Goal: Task Accomplishment & Management: Use online tool/utility

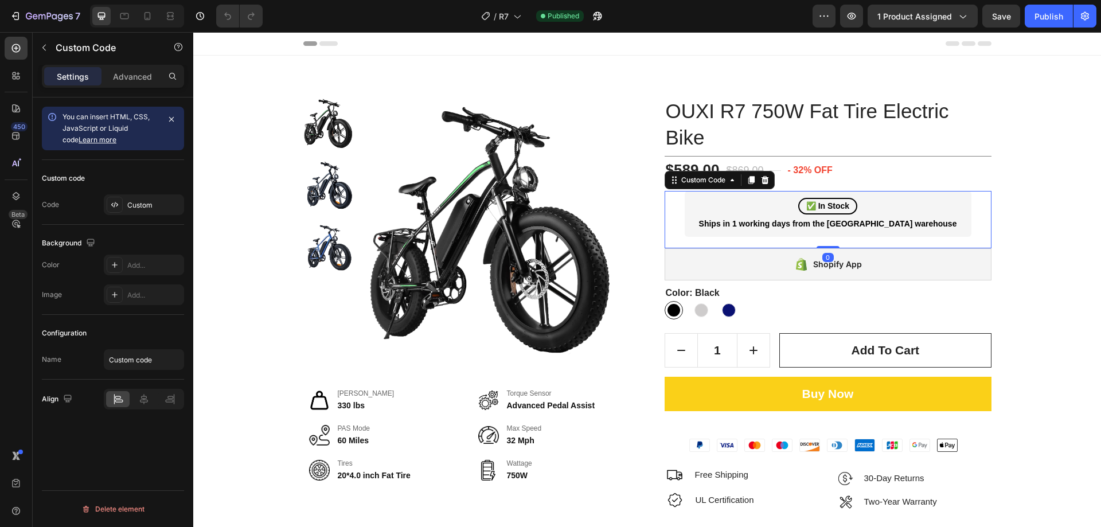
click at [897, 195] on div "✅ In Stock Ships in 1 working days from the USA warehouse" at bounding box center [828, 214] width 287 height 46
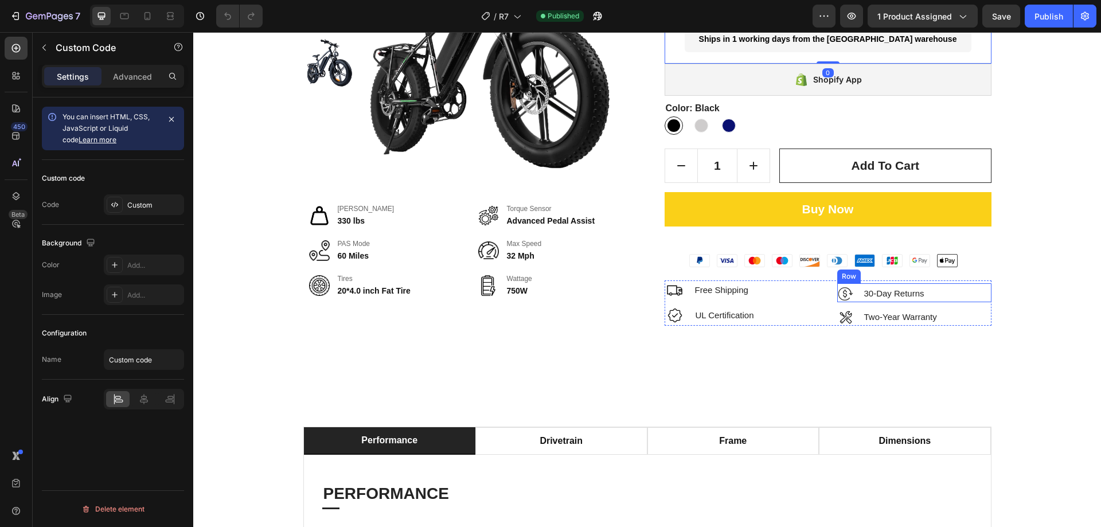
scroll to position [287, 0]
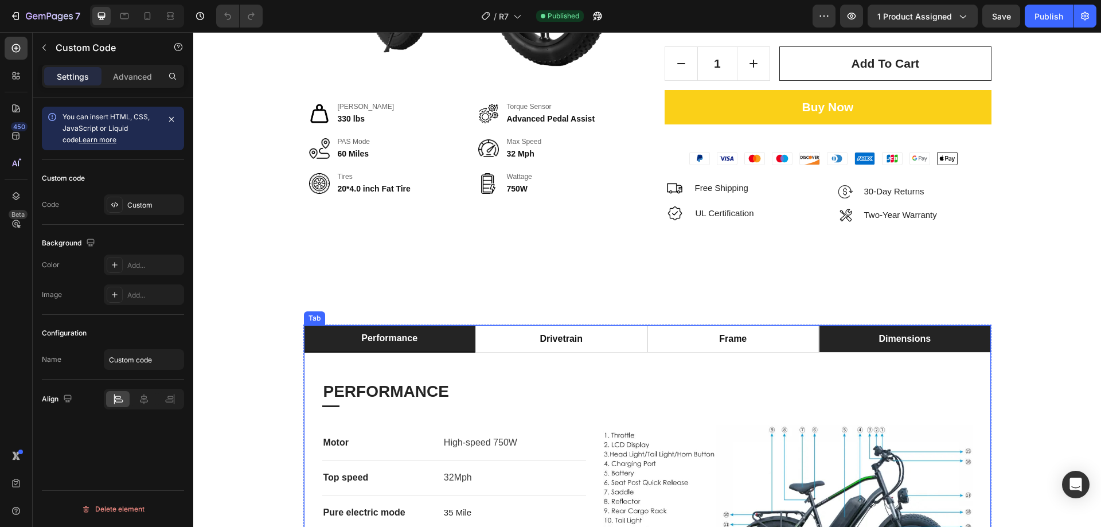
click at [915, 328] on li "dimensions" at bounding box center [905, 339] width 172 height 28
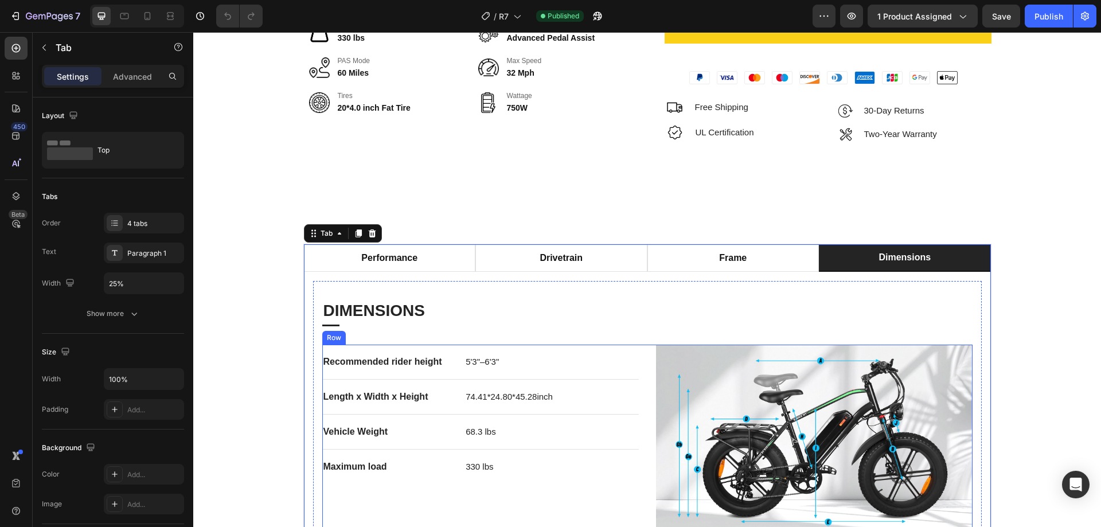
scroll to position [516, 0]
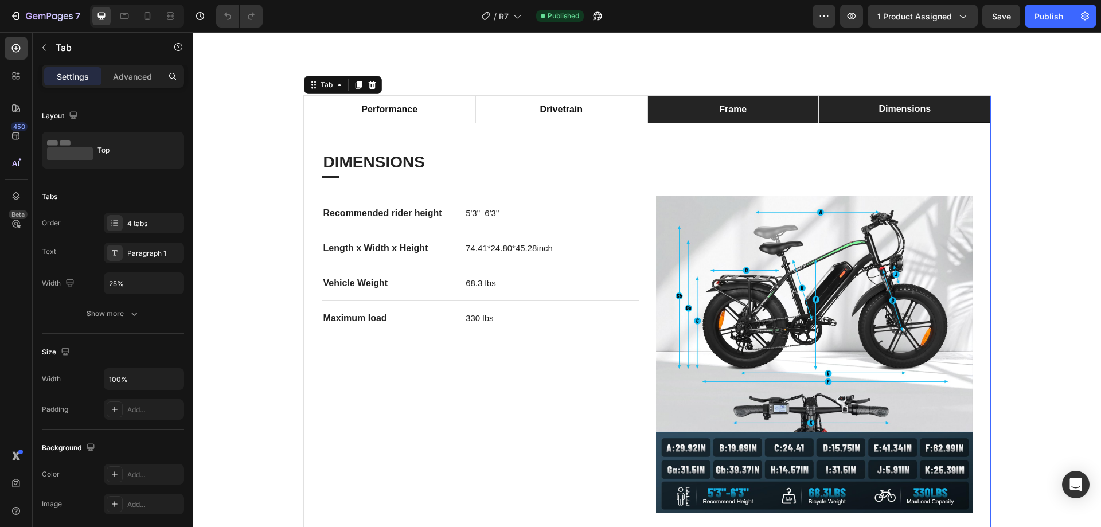
click at [749, 103] on li "frame" at bounding box center [734, 110] width 172 height 28
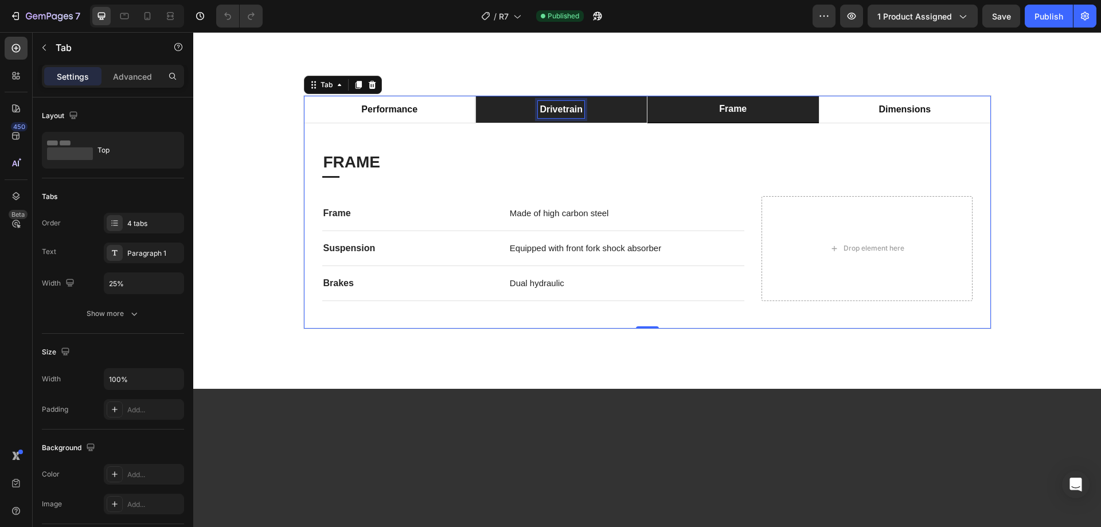
click at [576, 116] on div "drivetrain" at bounding box center [561, 109] width 46 height 17
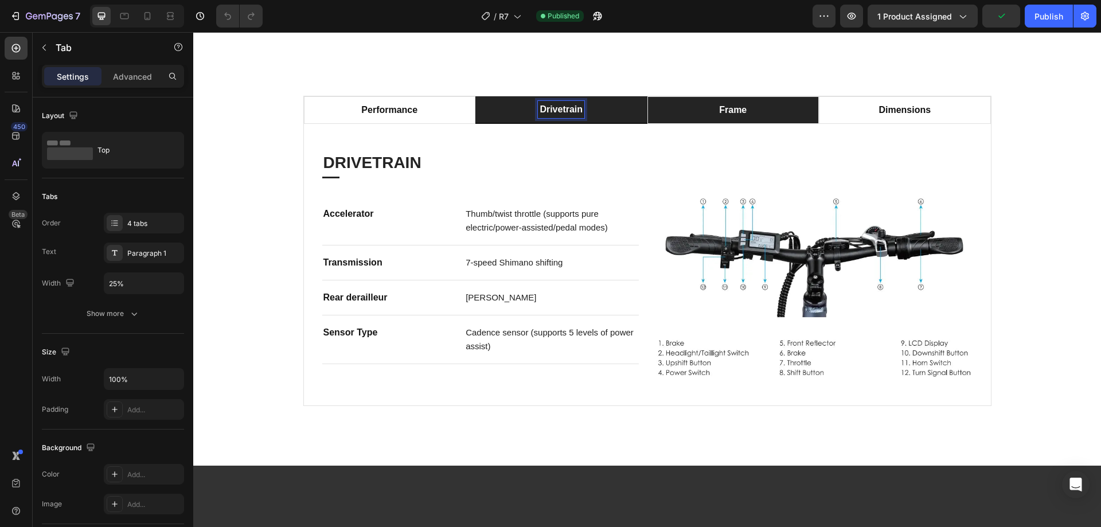
click at [741, 108] on p "frame" at bounding box center [733, 110] width 28 height 14
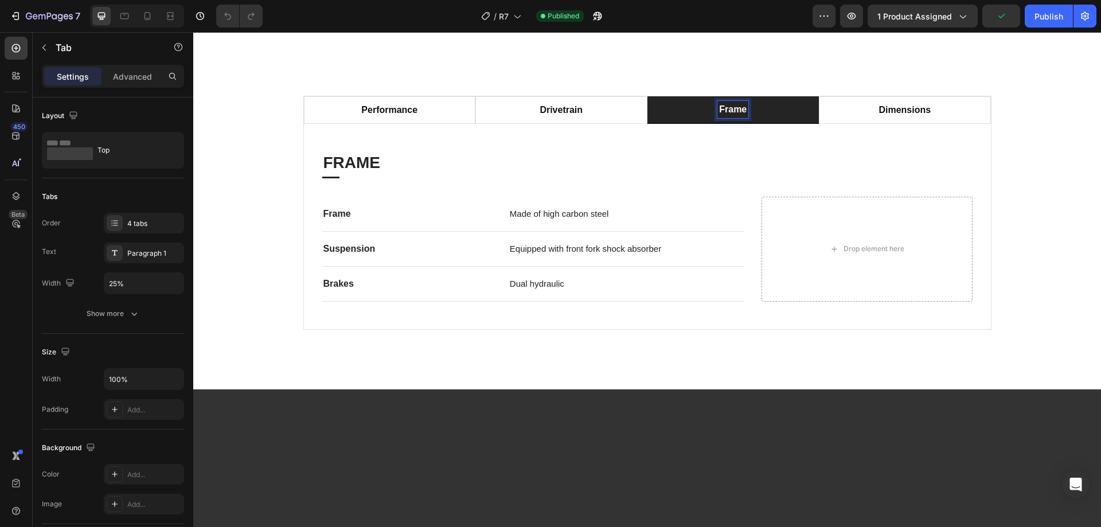
scroll to position [515, 0]
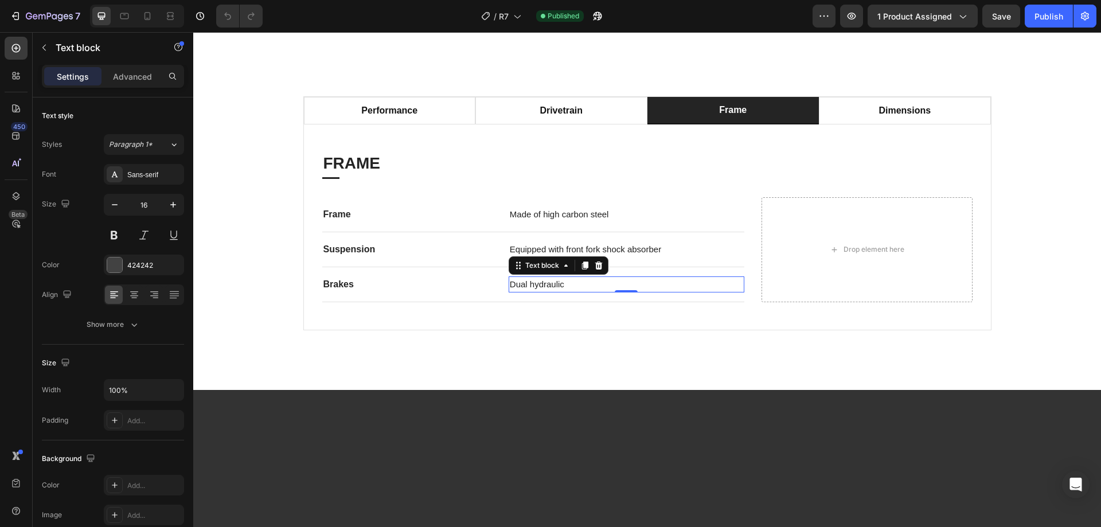
click at [548, 287] on span "Dual hydraulic" at bounding box center [537, 284] width 54 height 10
click at [569, 281] on p "Dual hydraulic" at bounding box center [626, 285] width 233 height 14
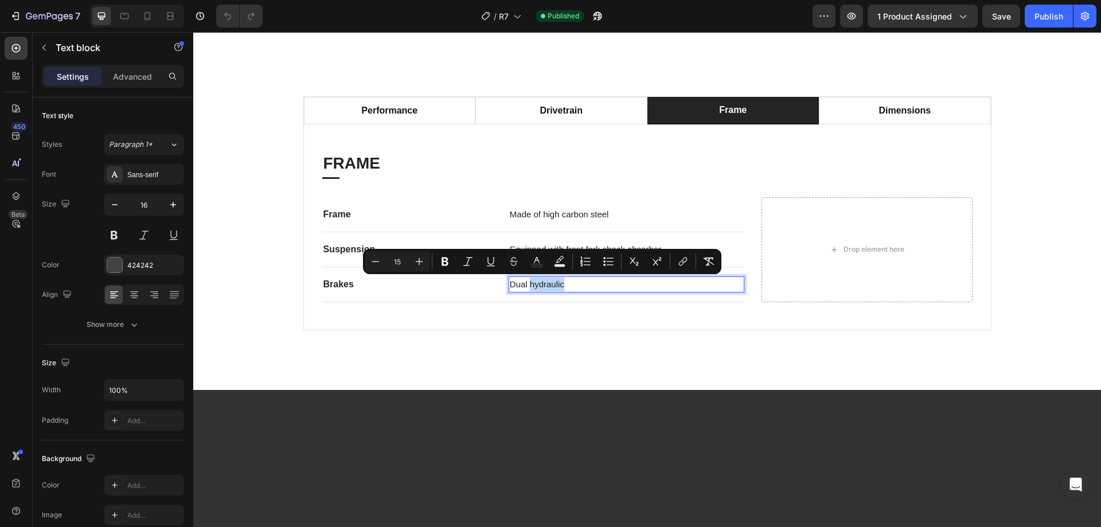
drag, startPoint x: 564, startPoint y: 282, endPoint x: 527, endPoint y: 287, distance: 37.7
click at [527, 287] on p "Dual hydraulic" at bounding box center [626, 285] width 233 height 14
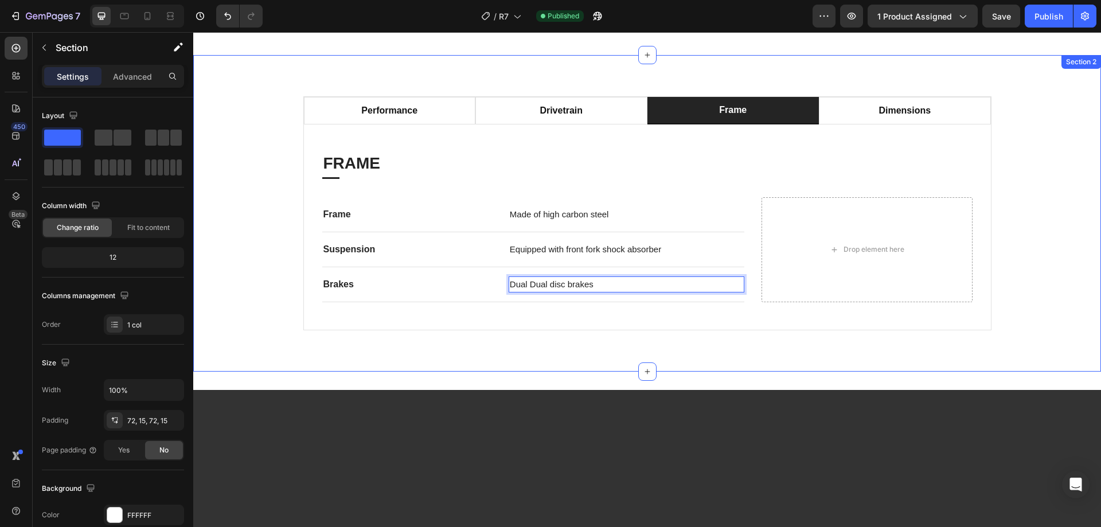
click at [1024, 242] on div "performance drivetrain frame dimensions PERFORMANCE Heading Title Line Motor Te…" at bounding box center [647, 213] width 891 height 234
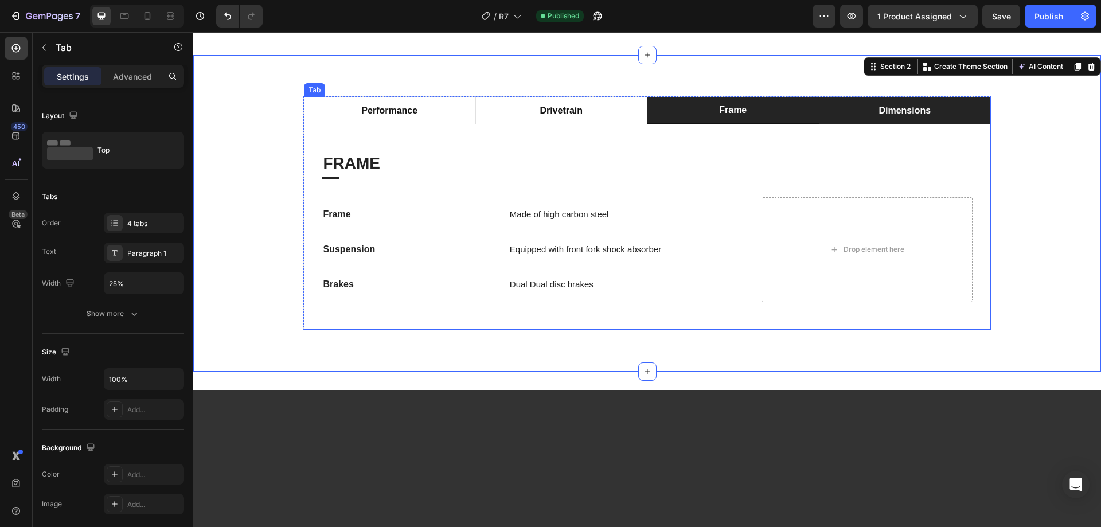
click at [882, 114] on p "dimensions" at bounding box center [905, 111] width 52 height 14
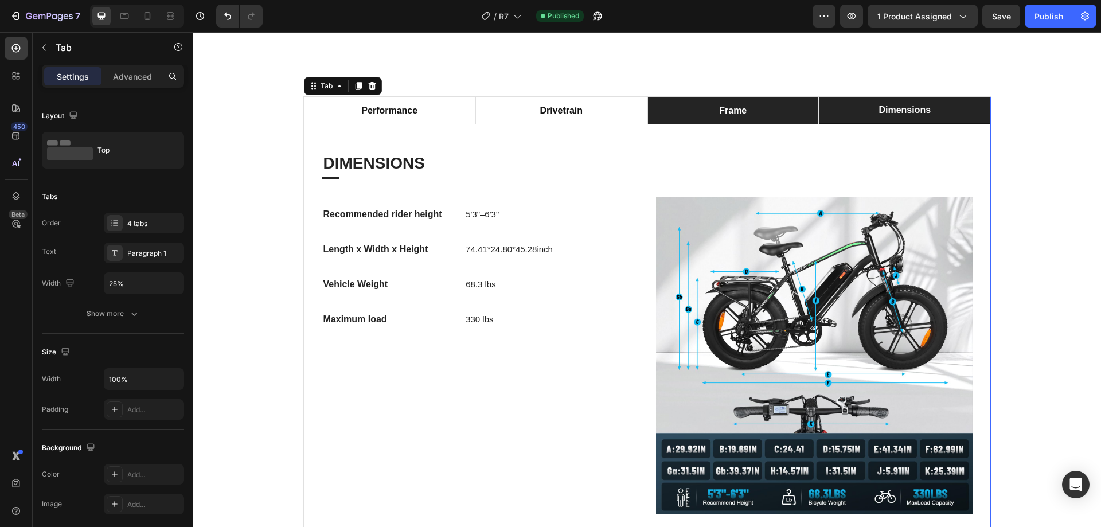
click at [718, 103] on div "frame" at bounding box center [733, 110] width 31 height 17
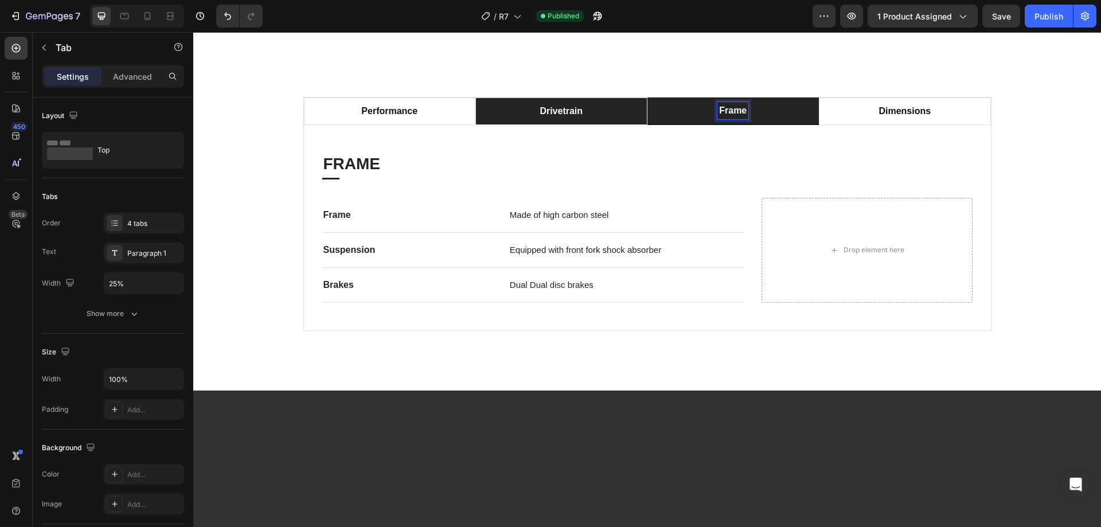
click at [558, 116] on p "drivetrain" at bounding box center [561, 111] width 43 height 14
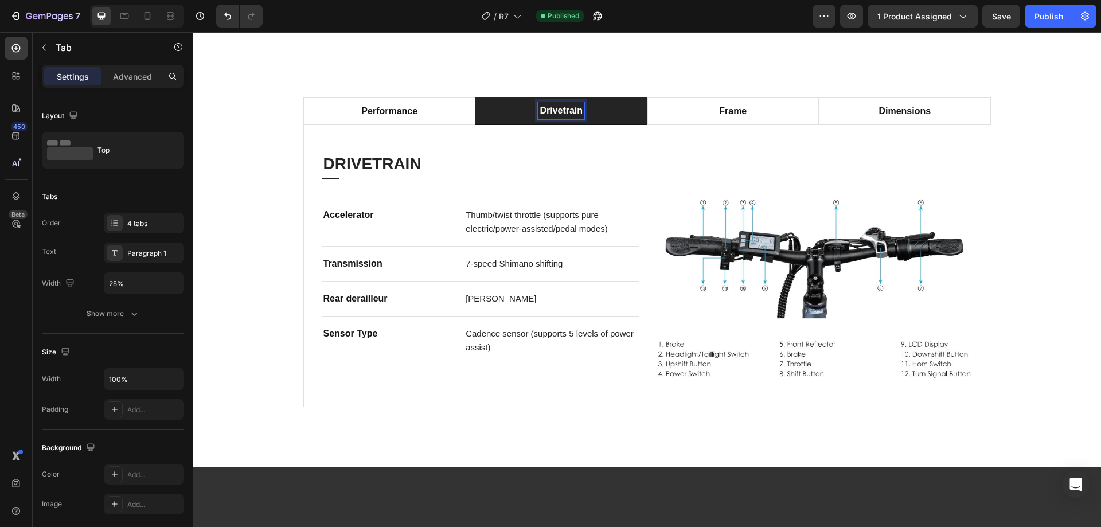
scroll to position [514, 0]
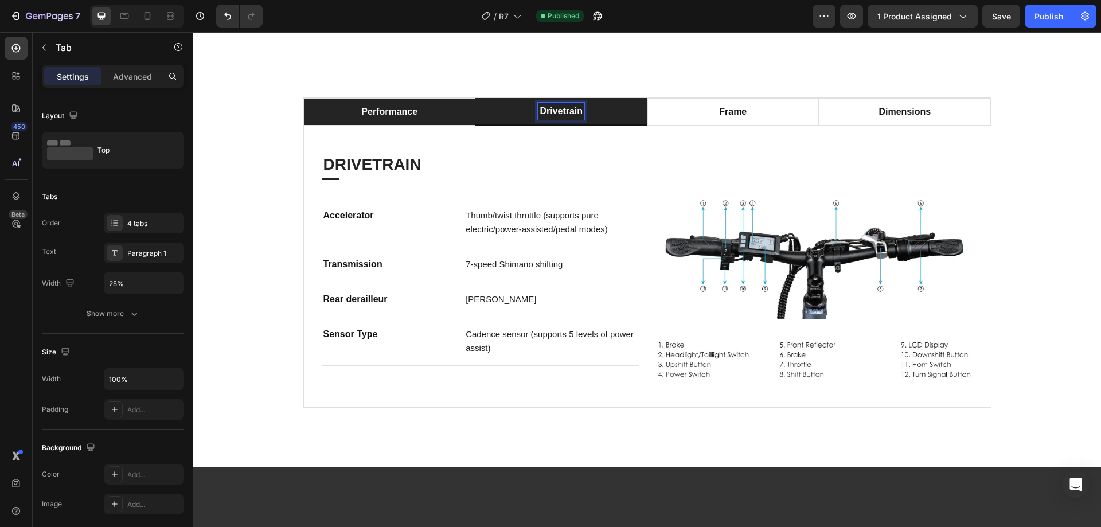
click at [427, 116] on li "performance" at bounding box center [390, 112] width 172 height 28
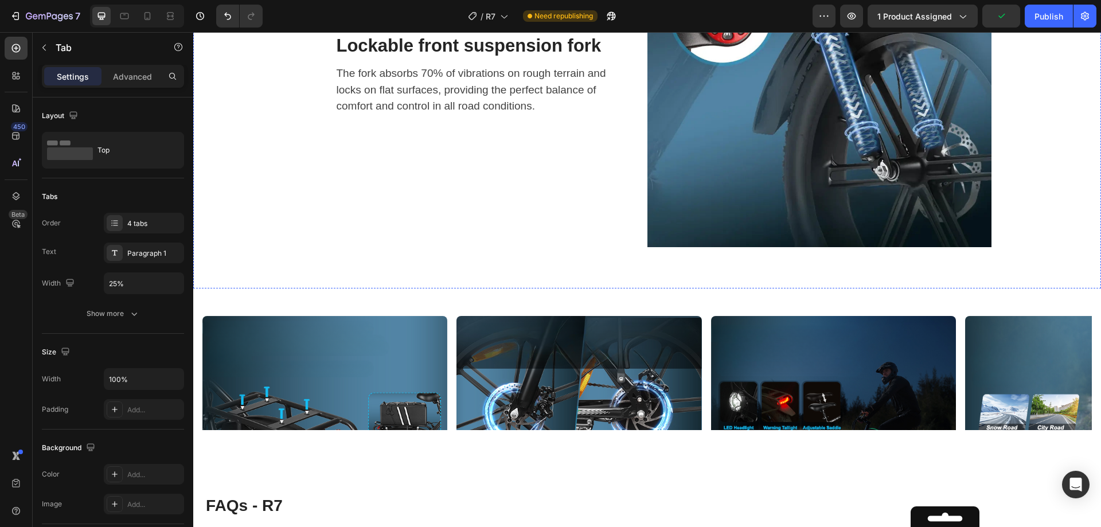
scroll to position [3153, 0]
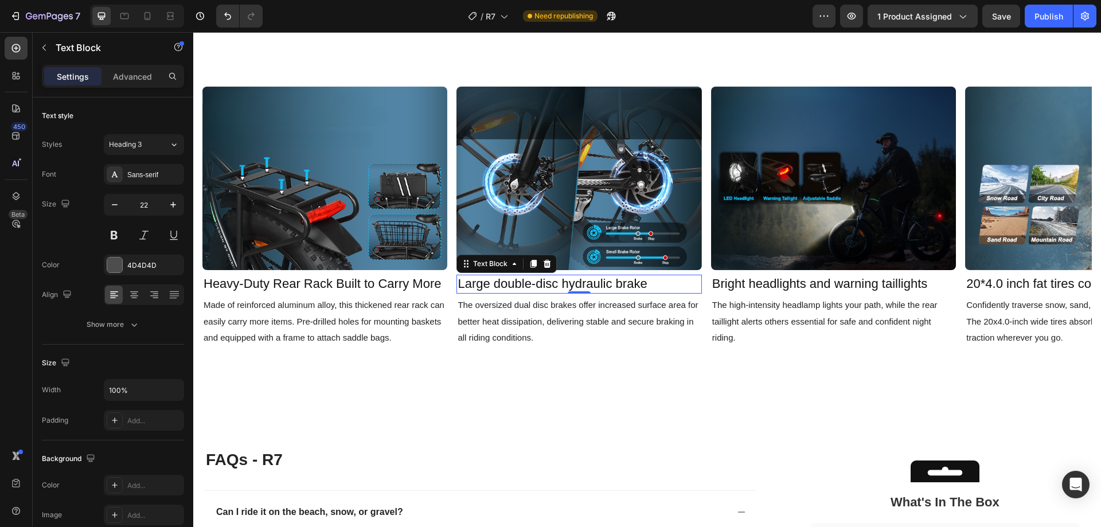
click at [571, 275] on div "Large double-disc hydraulic brake" at bounding box center [579, 284] width 245 height 19
click at [571, 277] on span "Large double-disc hydraulic brake" at bounding box center [552, 284] width 189 height 14
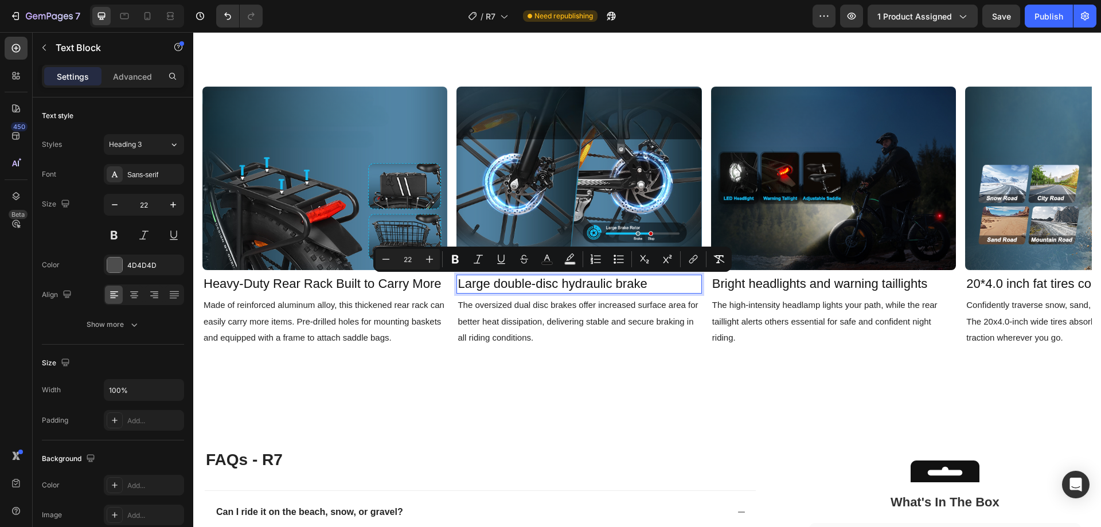
click at [589, 281] on span "Large double-disc hydraulic brake" at bounding box center [552, 284] width 189 height 14
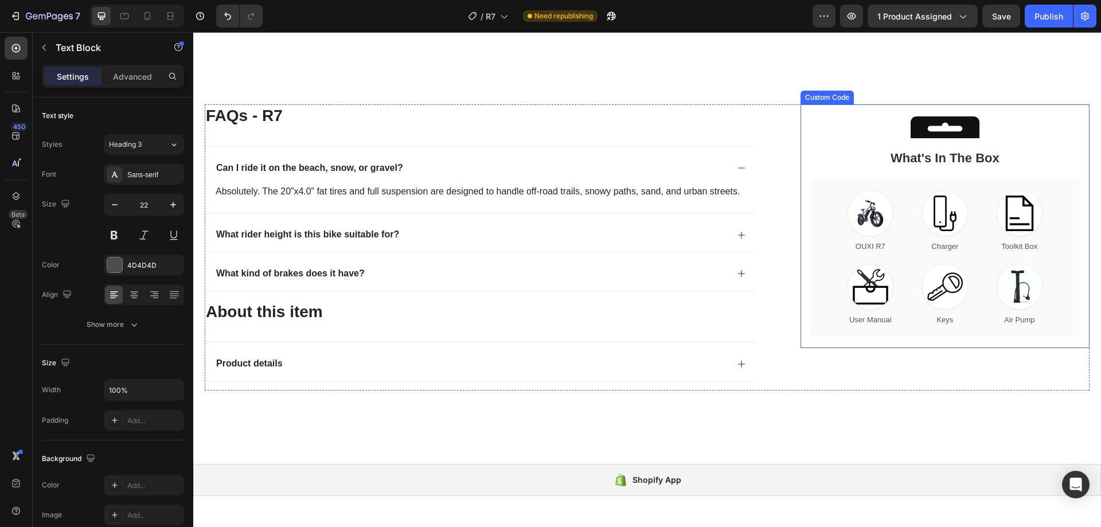
scroll to position [3554, 0]
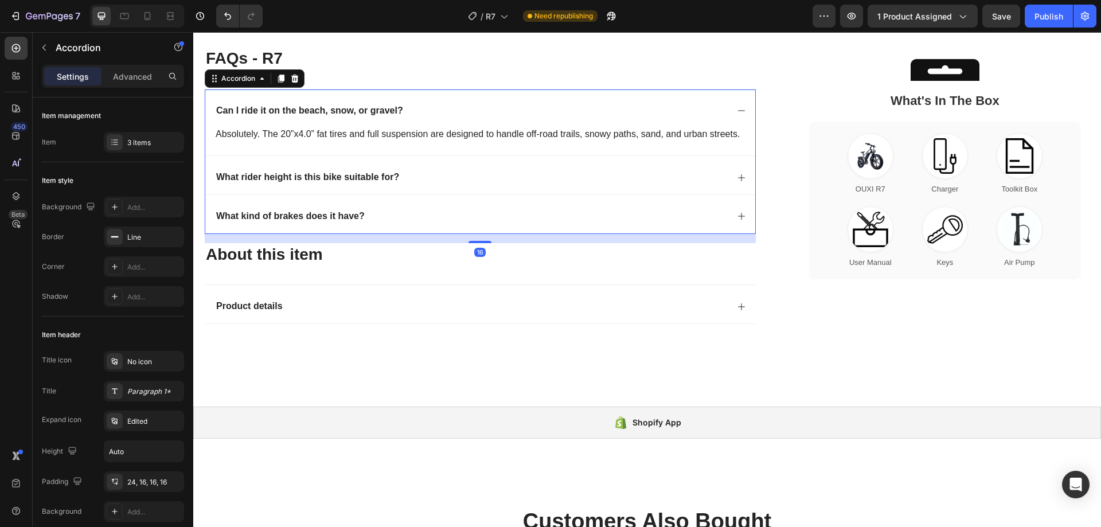
click at [738, 220] on icon at bounding box center [741, 216] width 7 height 7
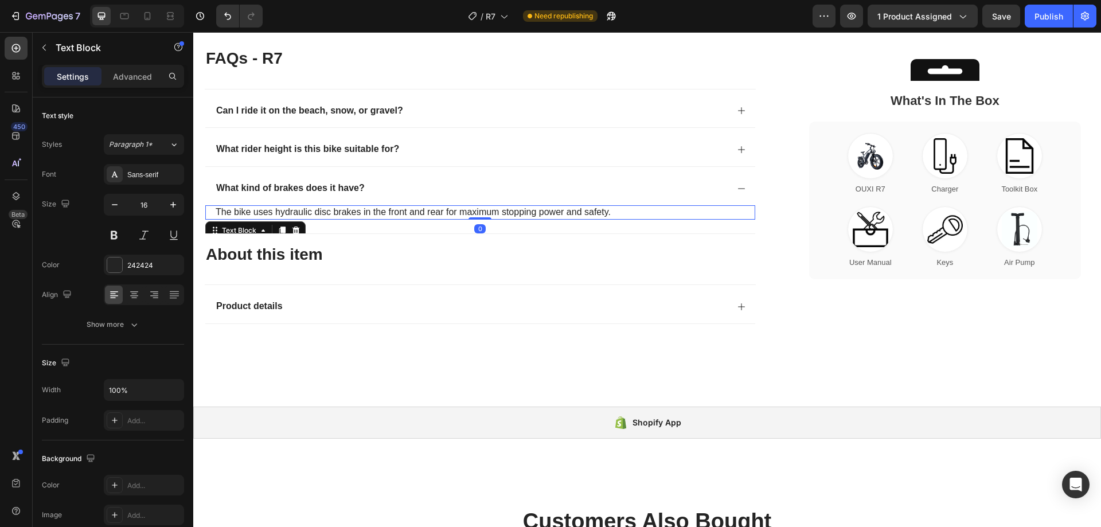
click at [521, 212] on p "The bike uses hydraulic disc brakes in the front and rear for maximum stopping …" at bounding box center [480, 213] width 529 height 12
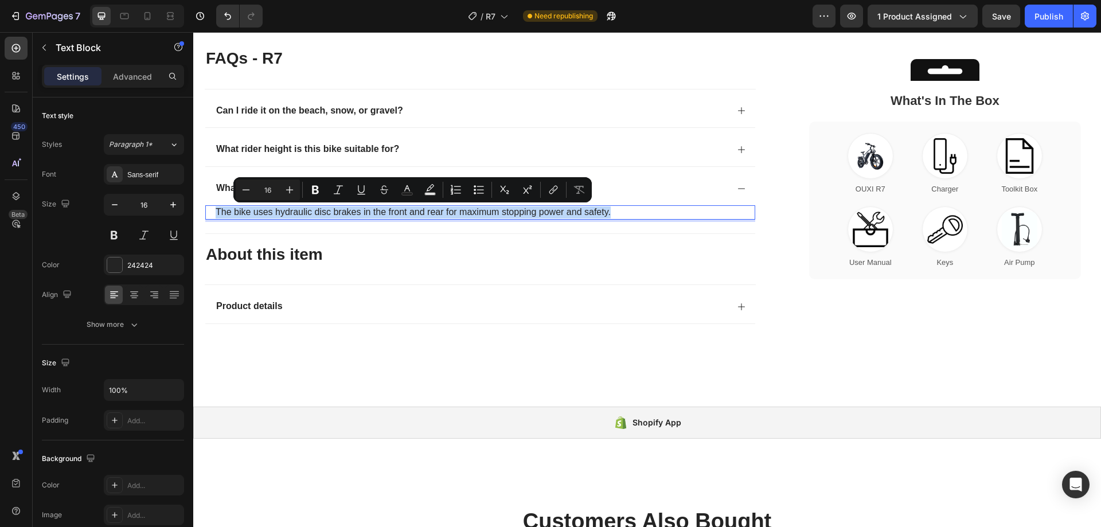
copy p "The bike uses hydraulic disc brakes in the front and rear for maximum stopping …"
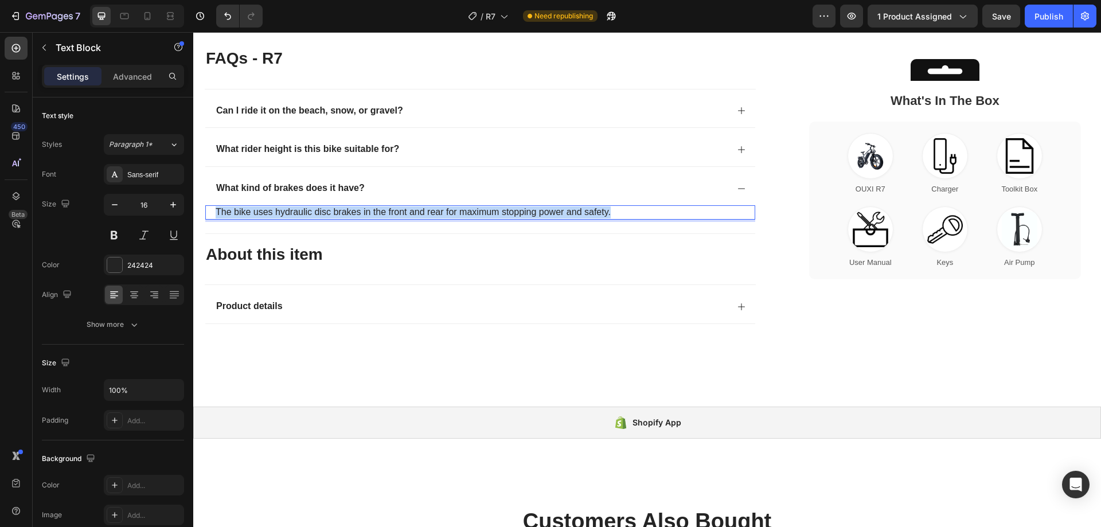
click at [466, 212] on p "The bike uses hydraulic disc brakes in the front and rear for maximum stopping …" at bounding box center [480, 213] width 529 height 12
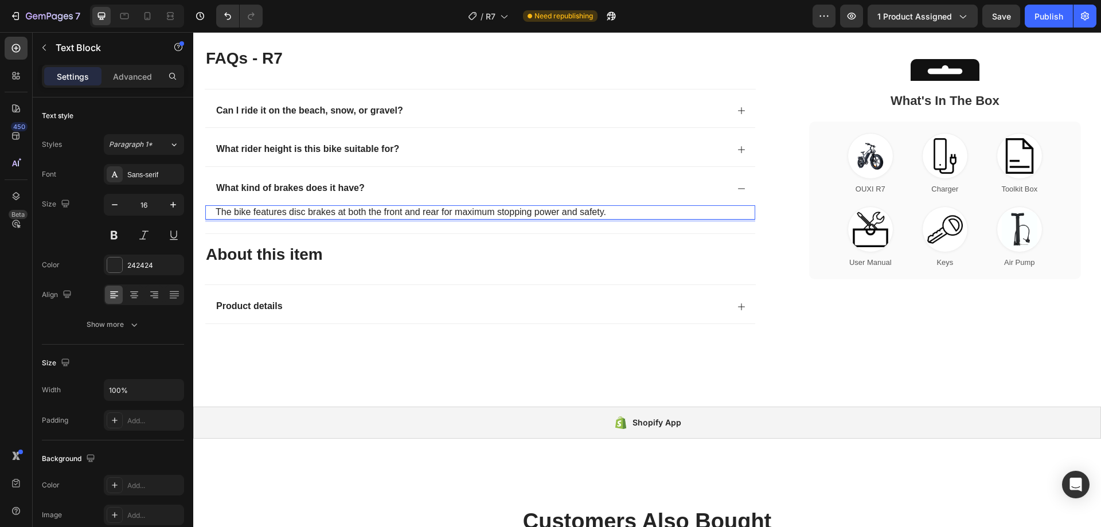
click at [558, 208] on p "The bike features disc brakes at both the front and rear for maximum stopping p…" at bounding box center [480, 213] width 529 height 12
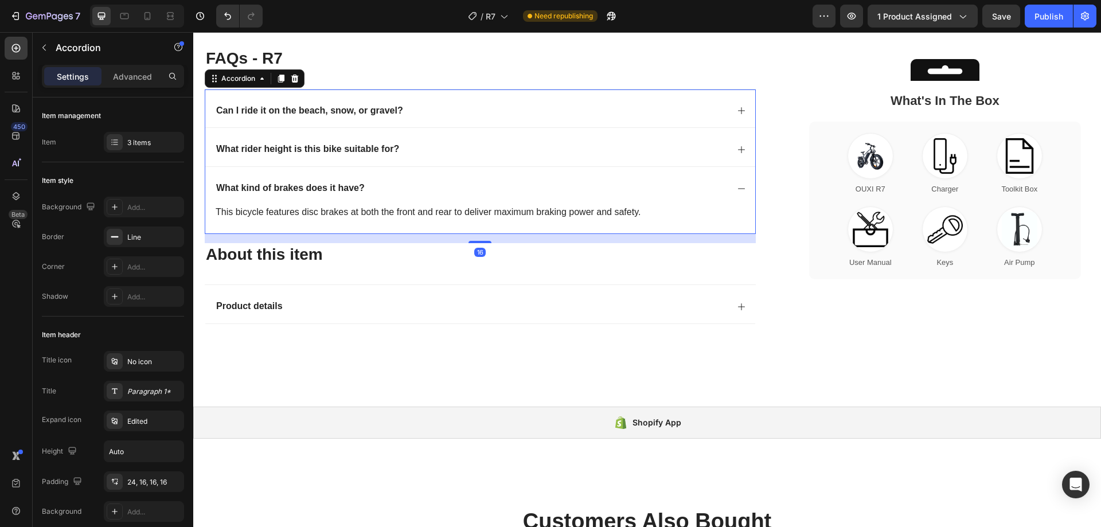
click at [737, 189] on icon at bounding box center [741, 188] width 9 height 9
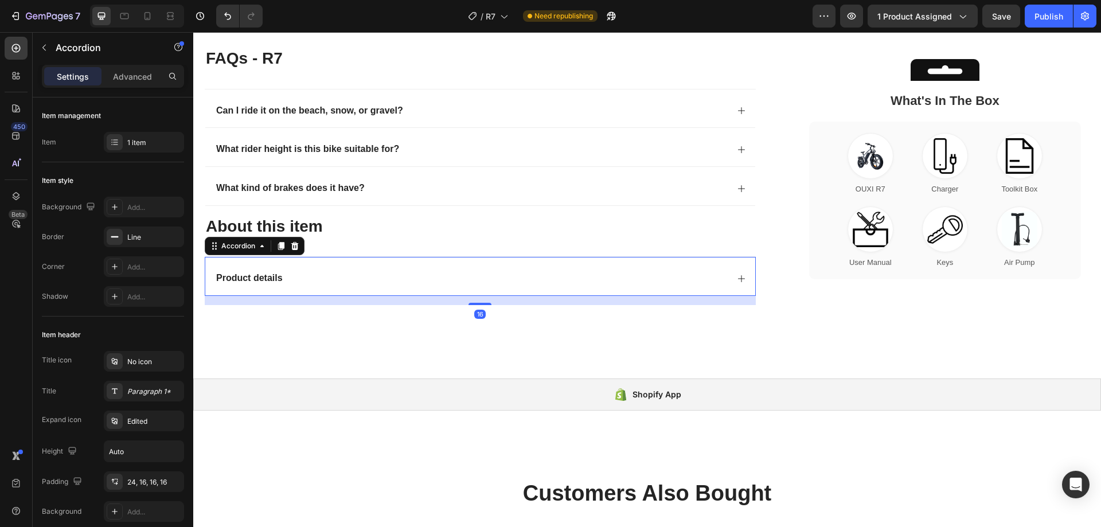
click at [740, 276] on icon at bounding box center [741, 278] width 9 height 9
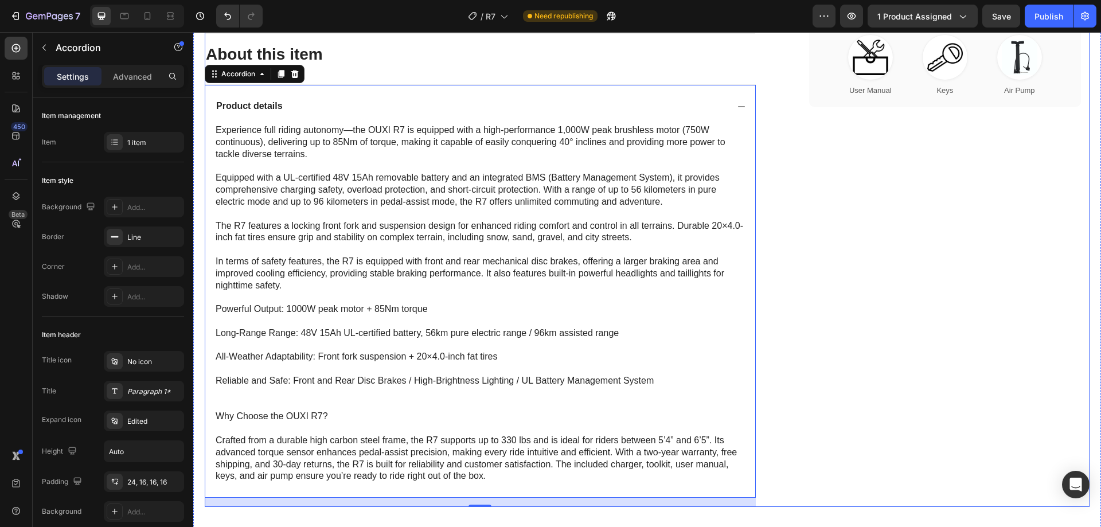
scroll to position [3784, 0]
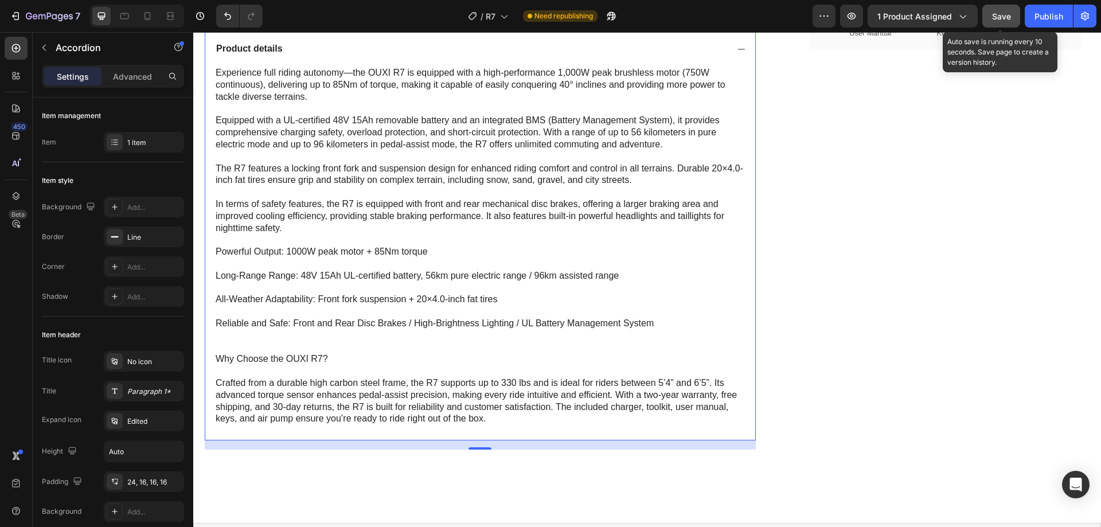
click at [1000, 15] on span "Save" at bounding box center [1001, 16] width 19 height 10
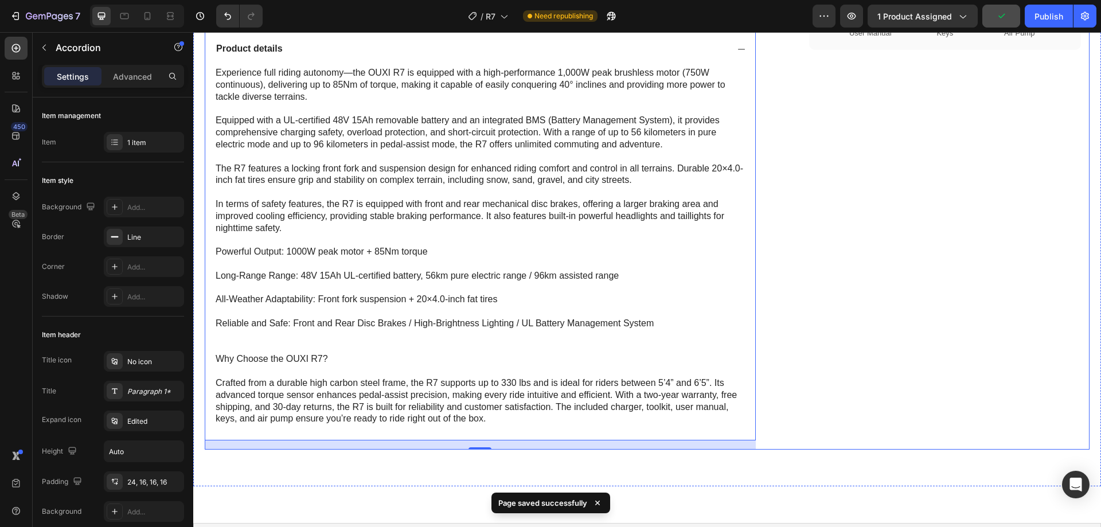
scroll to position [3554, 0]
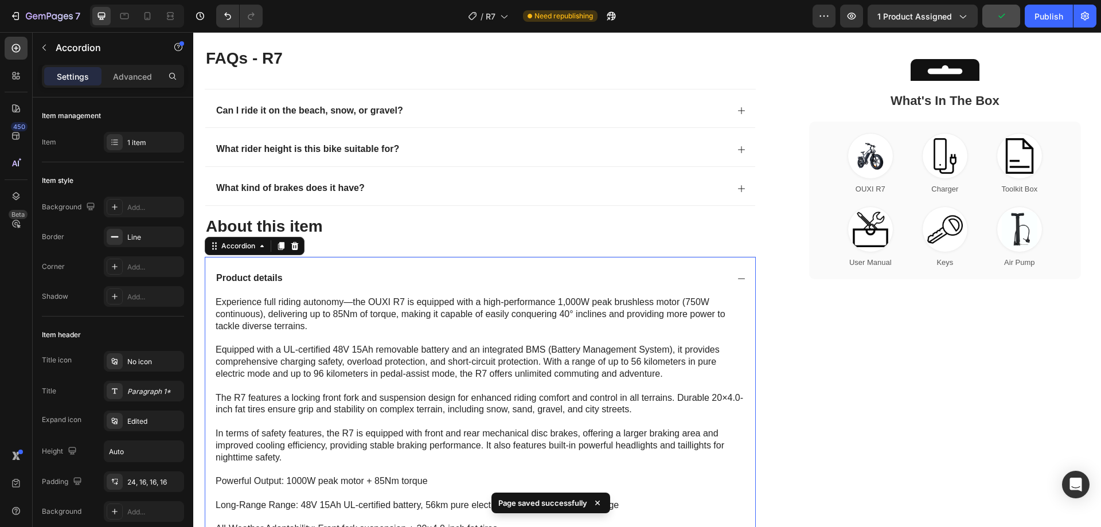
click at [737, 277] on icon at bounding box center [741, 278] width 9 height 9
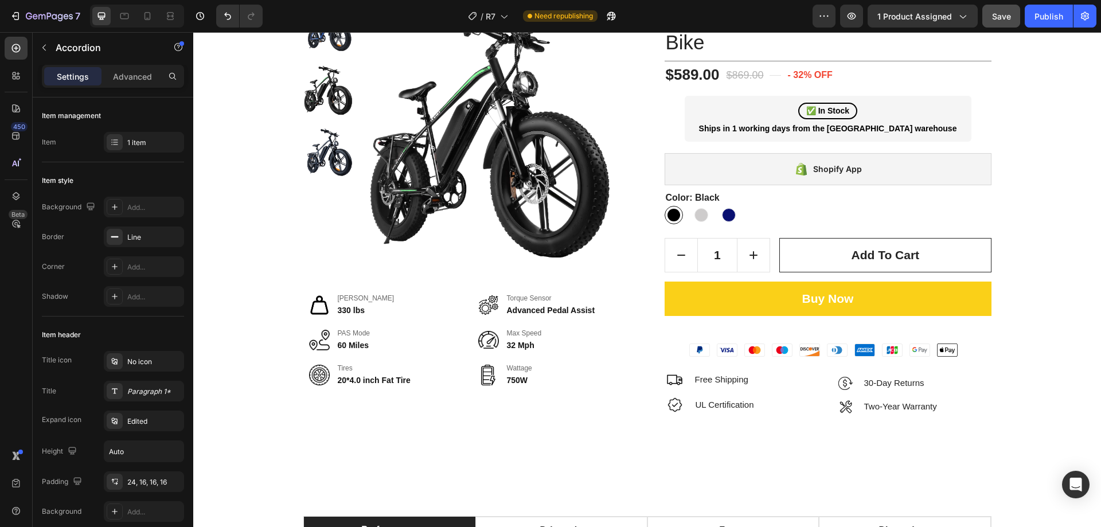
scroll to position [0, 0]
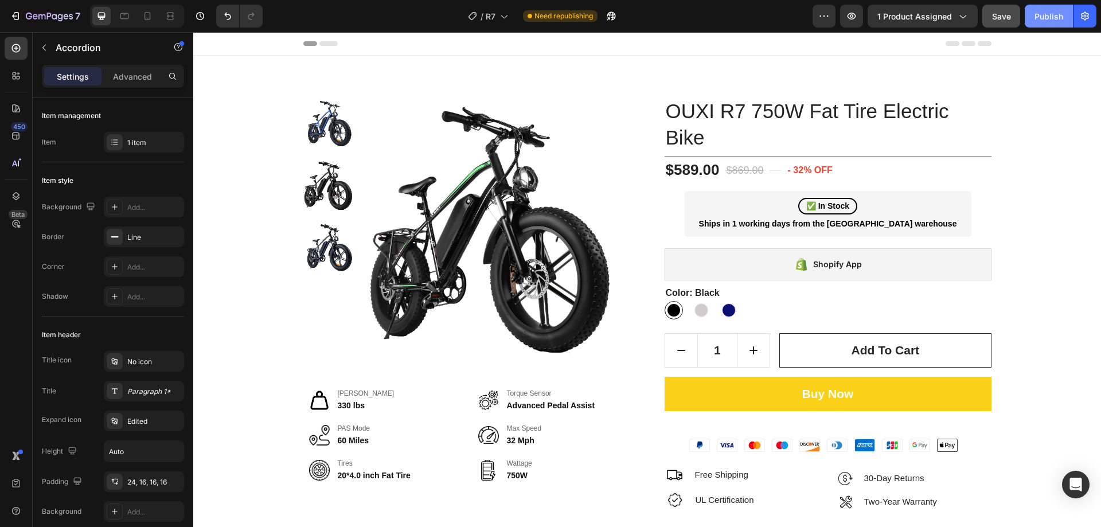
click at [1039, 20] on div "Publish" at bounding box center [1049, 16] width 29 height 12
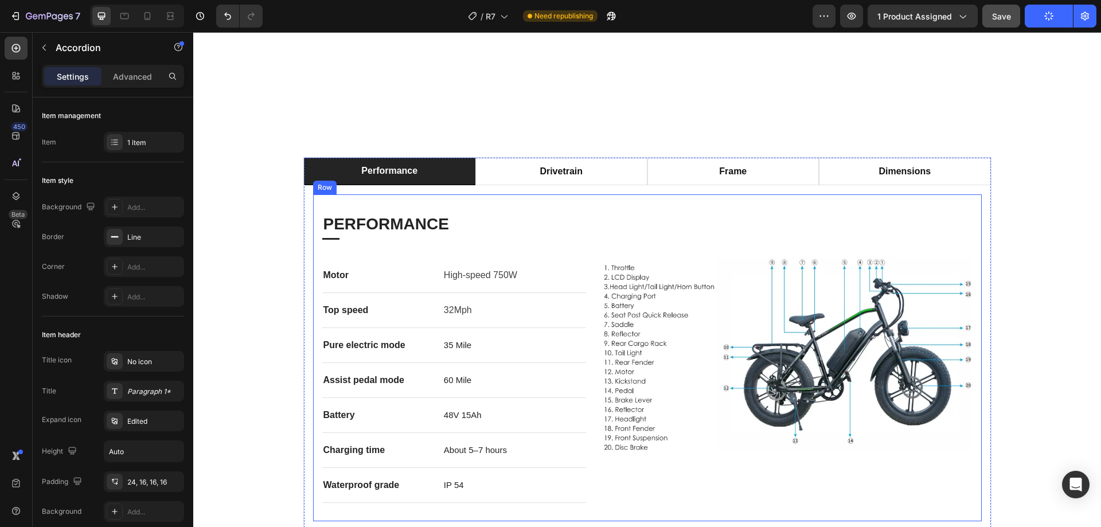
scroll to position [574, 0]
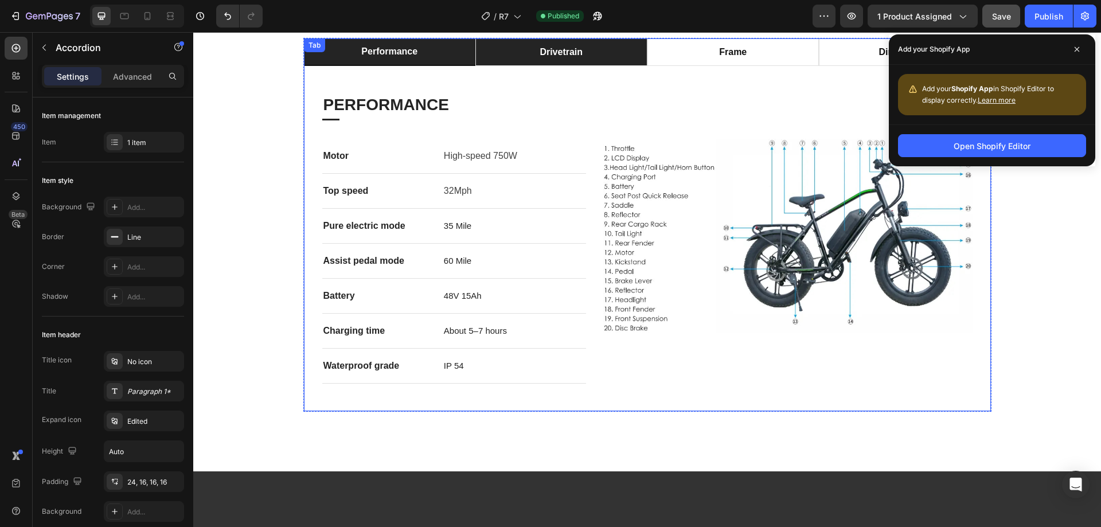
click at [593, 63] on li "drivetrain" at bounding box center [562, 52] width 172 height 28
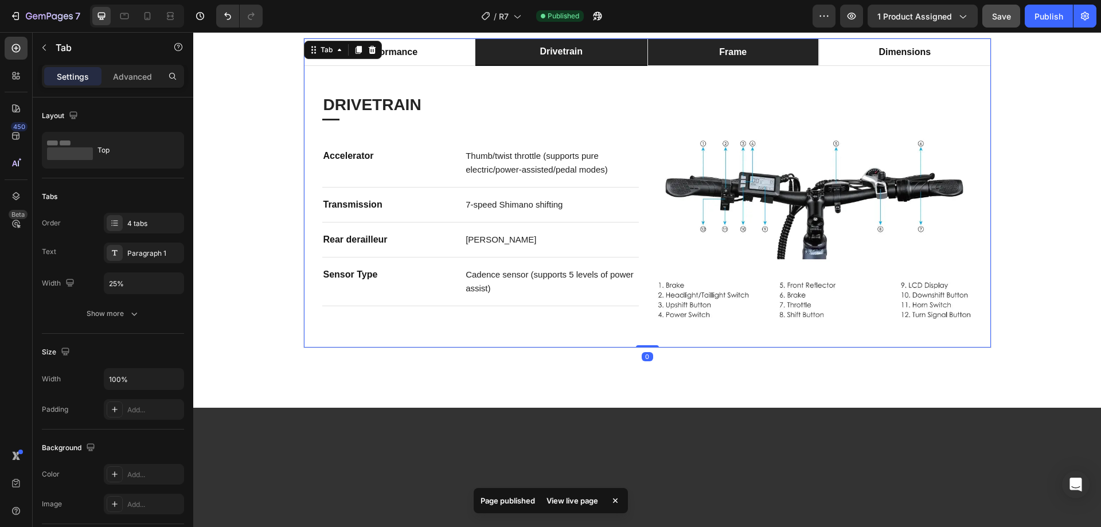
click at [719, 56] on p "frame" at bounding box center [733, 52] width 28 height 14
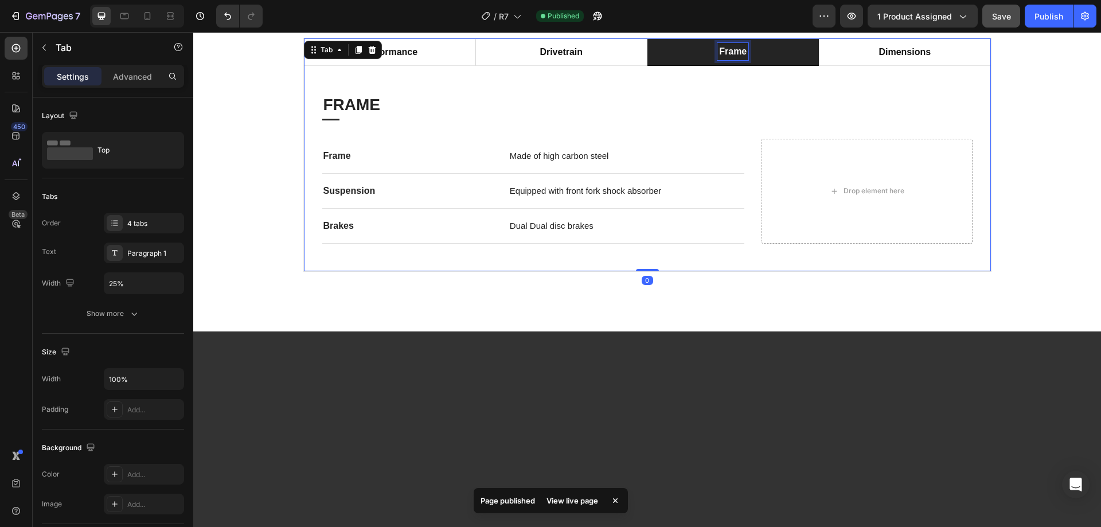
scroll to position [573, 0]
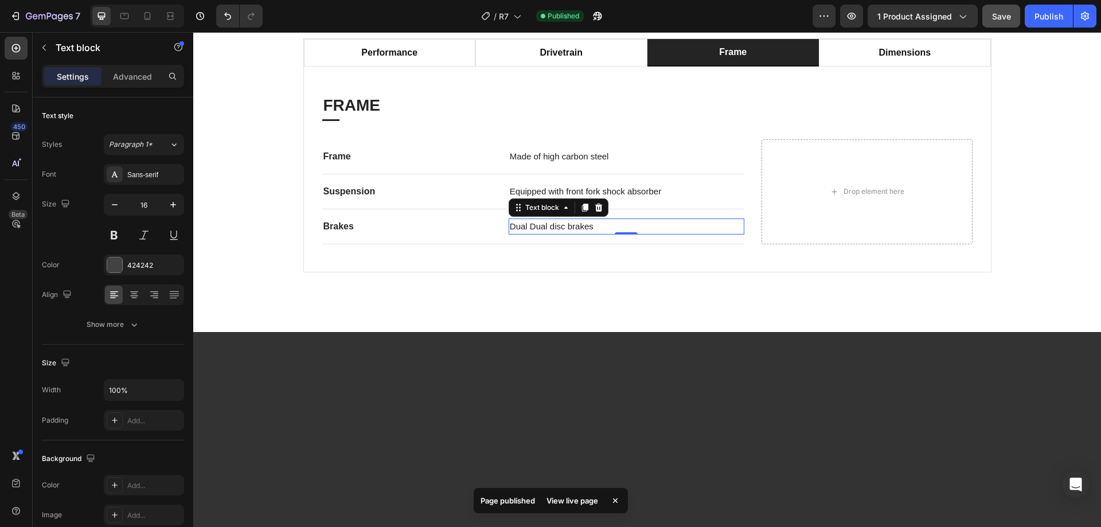
click at [544, 227] on span "Dual Dual disc brakes" at bounding box center [552, 226] width 84 height 10
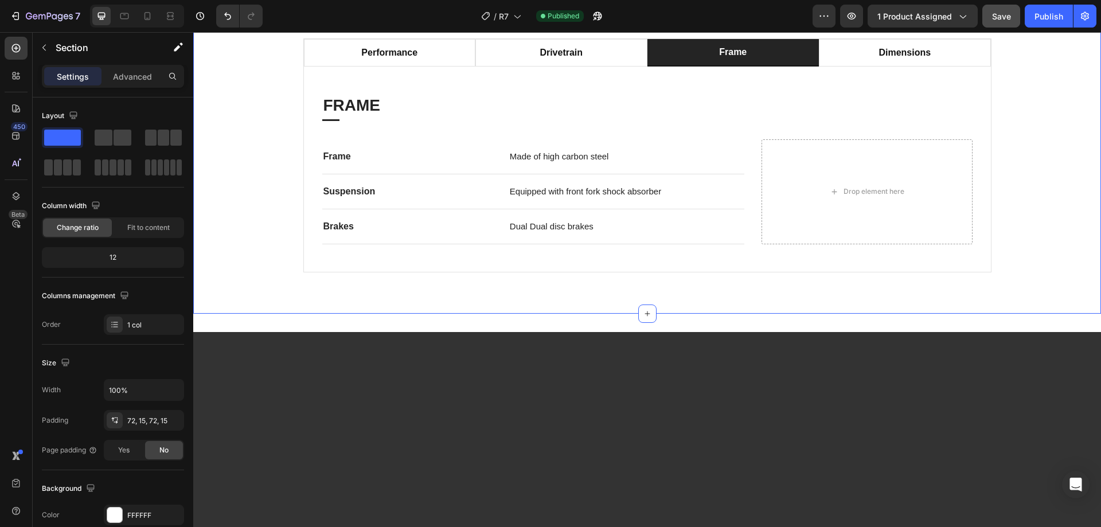
click at [522, 285] on div "performance drivetrain frame dimensions PERFORMANCE Heading Title Line Motor Te…" at bounding box center [647, 155] width 908 height 317
click at [510, 22] on div "/ R7" at bounding box center [502, 16] width 52 height 23
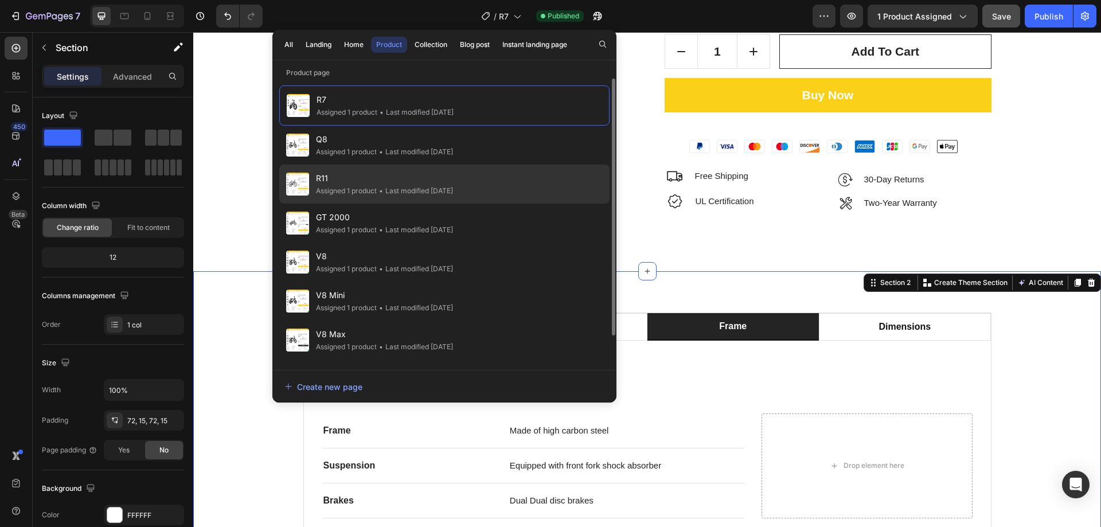
scroll to position [286, 0]
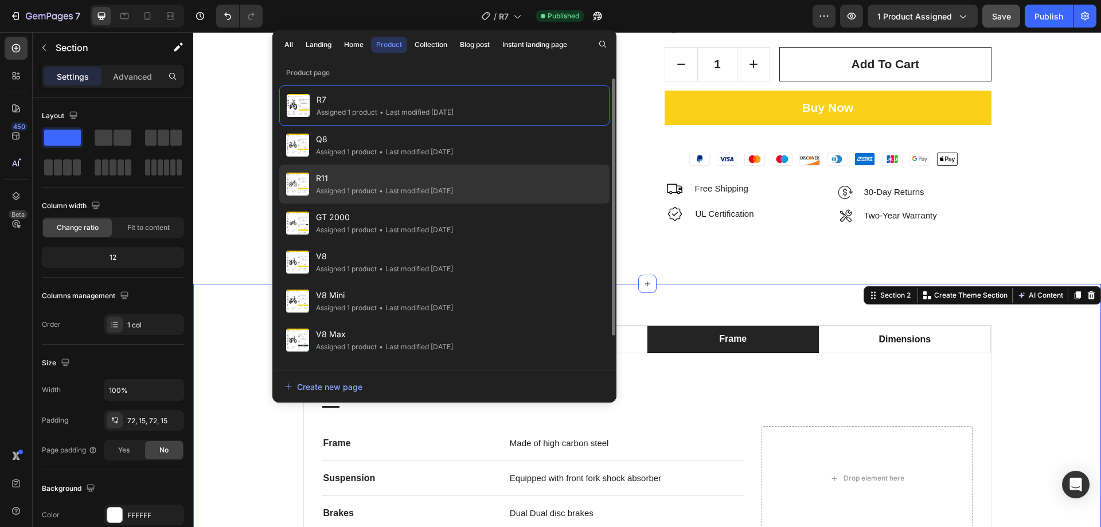
click at [374, 171] on div "R11 Assigned 1 product • Last modified 2 days ago" at bounding box center [444, 184] width 330 height 39
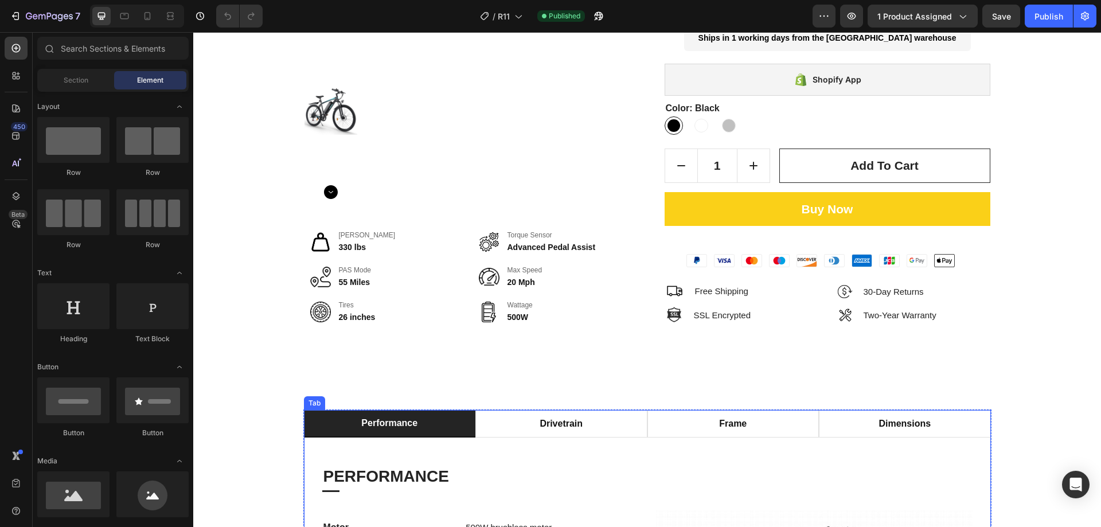
scroll to position [287, 0]
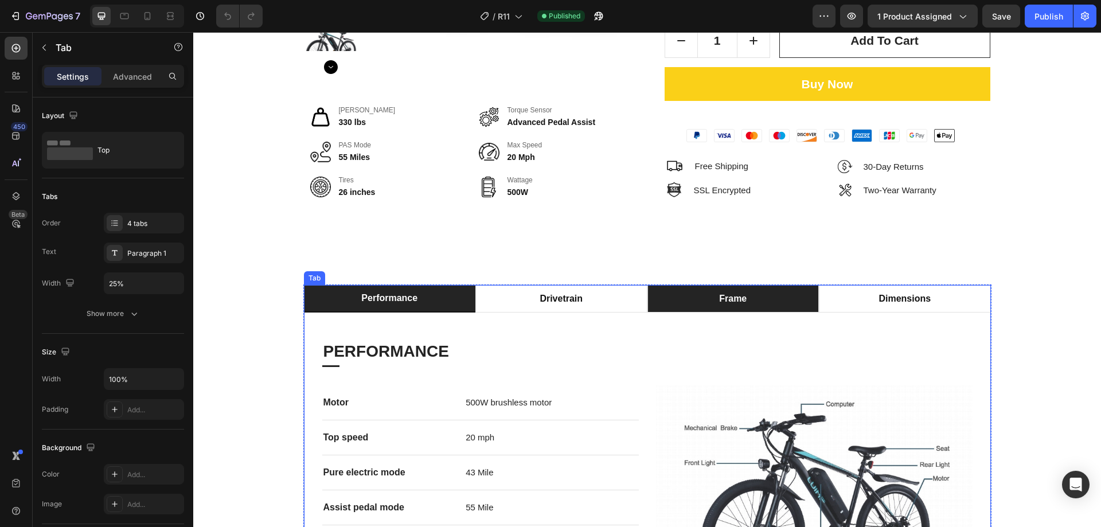
click at [724, 301] on p "frame" at bounding box center [733, 299] width 28 height 14
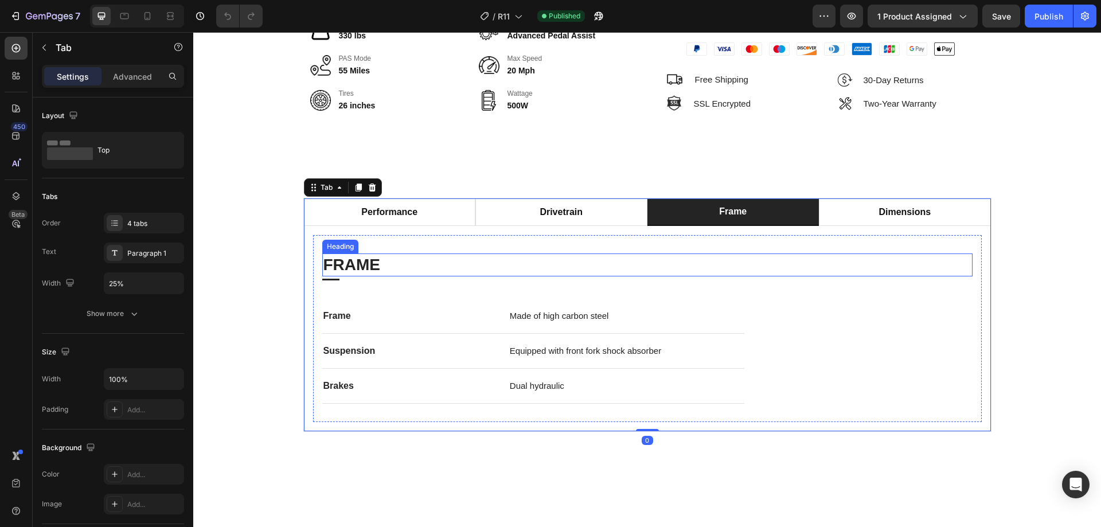
scroll to position [516, 0]
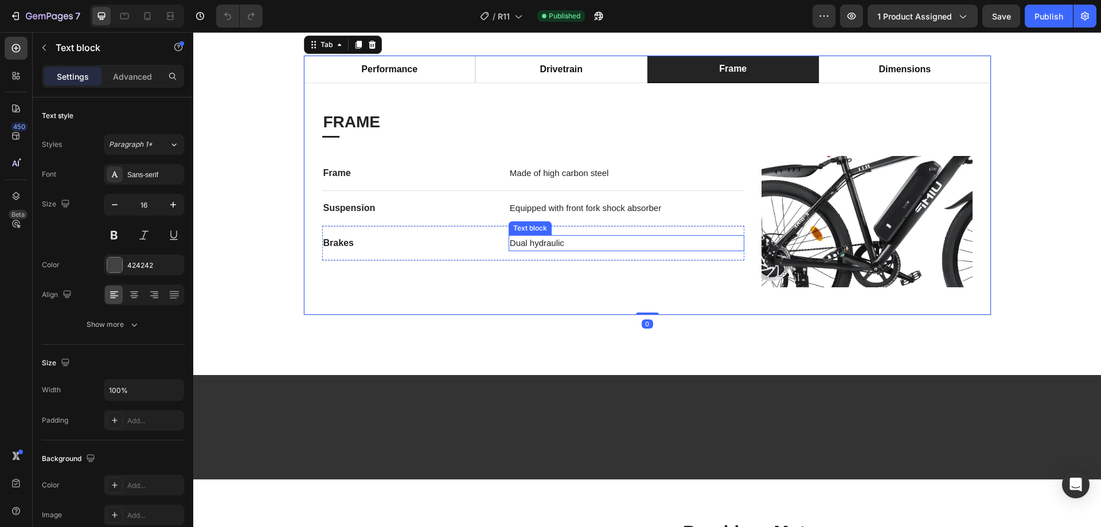
click at [546, 243] on span "Dual hydraulic" at bounding box center [537, 243] width 54 height 10
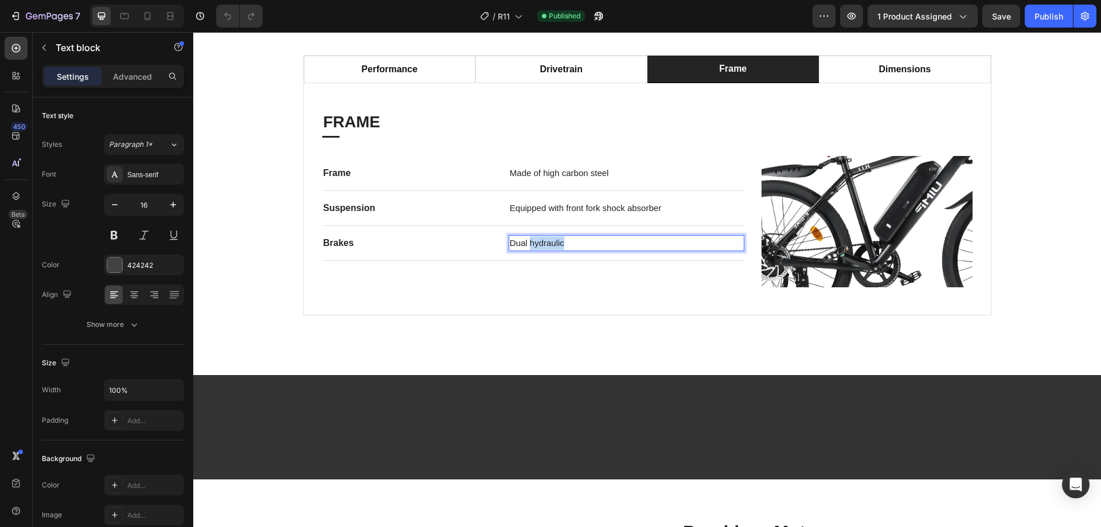
click at [546, 243] on span "Dual hydraulic" at bounding box center [537, 243] width 54 height 10
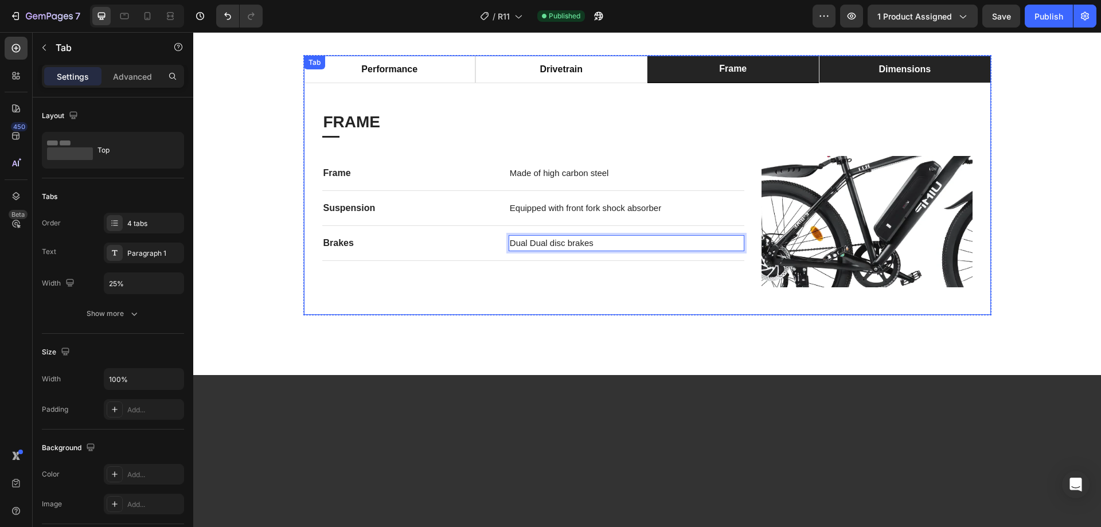
click at [917, 72] on p "dimensions" at bounding box center [905, 70] width 52 height 14
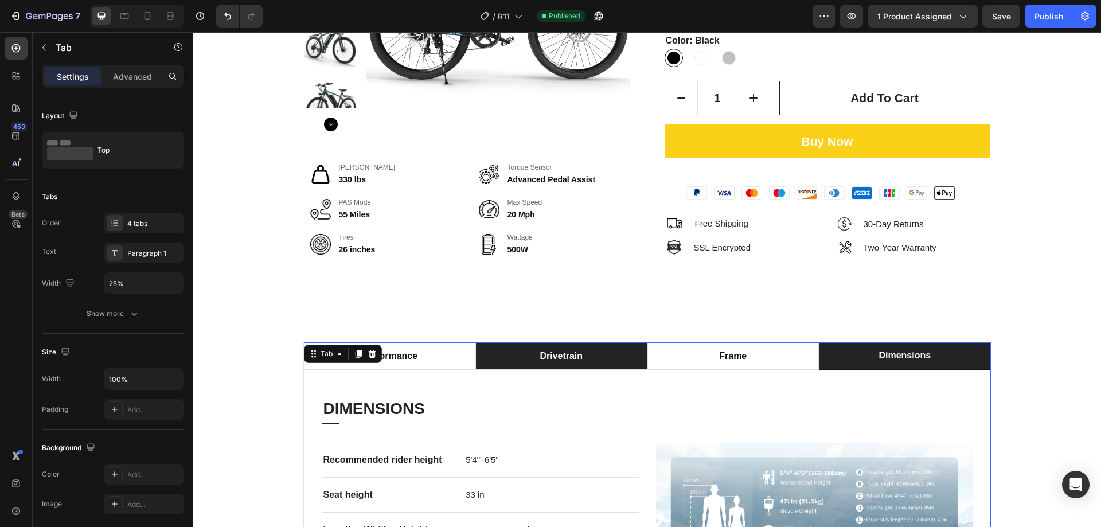
click at [577, 361] on p "drivetrain" at bounding box center [561, 356] width 43 height 14
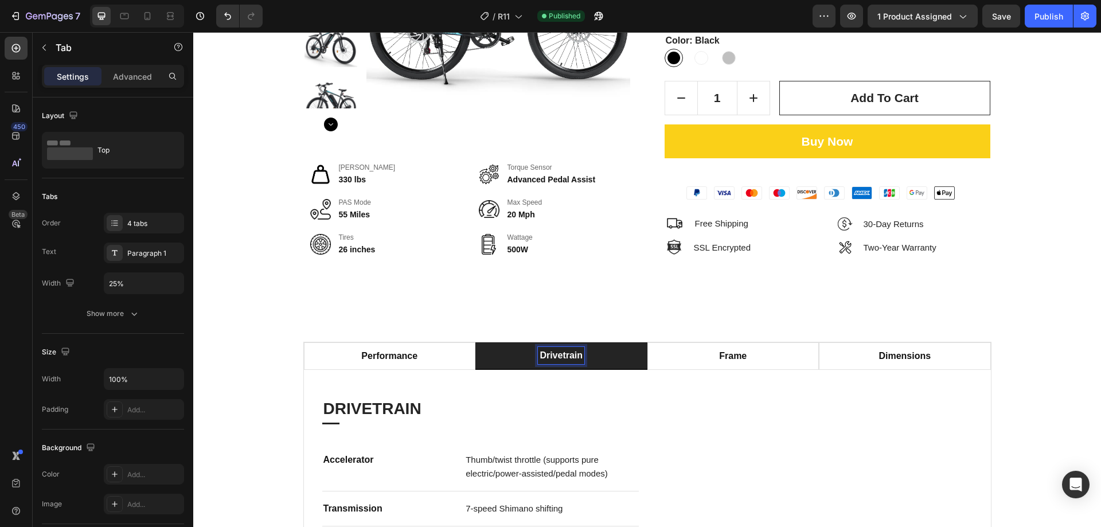
scroll to position [229, 0]
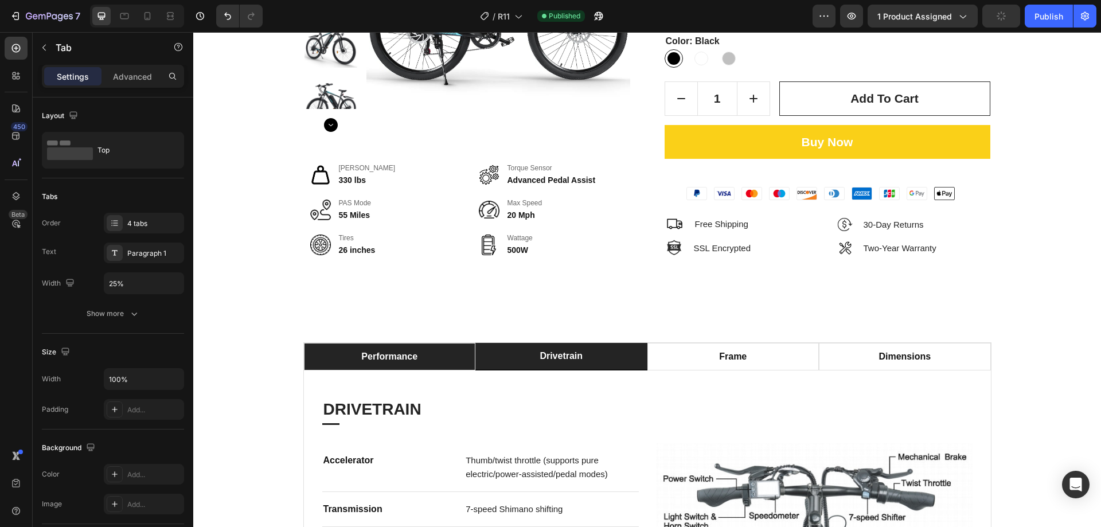
click at [418, 360] on li "performance" at bounding box center [390, 357] width 172 height 28
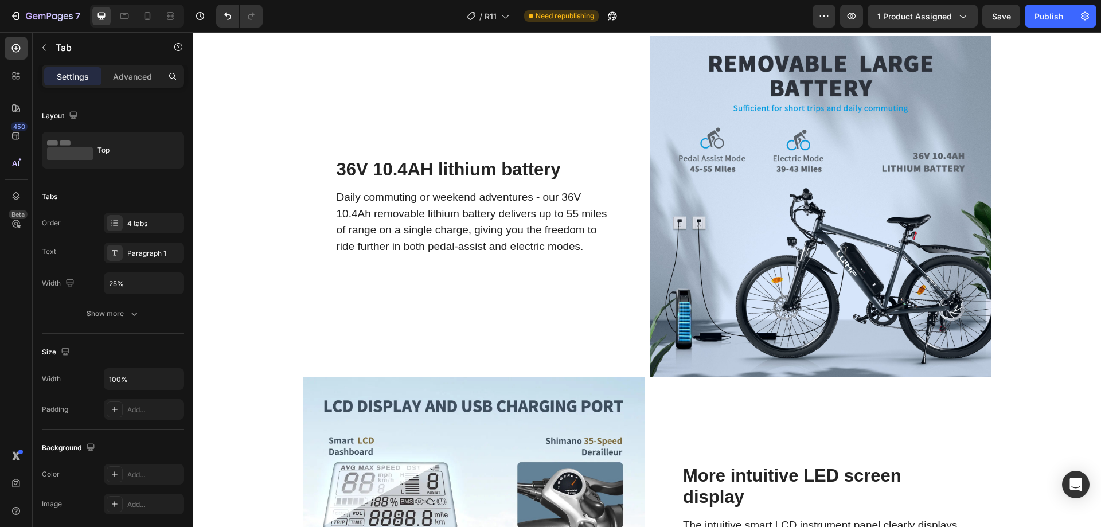
scroll to position [2056, 0]
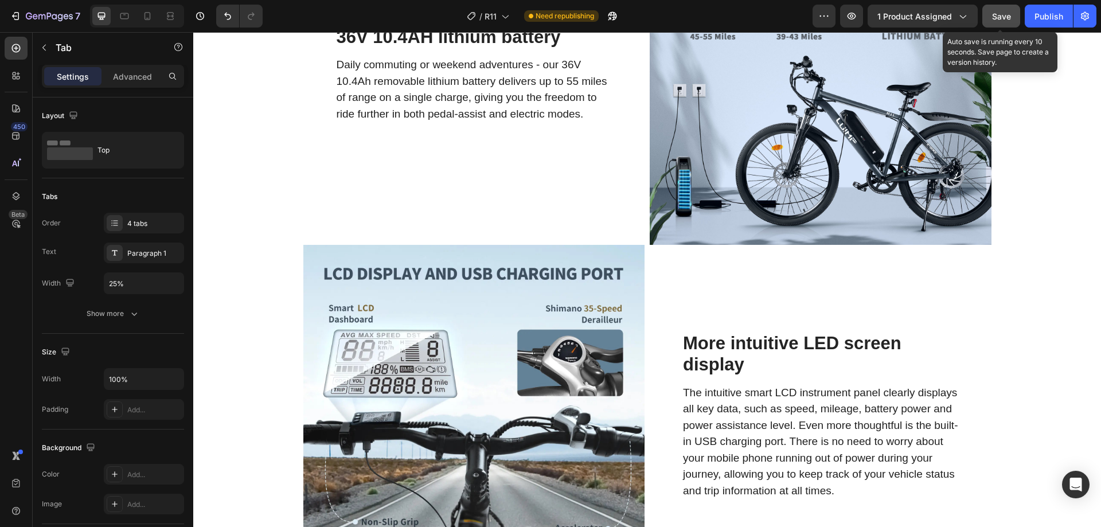
click at [997, 14] on span "Save" at bounding box center [1001, 16] width 19 height 10
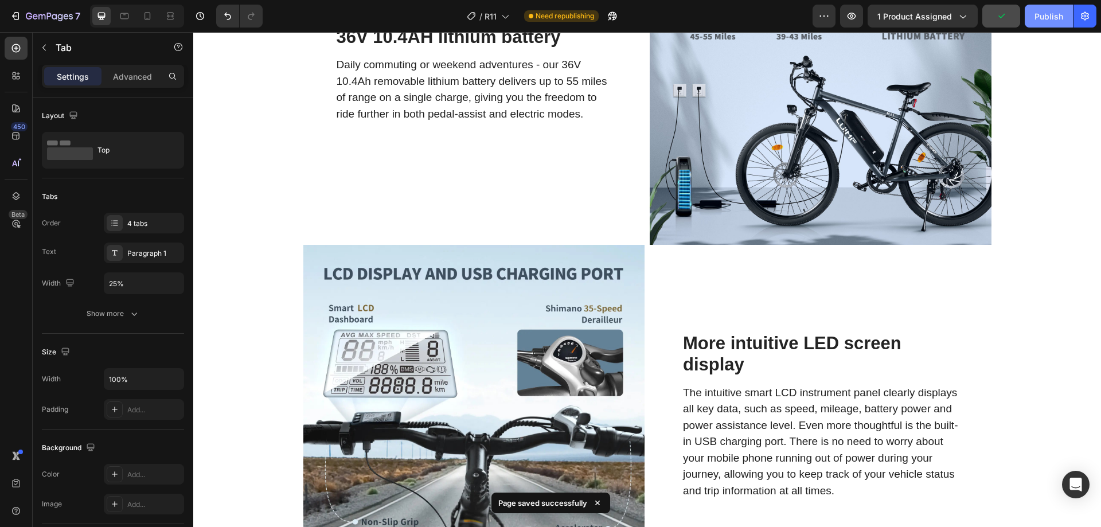
click at [1037, 16] on div "Publish" at bounding box center [1049, 16] width 29 height 12
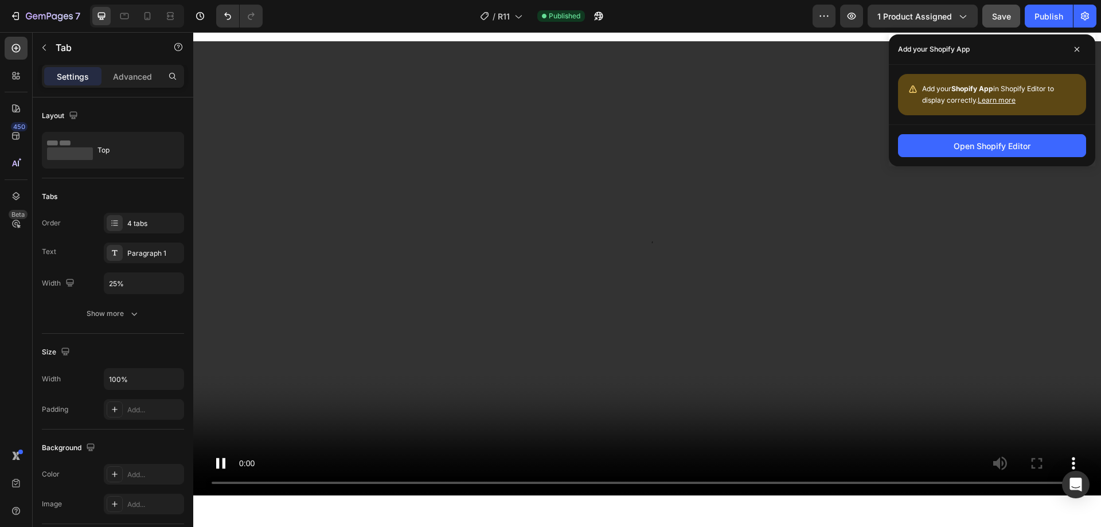
scroll to position [909, 0]
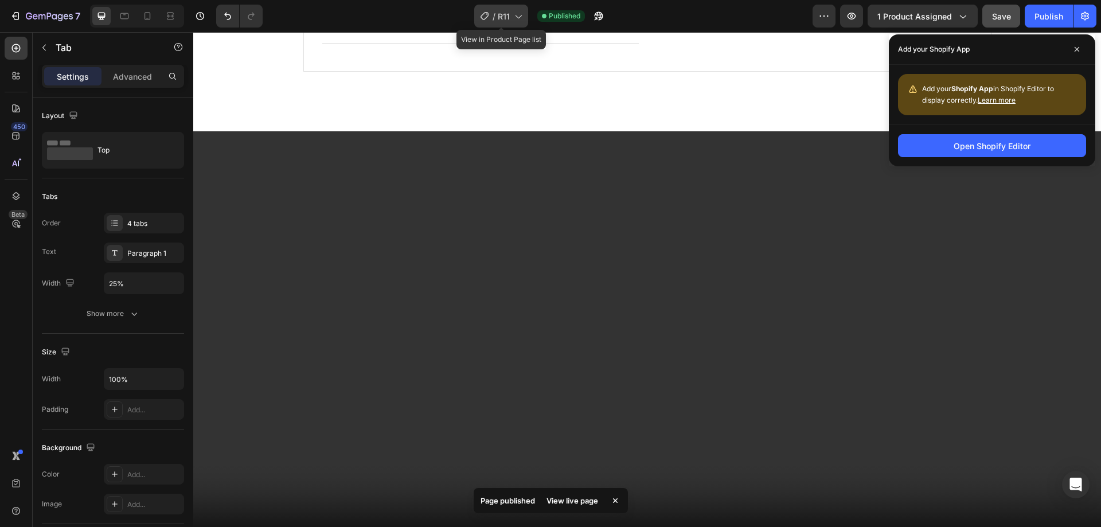
click at [508, 20] on span "R11" at bounding box center [504, 16] width 12 height 12
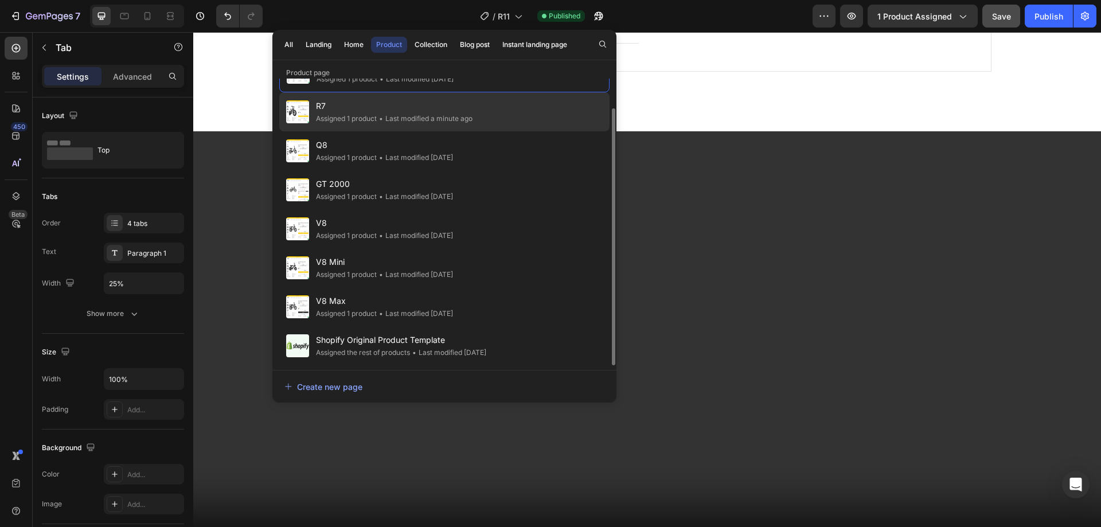
scroll to position [0, 0]
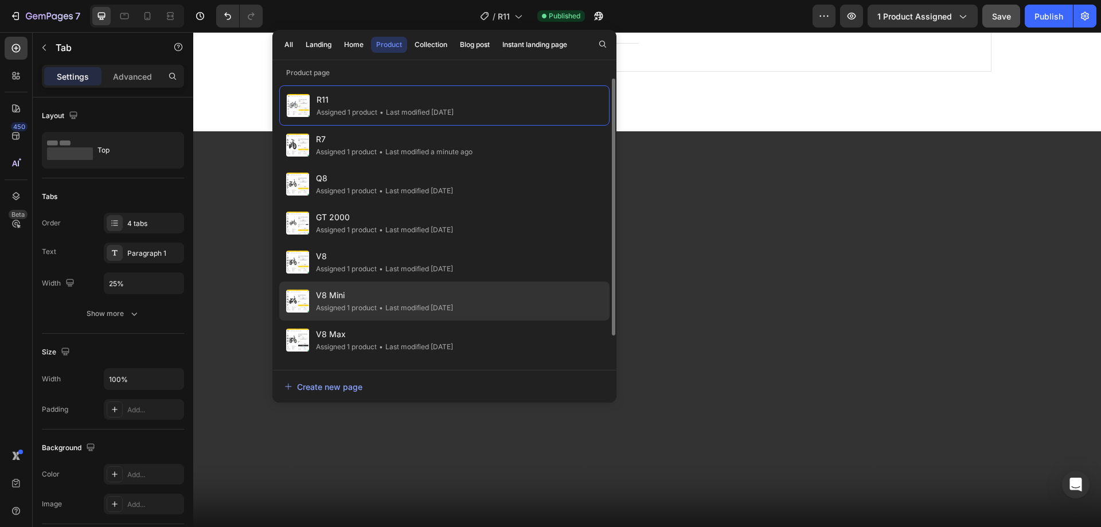
click at [368, 297] on span "V8 Mini" at bounding box center [384, 296] width 137 height 14
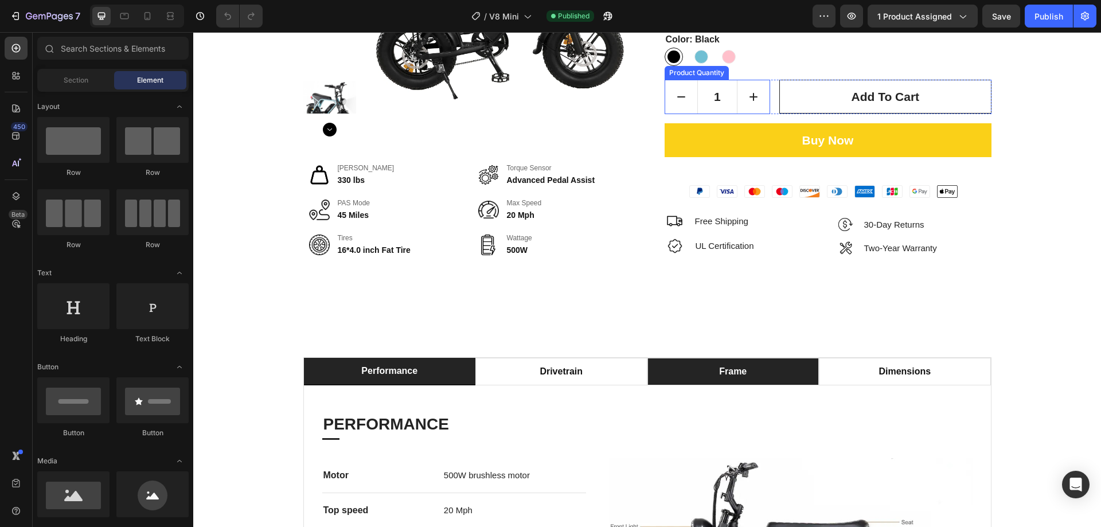
scroll to position [229, 0]
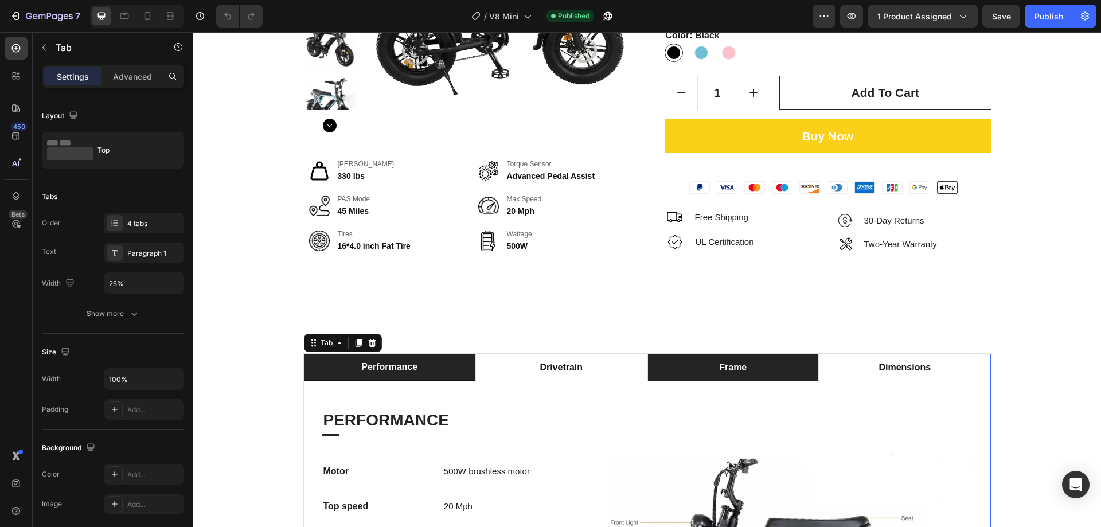
click at [704, 359] on li "frame" at bounding box center [734, 368] width 172 height 28
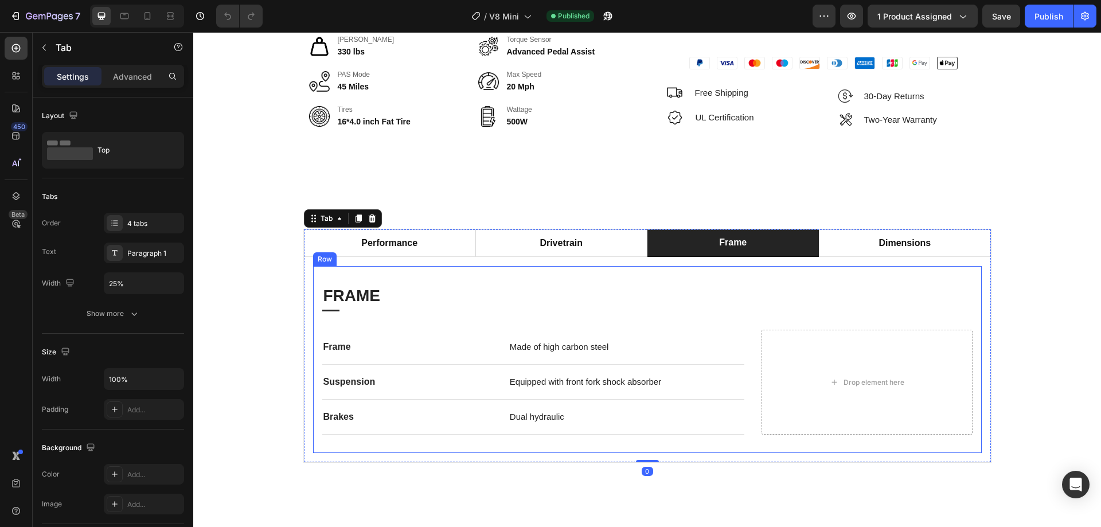
scroll to position [516, 0]
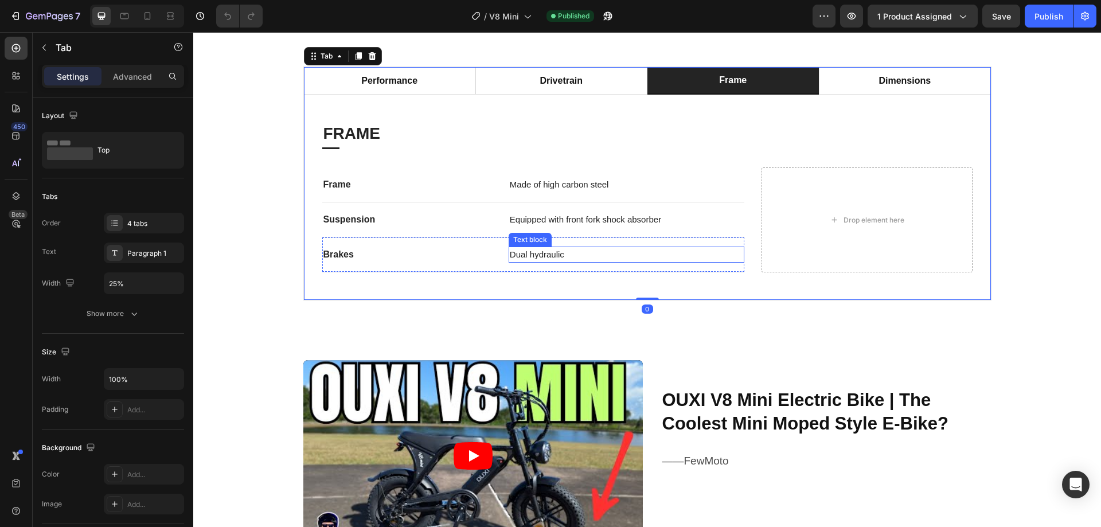
click at [547, 261] on p "Dual hydraulic" at bounding box center [626, 255] width 233 height 14
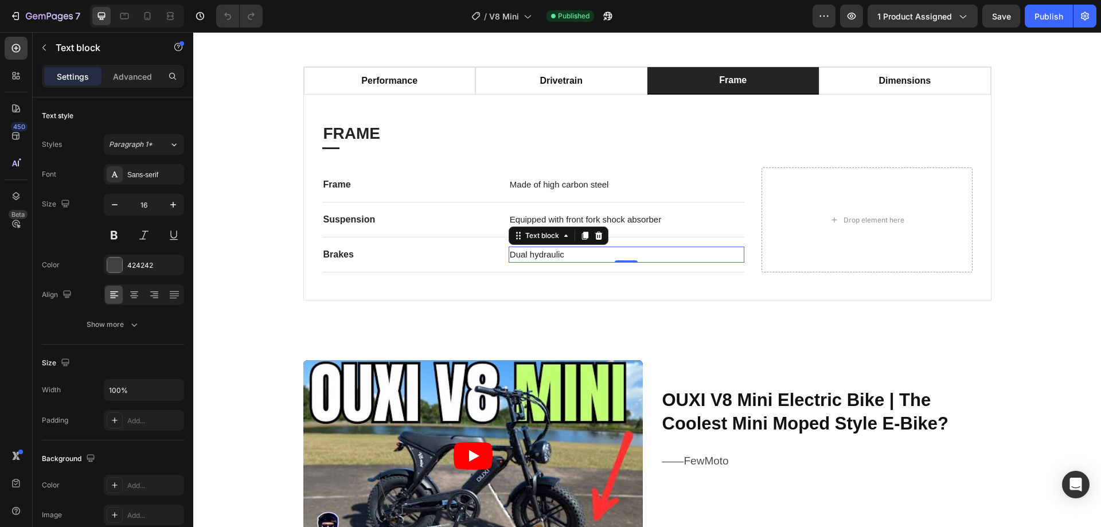
click at [545, 259] on span "Dual hydraulic" at bounding box center [537, 255] width 54 height 10
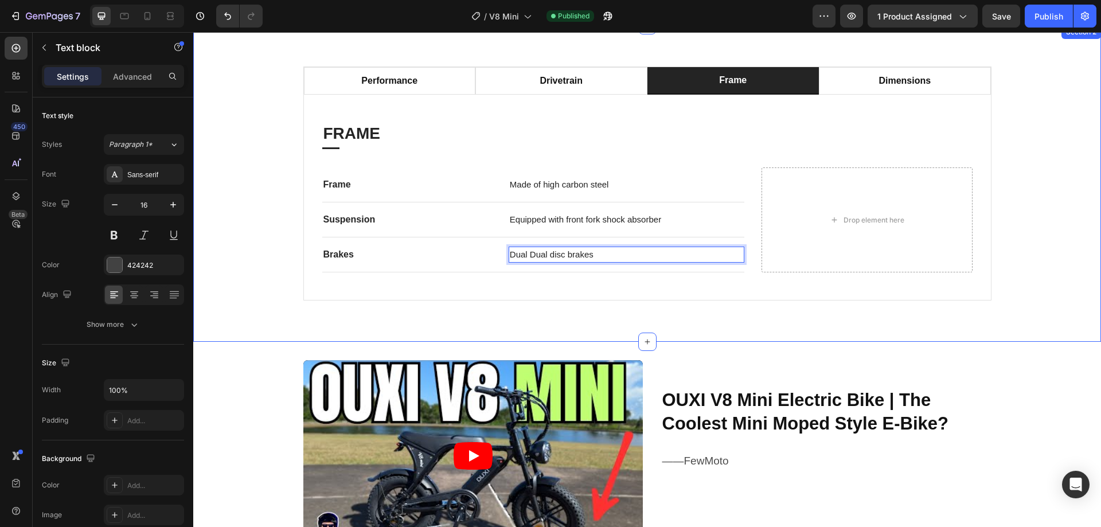
click at [1072, 259] on div "performance drivetrain frame dimensions PERFORMANCE Heading Title Line Motor Te…" at bounding box center [647, 184] width 891 height 234
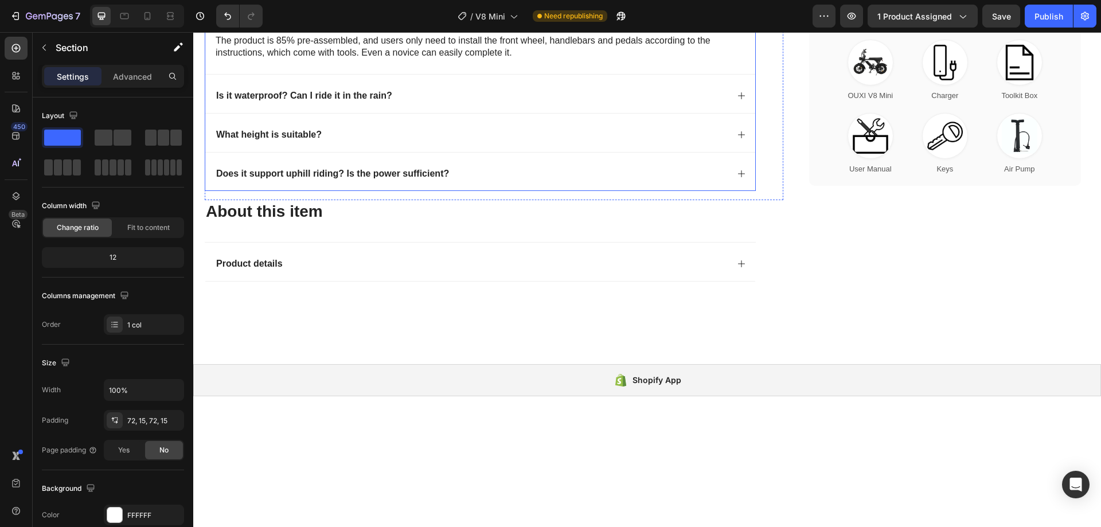
scroll to position [2639, 0]
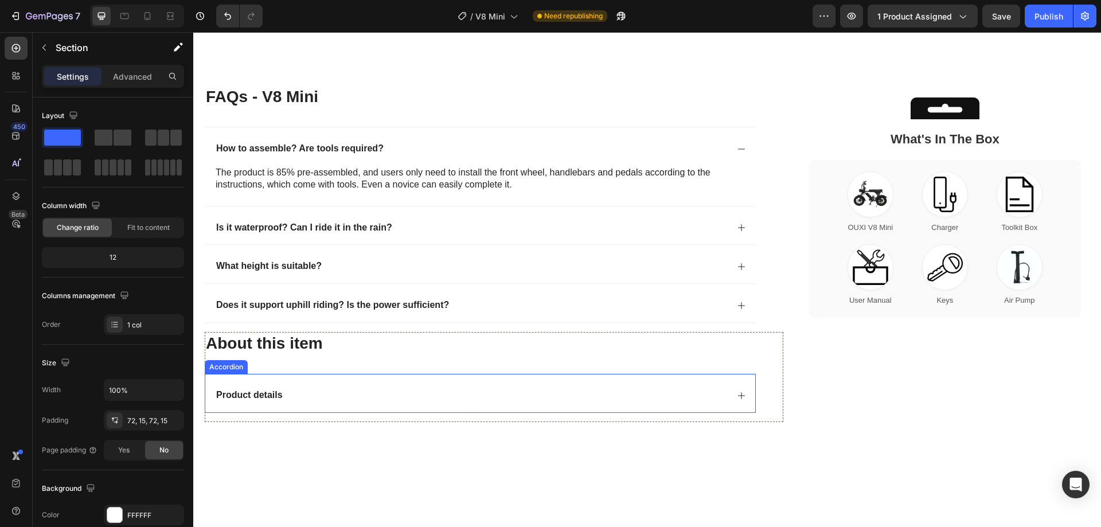
click at [738, 399] on icon at bounding box center [741, 395] width 7 height 7
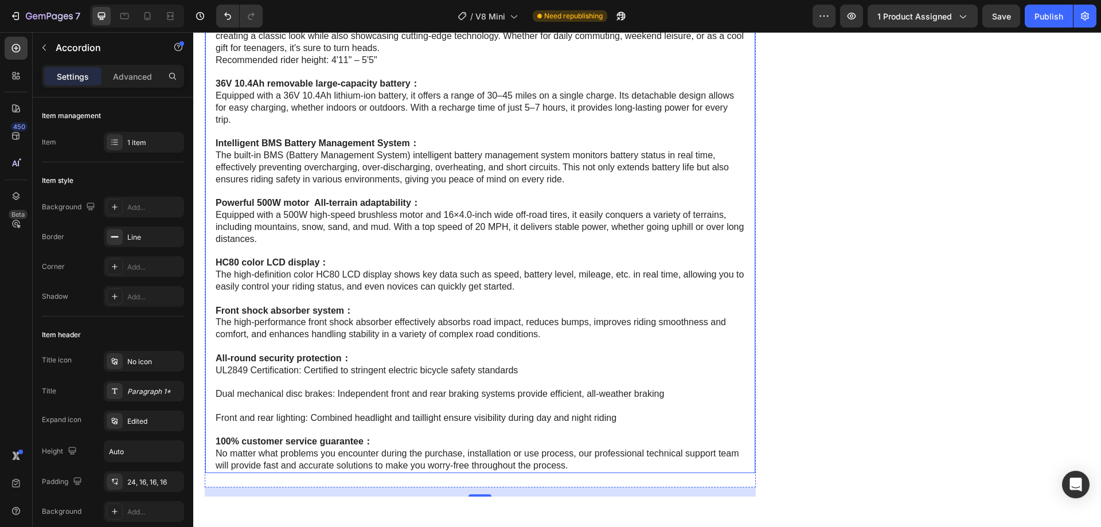
scroll to position [3040, 0]
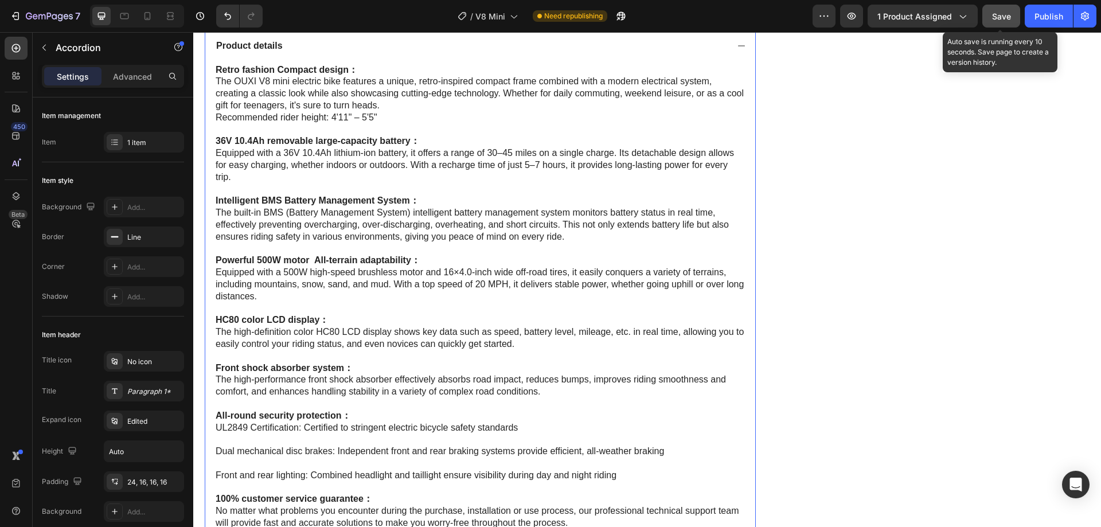
click at [1004, 14] on span "Save" at bounding box center [1001, 16] width 19 height 10
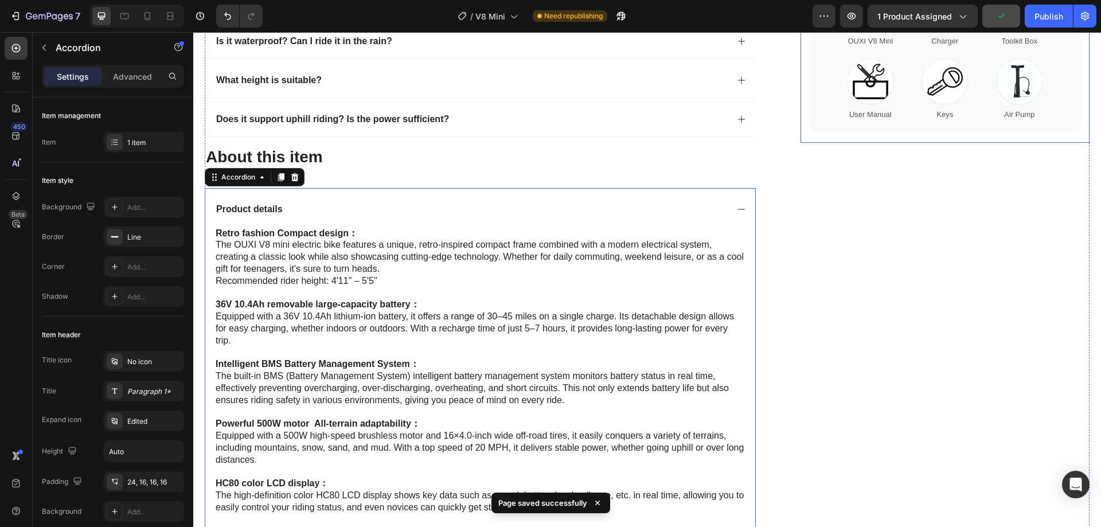
scroll to position [2811, 0]
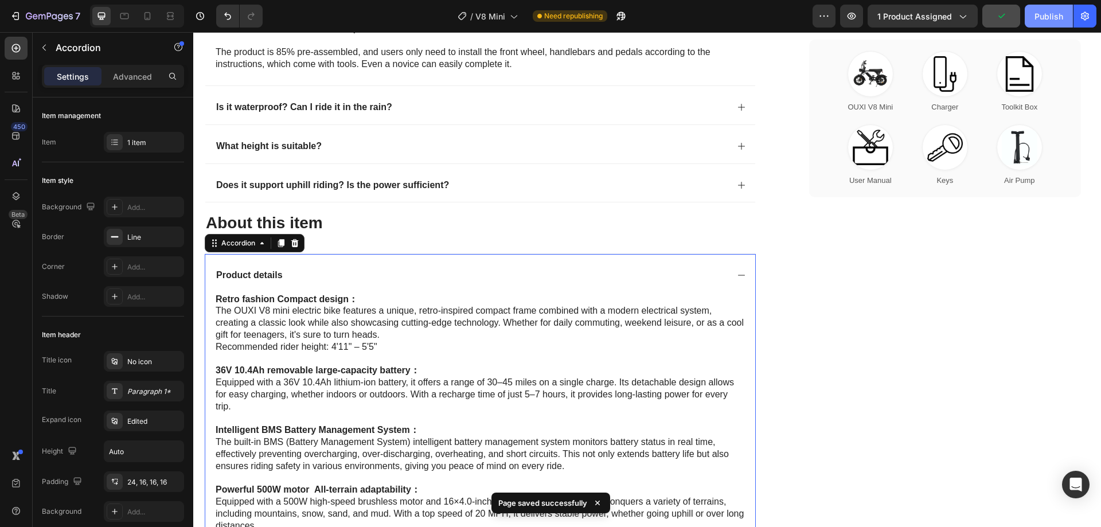
drag, startPoint x: 1052, startPoint y: 23, endPoint x: 851, endPoint y: 11, distance: 200.6
click at [1052, 23] on button "Publish" at bounding box center [1049, 16] width 48 height 23
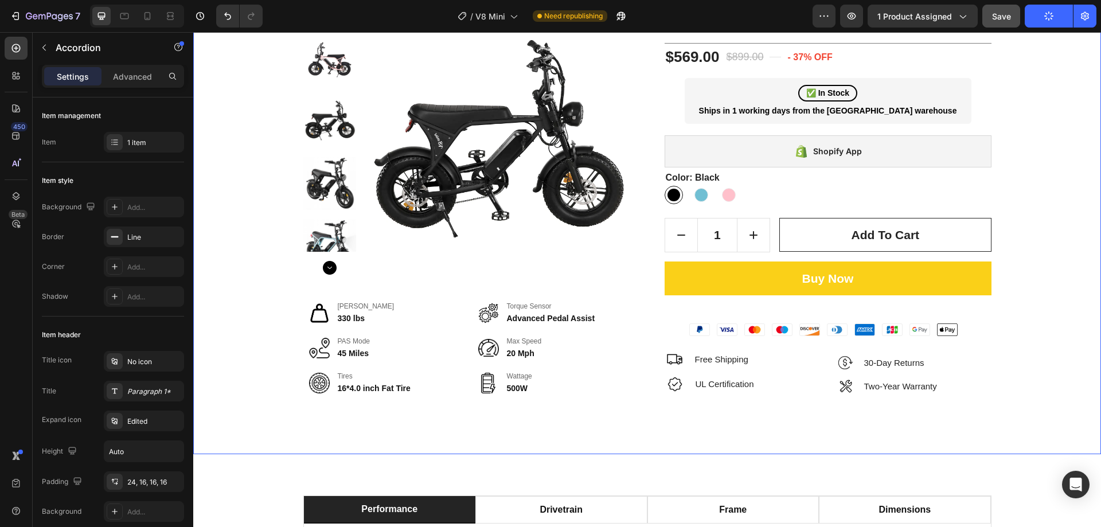
scroll to position [0, 0]
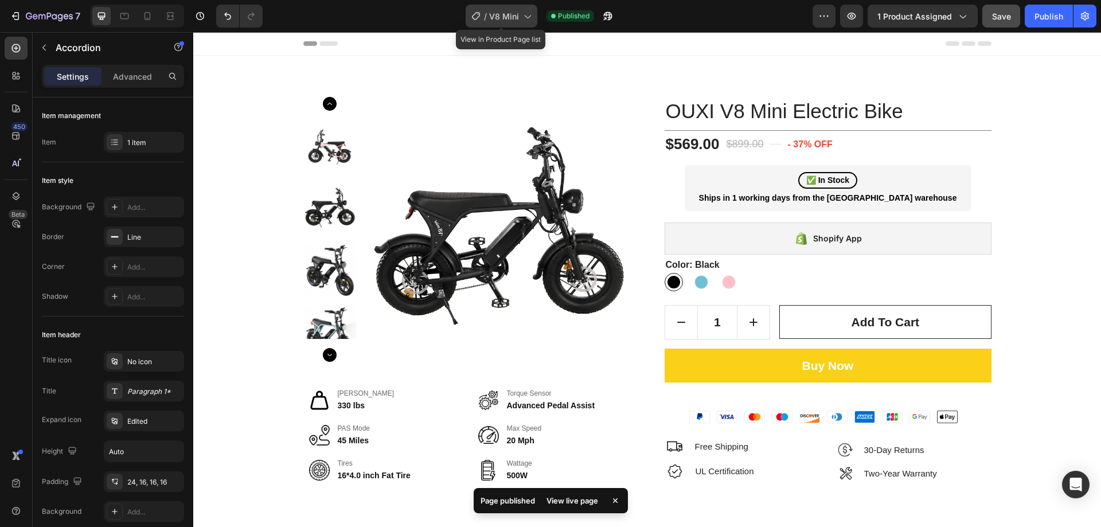
click at [505, 19] on span "V8 Mini" at bounding box center [504, 16] width 30 height 12
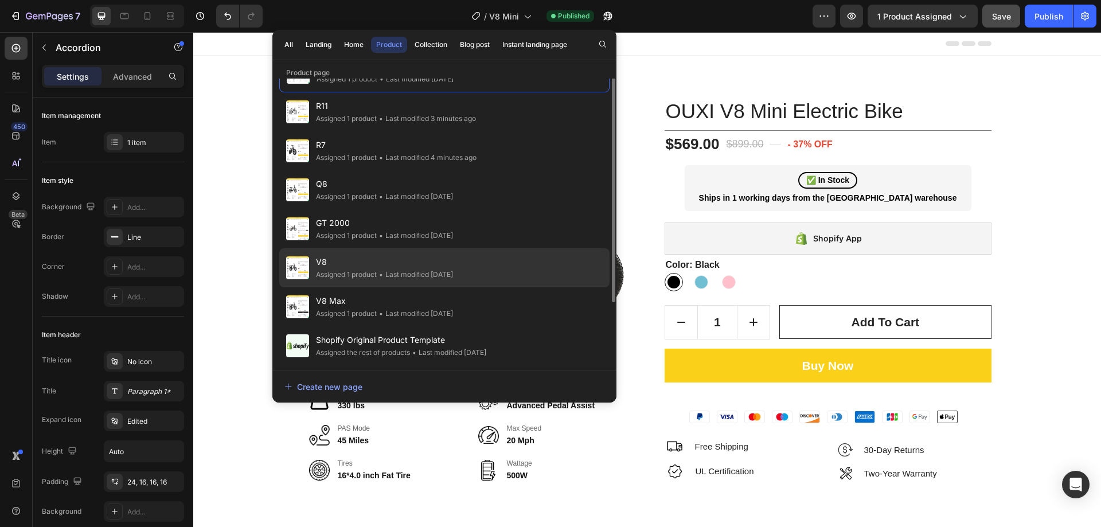
scroll to position [57, 0]
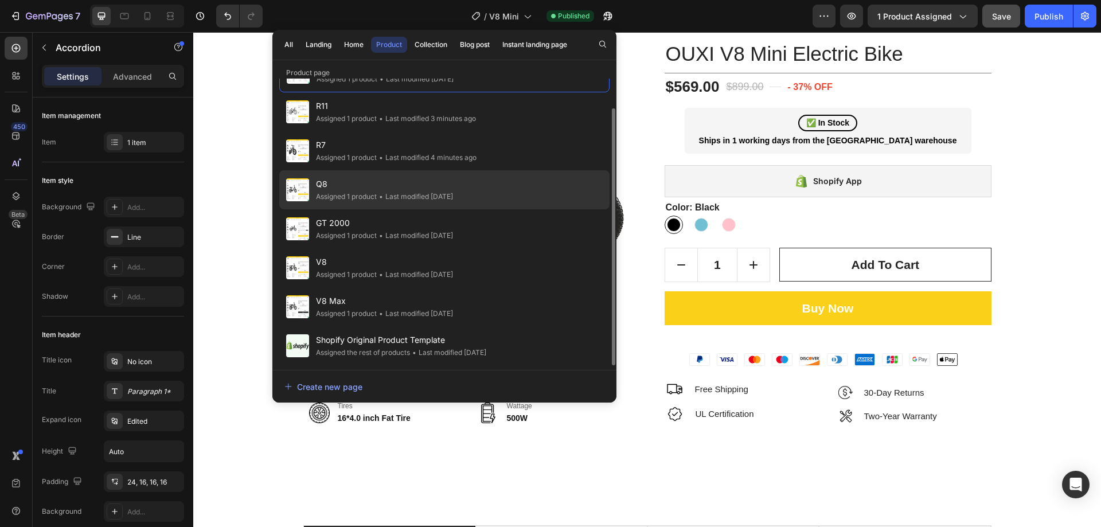
click at [354, 190] on span "Q8" at bounding box center [384, 184] width 137 height 14
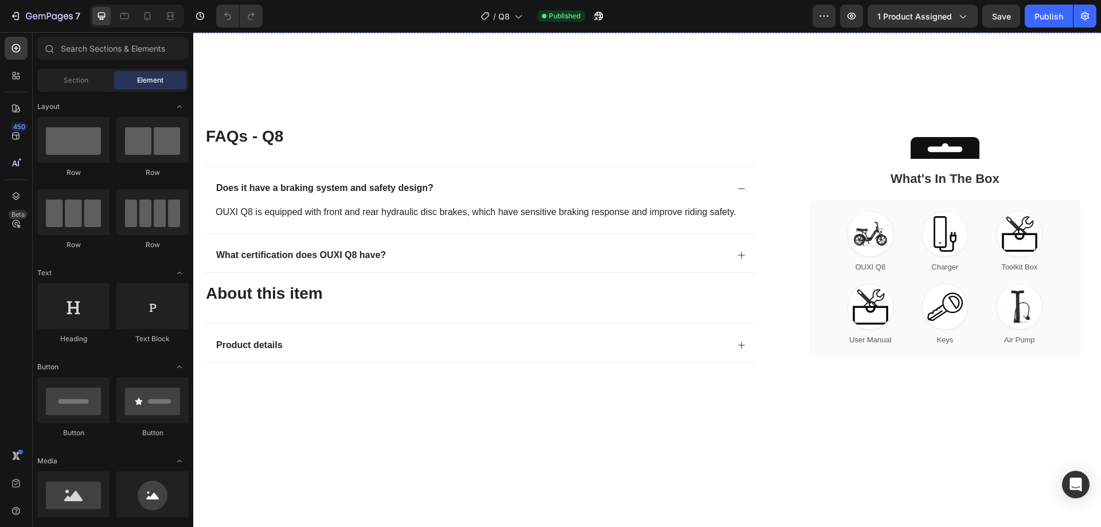
scroll to position [2237, 0]
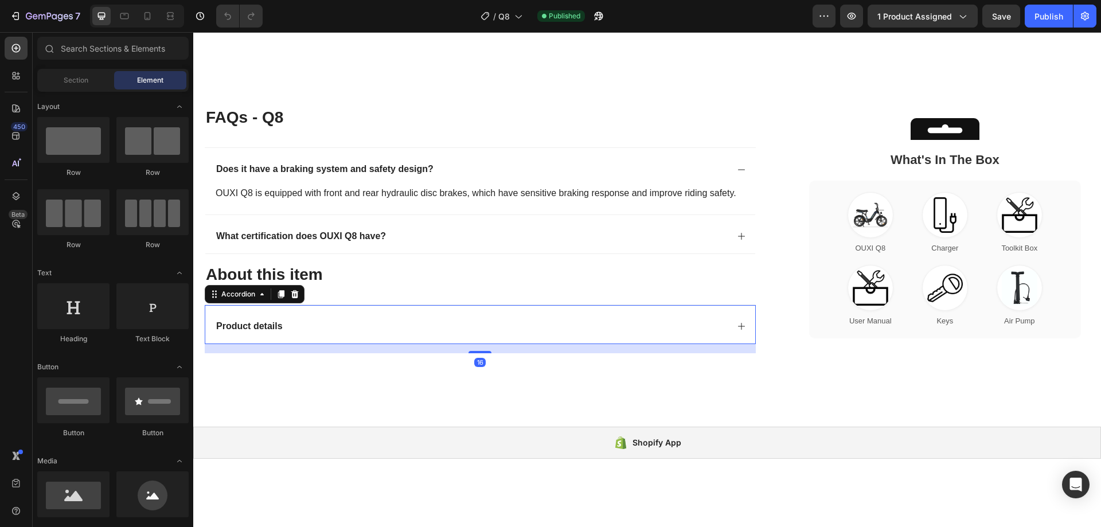
click at [737, 326] on icon at bounding box center [741, 326] width 9 height 9
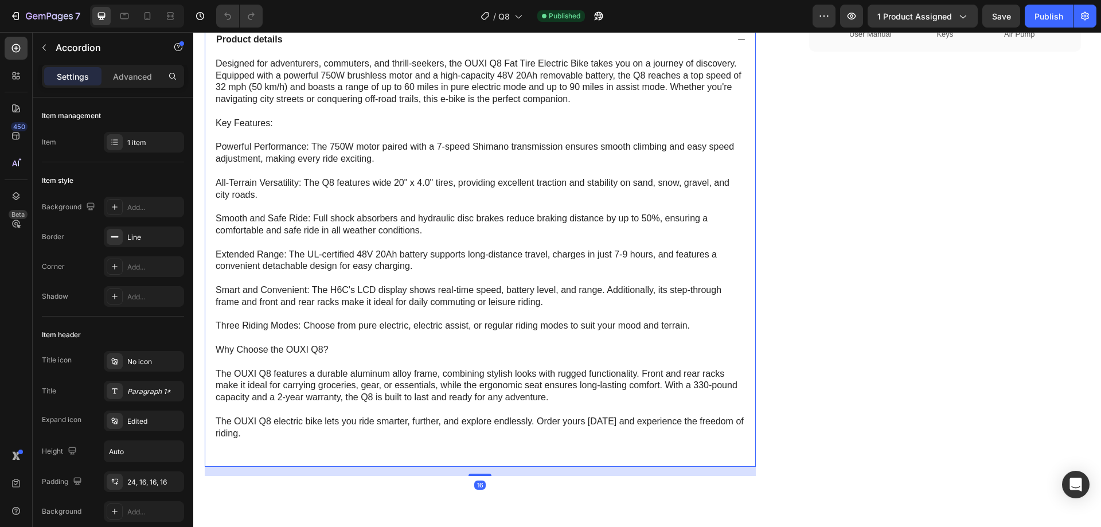
scroll to position [2467, 0]
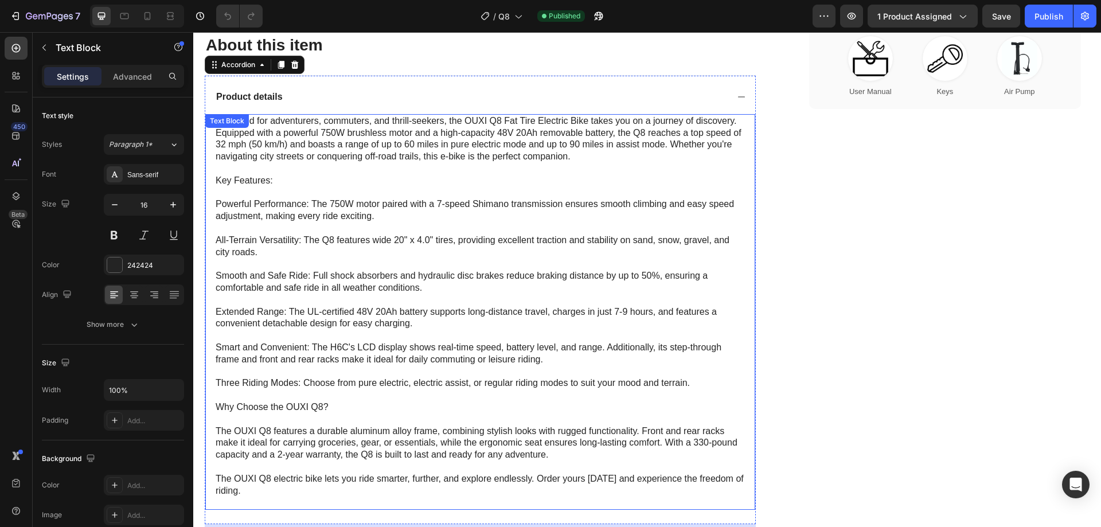
click at [338, 442] on p "Designed for adventurers, commuters, and thrill-seekers, the OUXI Q8 Fat Tire E…" at bounding box center [480, 312] width 529 height 394
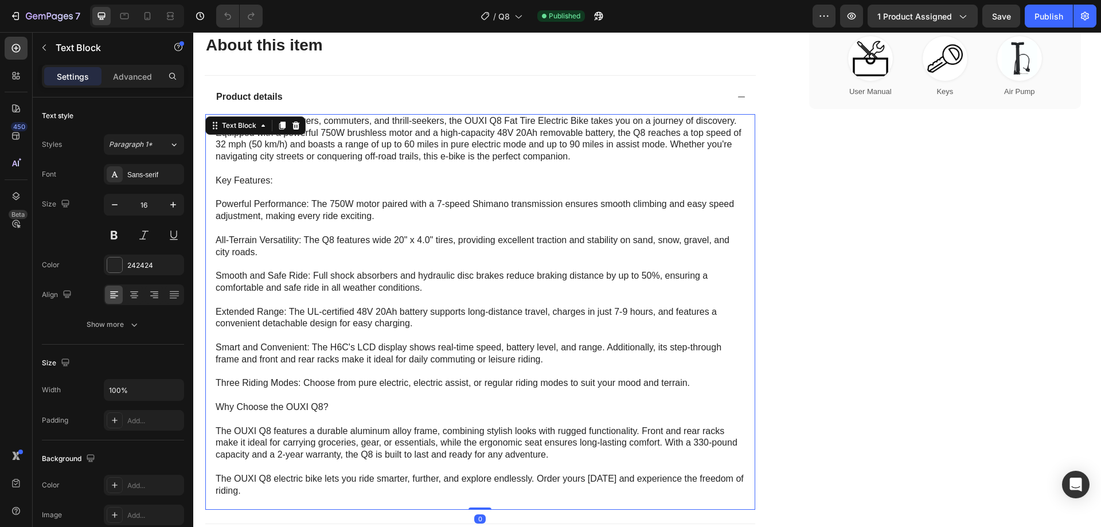
click at [338, 442] on p "Designed for adventurers, commuters, and thrill-seekers, the OUXI Q8 Fat Tire E…" at bounding box center [480, 312] width 529 height 394
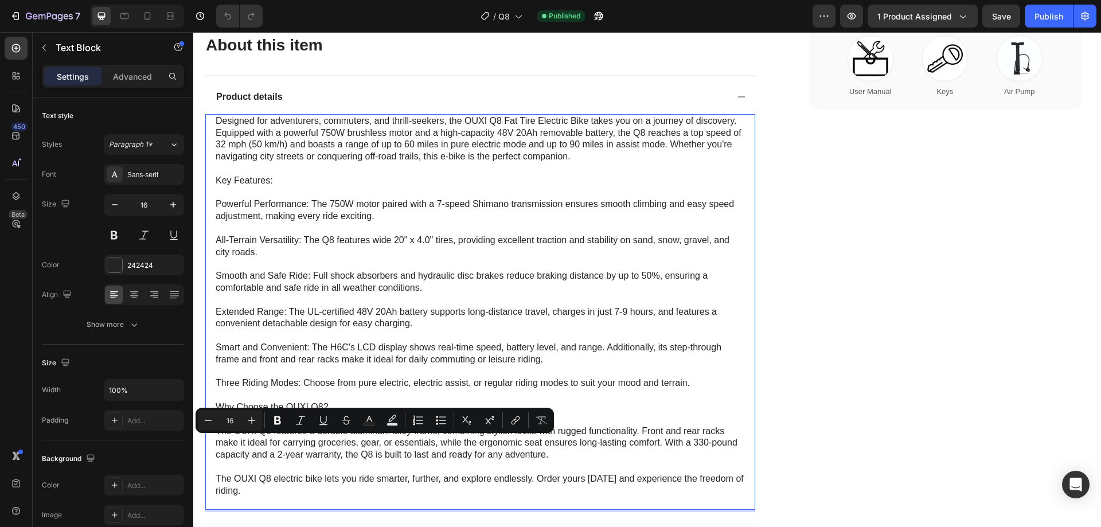
drag, startPoint x: 318, startPoint y: 435, endPoint x: 313, endPoint y: 442, distance: 8.6
click at [317, 435] on p "Designed for adventurers, commuters, and thrill-seekers, the OUXI Q8 Fat Tire E…" at bounding box center [480, 312] width 529 height 394
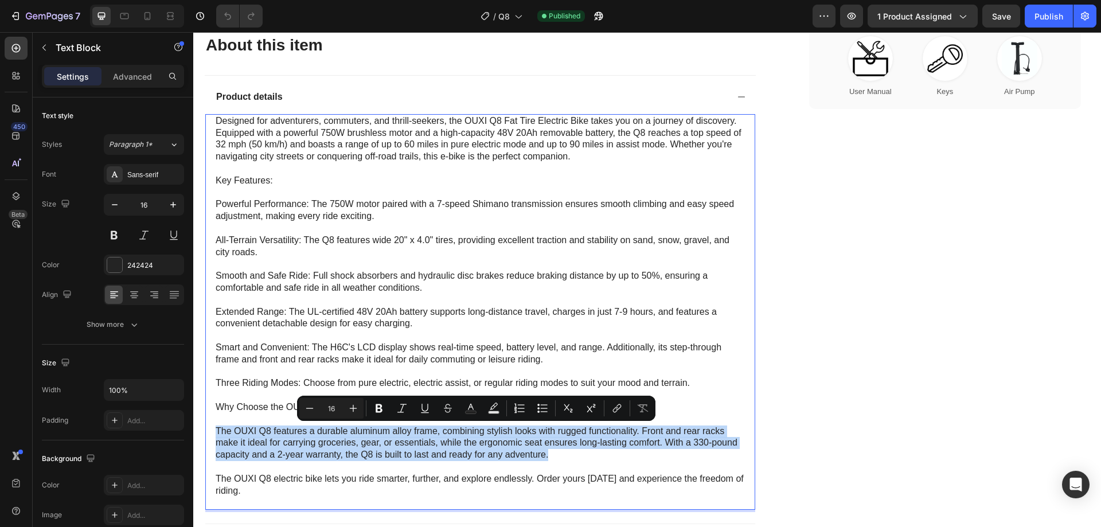
drag, startPoint x: 217, startPoint y: 430, endPoint x: 572, endPoint y: 459, distance: 355.8
click at [572, 459] on p "Designed for adventurers, commuters, and thrill-seekers, the OUXI Q8 Fat Tire E…" at bounding box center [480, 312] width 529 height 394
copy p "The OUXI Q8 features a durable aluminum alloy frame, combining stylish looks wi…"
click at [560, 454] on p "Designed for adventurers, commuters, and thrill-seekers, the OUXI Q8 Fat Tire E…" at bounding box center [480, 312] width 529 height 394
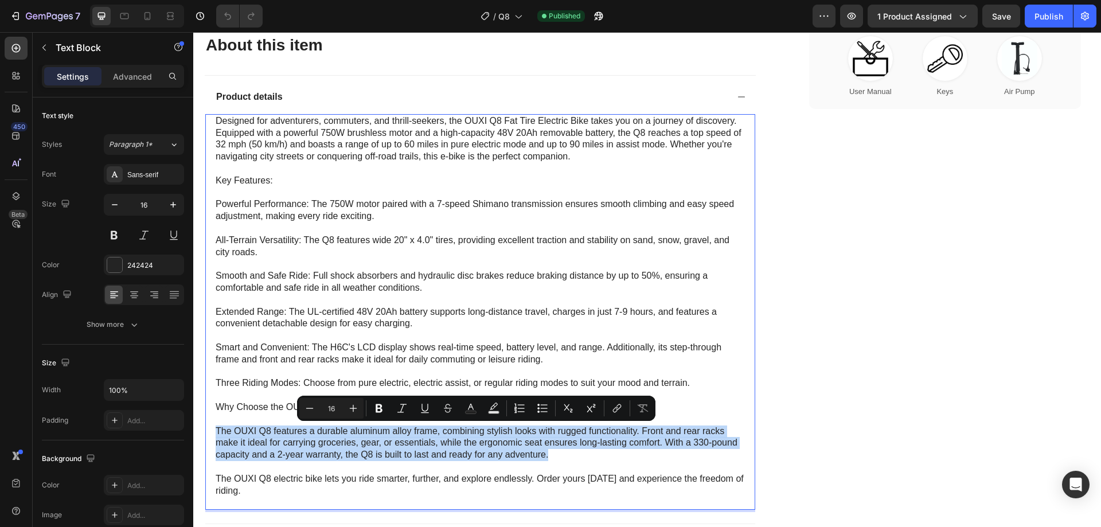
drag, startPoint x: 554, startPoint y: 454, endPoint x: 216, endPoint y: 426, distance: 338.5
click at [216, 426] on p "Designed for adventurers, commuters, and thrill-seekers, the OUXI Q8 Fat Tire E…" at bounding box center [480, 312] width 529 height 394
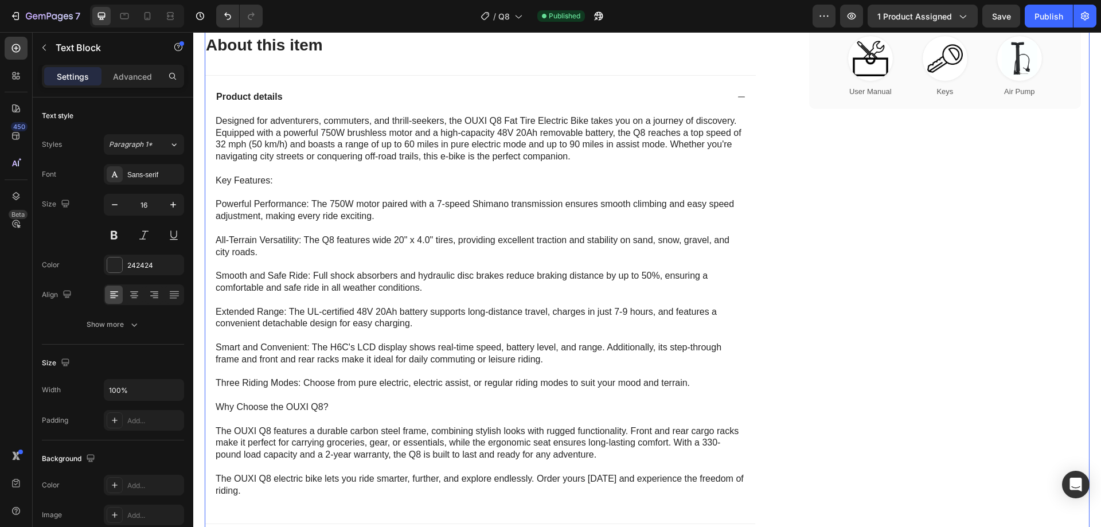
click at [824, 417] on div "What's In The Box OUXI Q8 Charger Toolkit Box User Manual Keys Air Pump Custom …" at bounding box center [945, 205] width 289 height 657
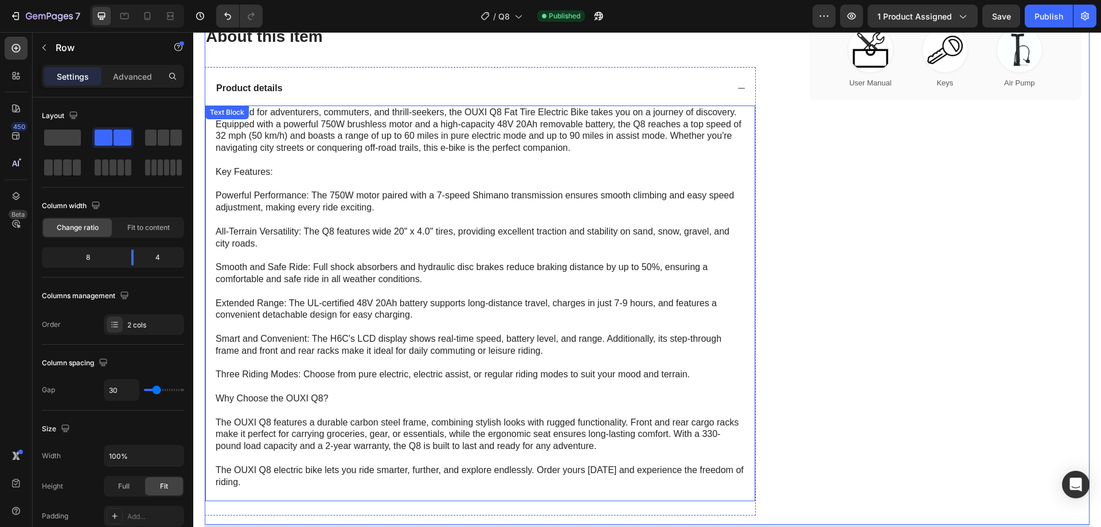
scroll to position [2352, 0]
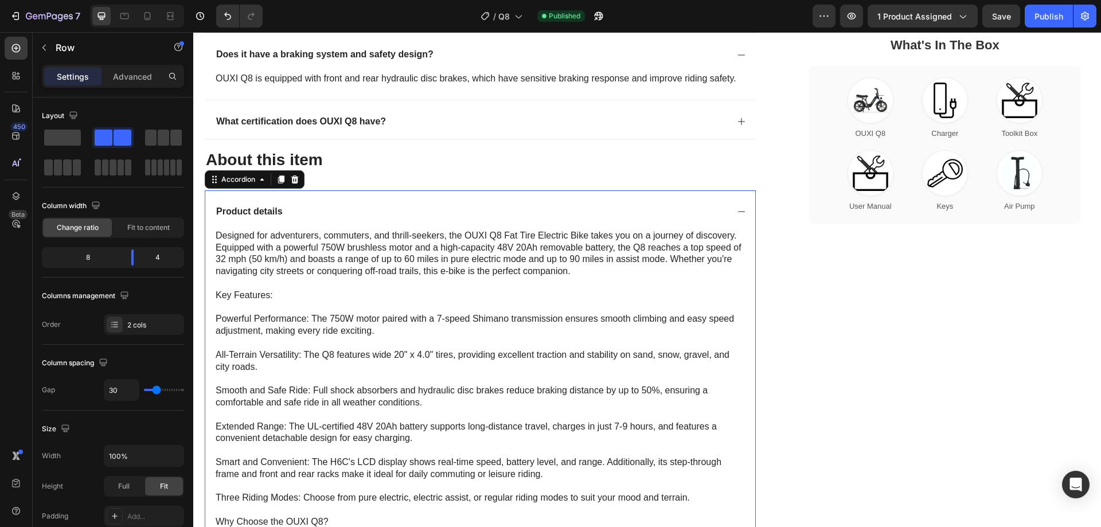
click at [737, 205] on div "Product details" at bounding box center [480, 209] width 550 height 38
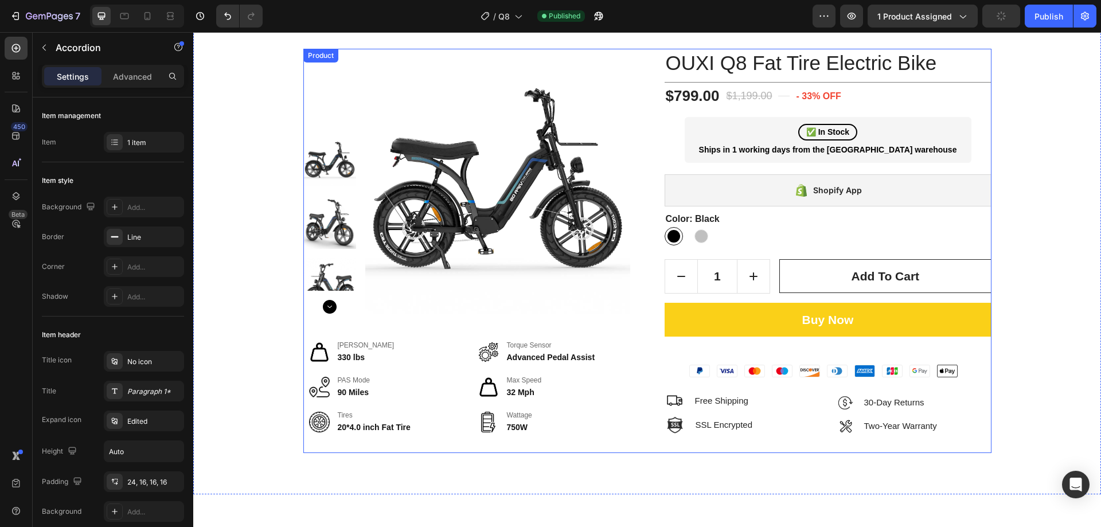
scroll to position [0, 0]
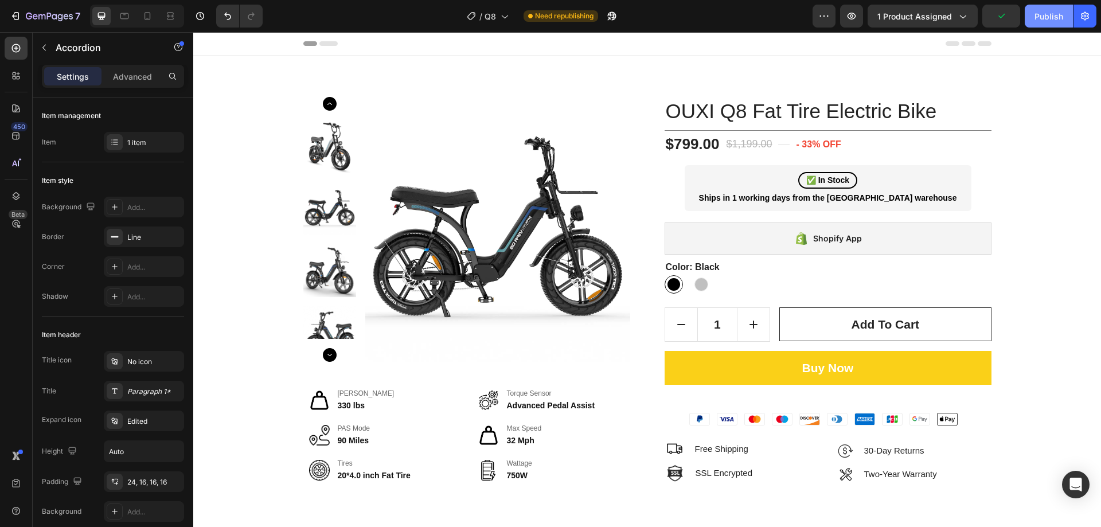
click at [1043, 18] on div "Publish" at bounding box center [1049, 16] width 29 height 12
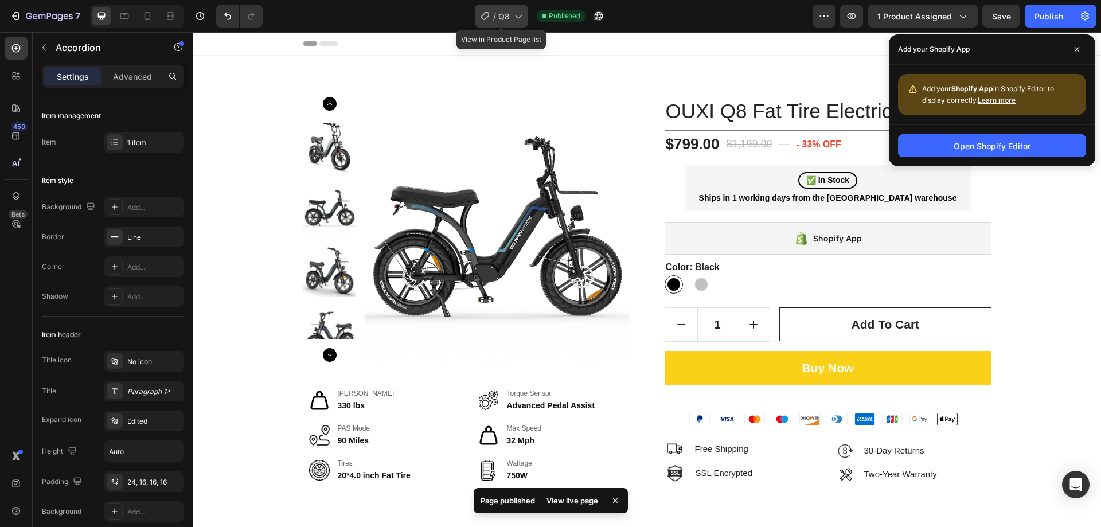
click at [518, 14] on icon at bounding box center [517, 15] width 11 height 11
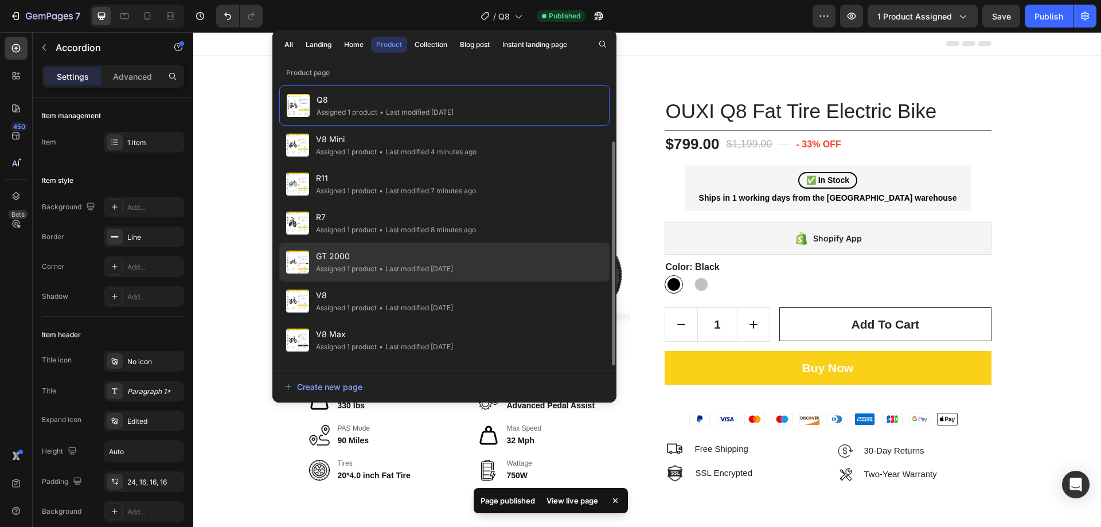
scroll to position [33, 0]
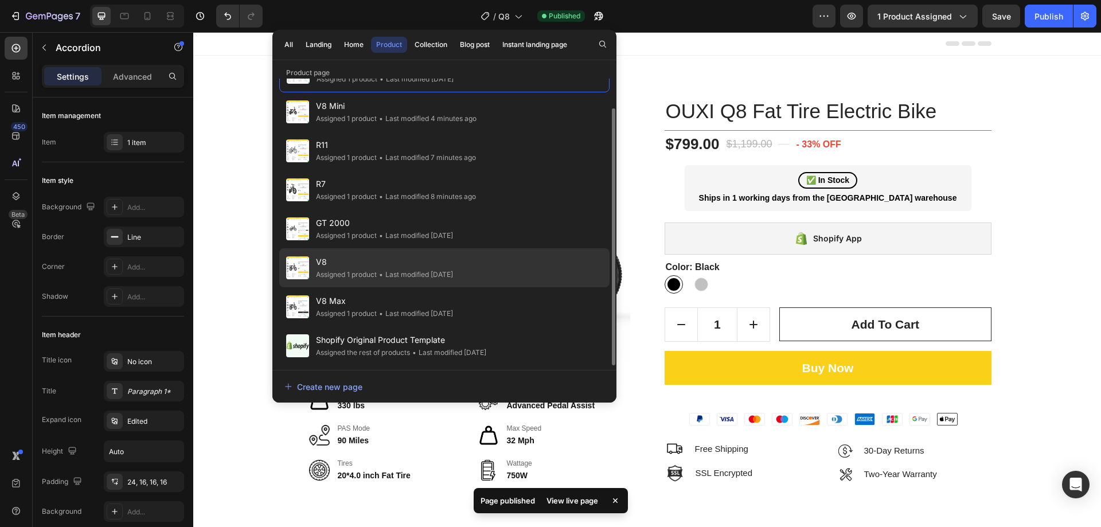
click at [382, 278] on span "•" at bounding box center [381, 274] width 4 height 9
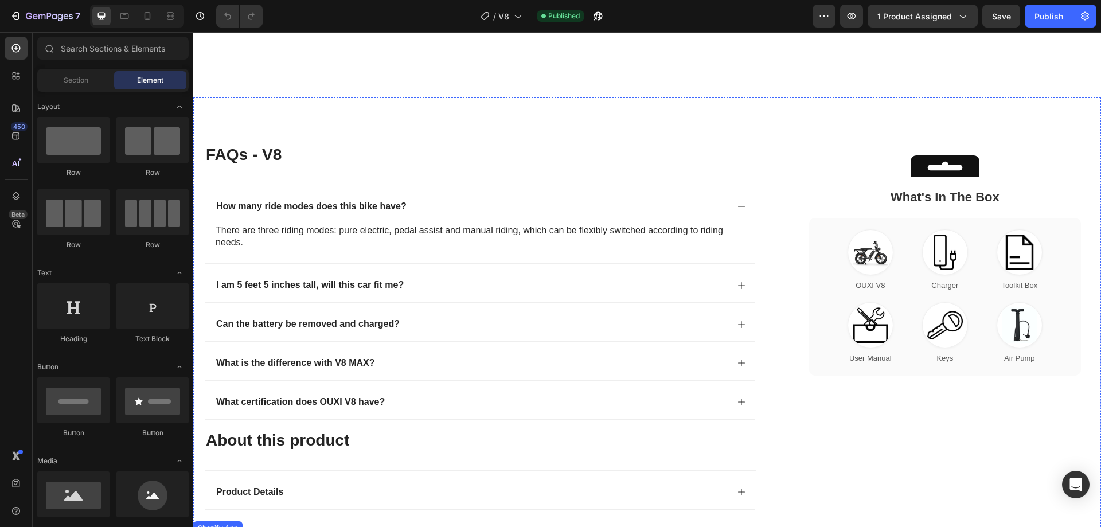
scroll to position [2467, 0]
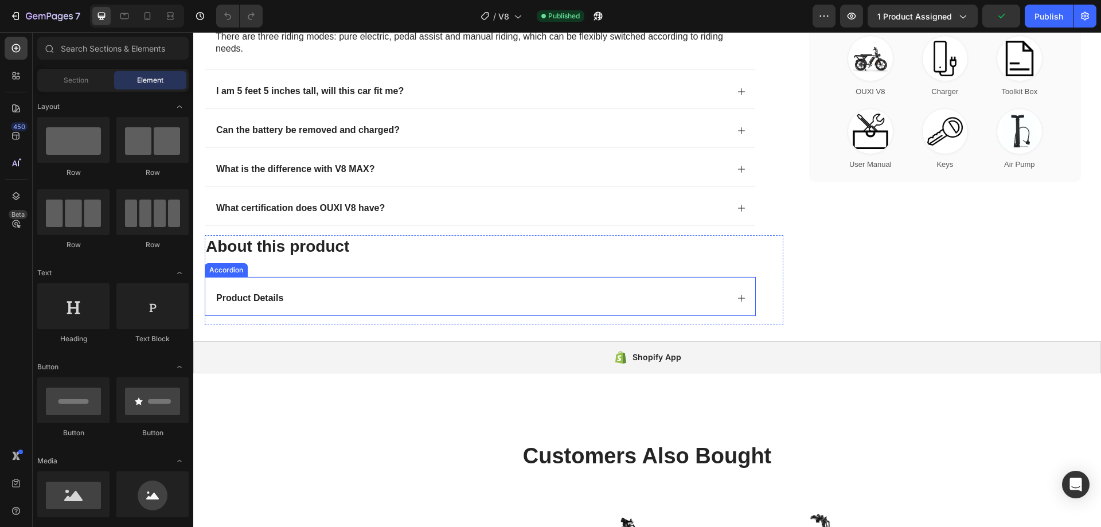
click at [737, 297] on icon at bounding box center [741, 298] width 9 height 9
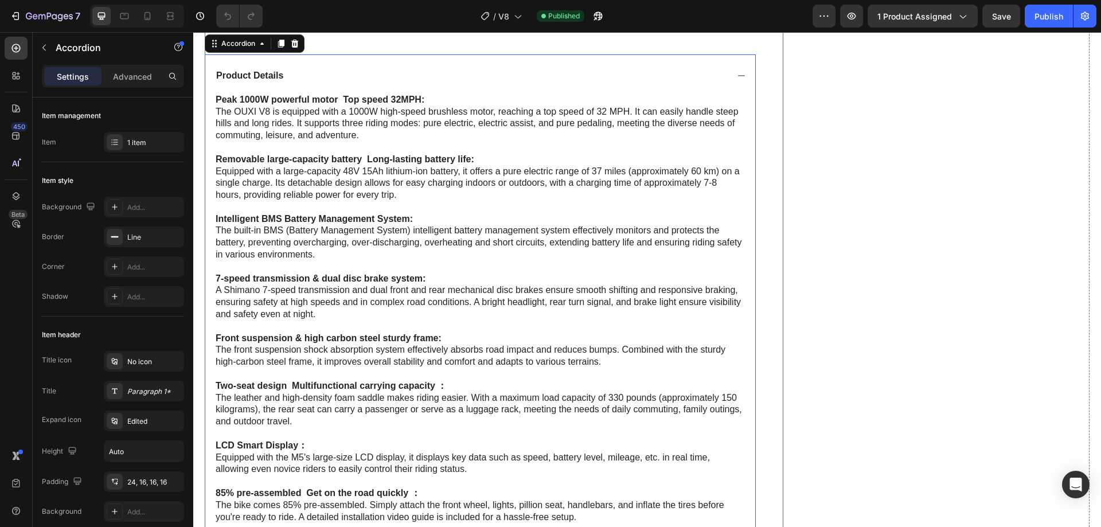
scroll to position [2524, 0]
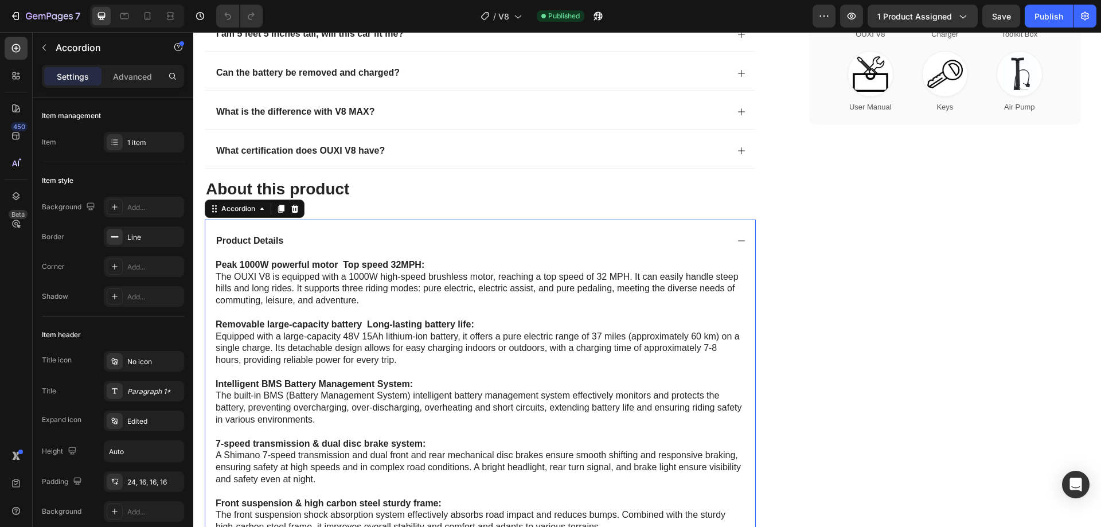
click at [738, 240] on icon at bounding box center [741, 240] width 9 height 9
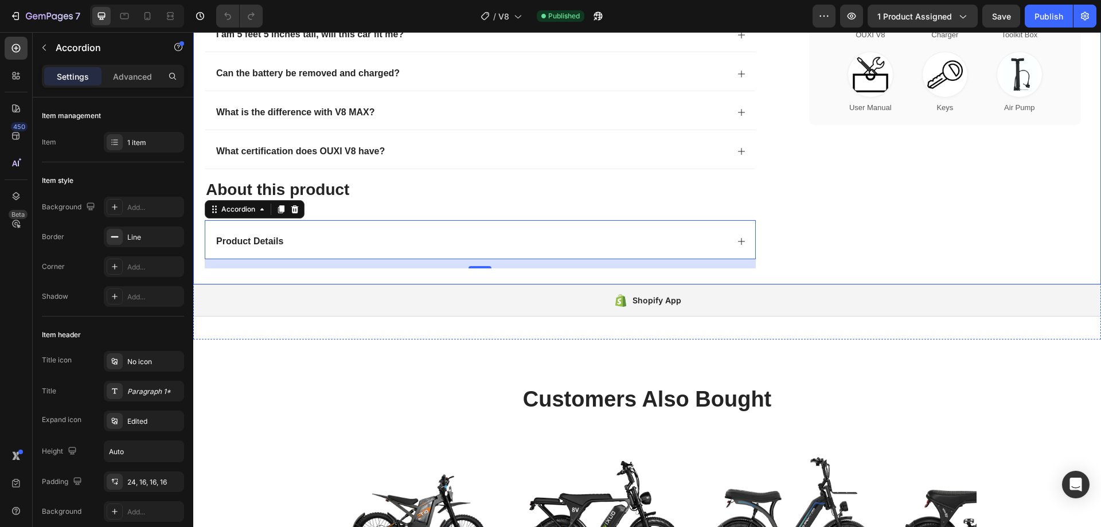
scroll to position [2352, 0]
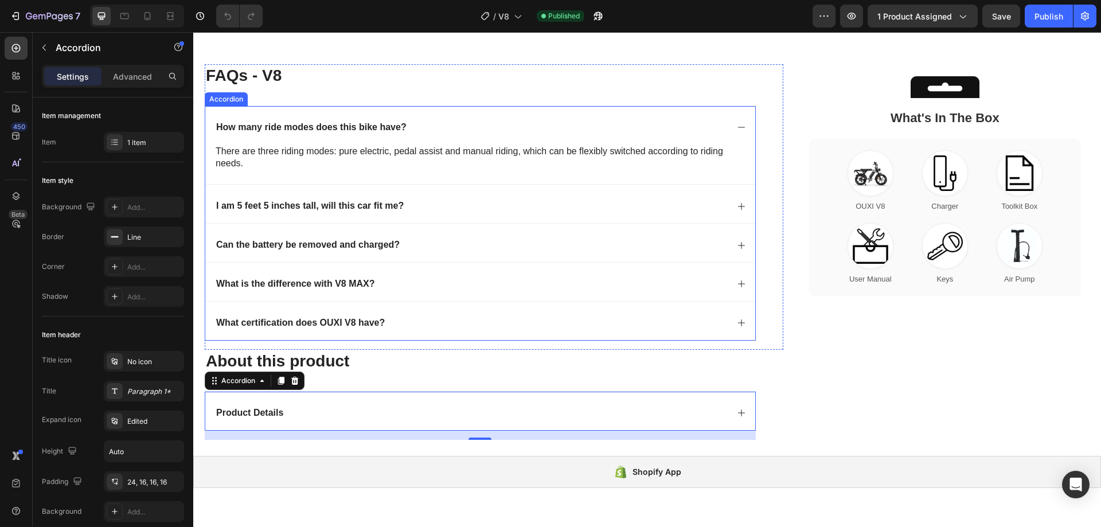
click at [737, 204] on icon at bounding box center [741, 206] width 9 height 9
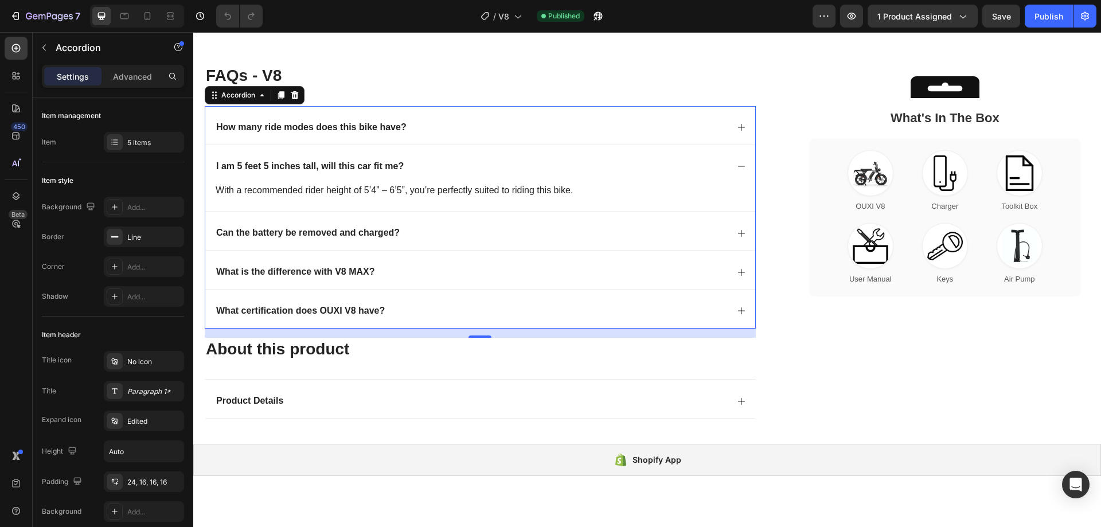
click at [738, 167] on icon at bounding box center [741, 166] width 9 height 9
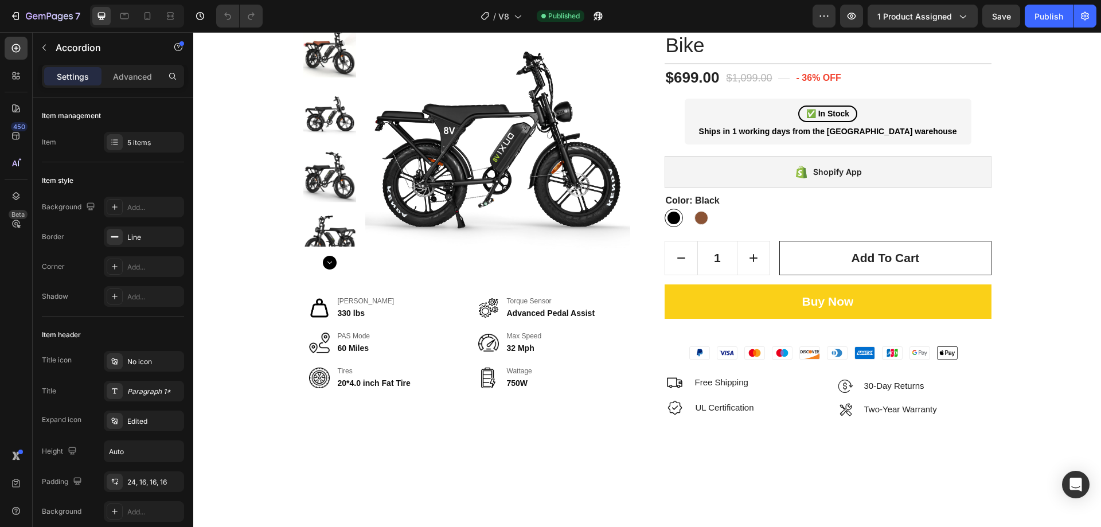
scroll to position [0, 0]
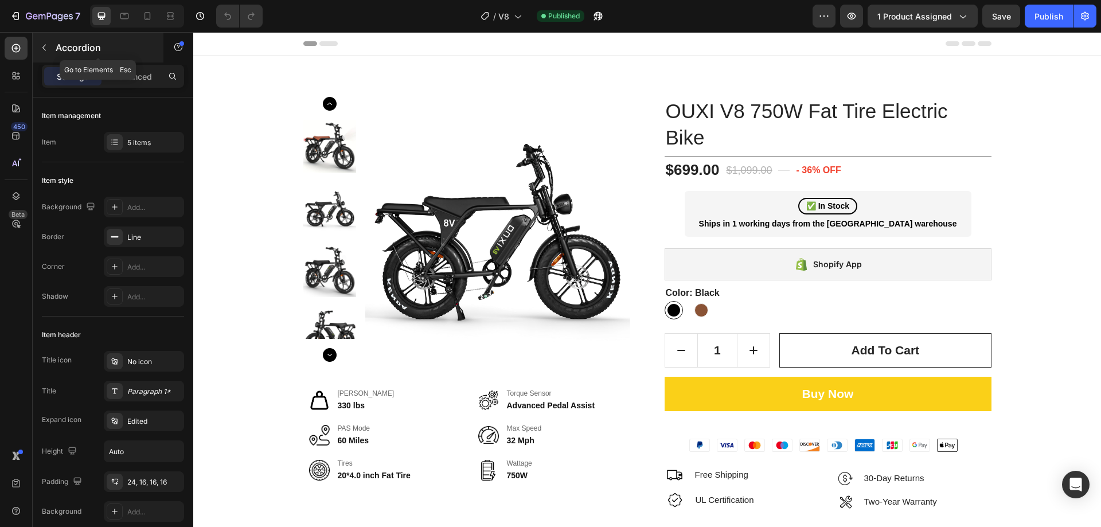
click at [69, 46] on p "Accordion" at bounding box center [105, 48] width 98 height 14
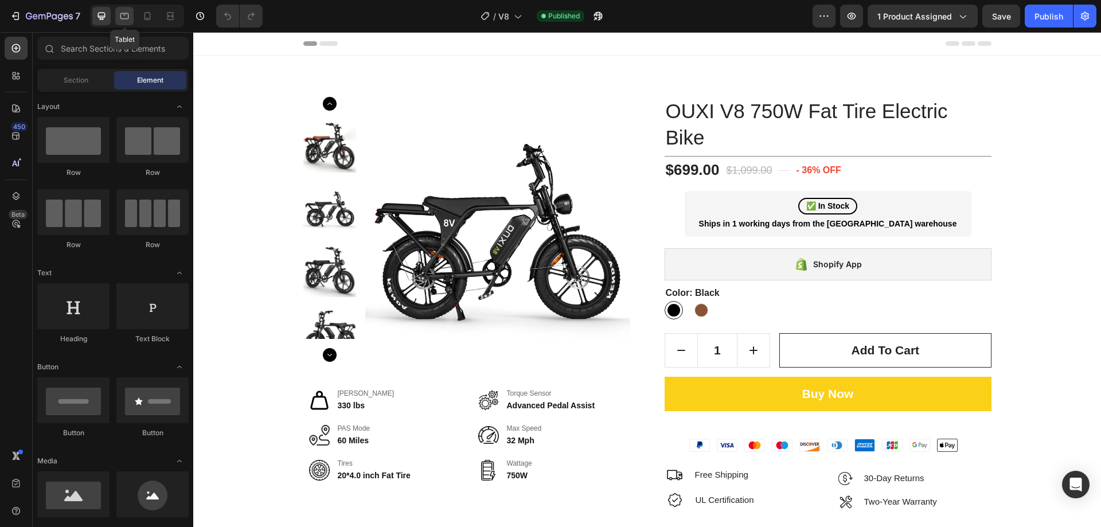
click at [121, 24] on div at bounding box center [124, 16] width 18 height 18
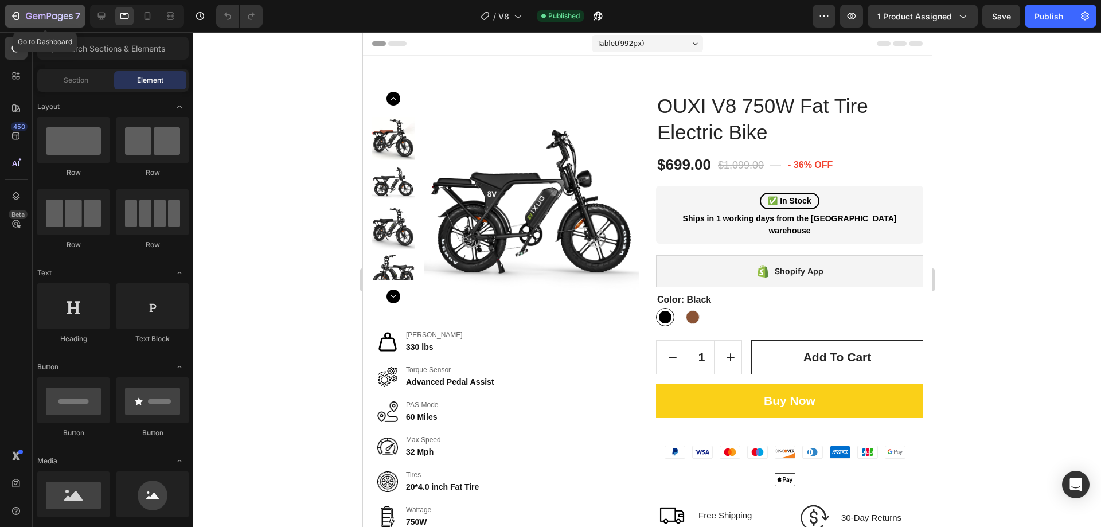
click at [36, 19] on icon "button" at bounding box center [35, 16] width 5 height 5
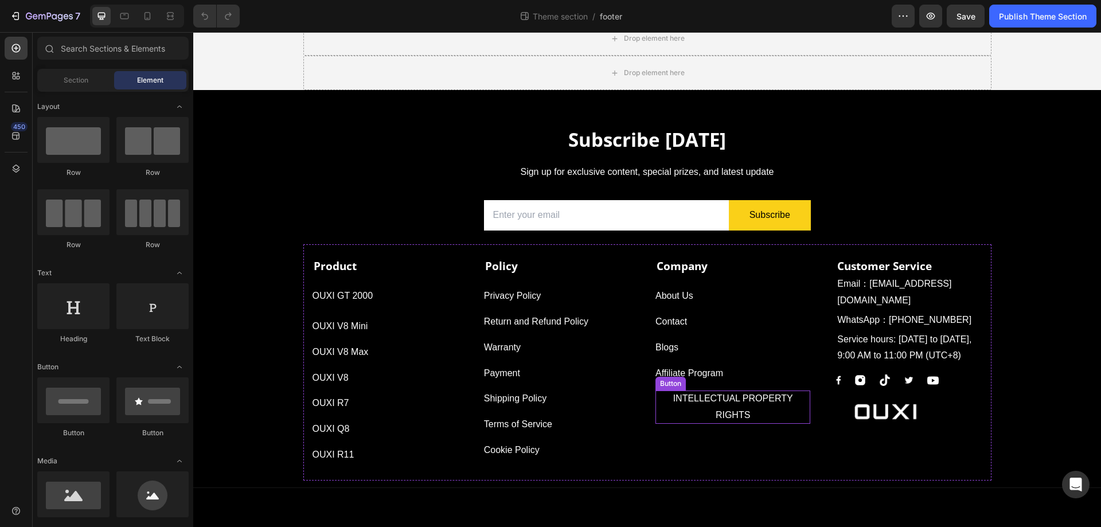
scroll to position [103, 0]
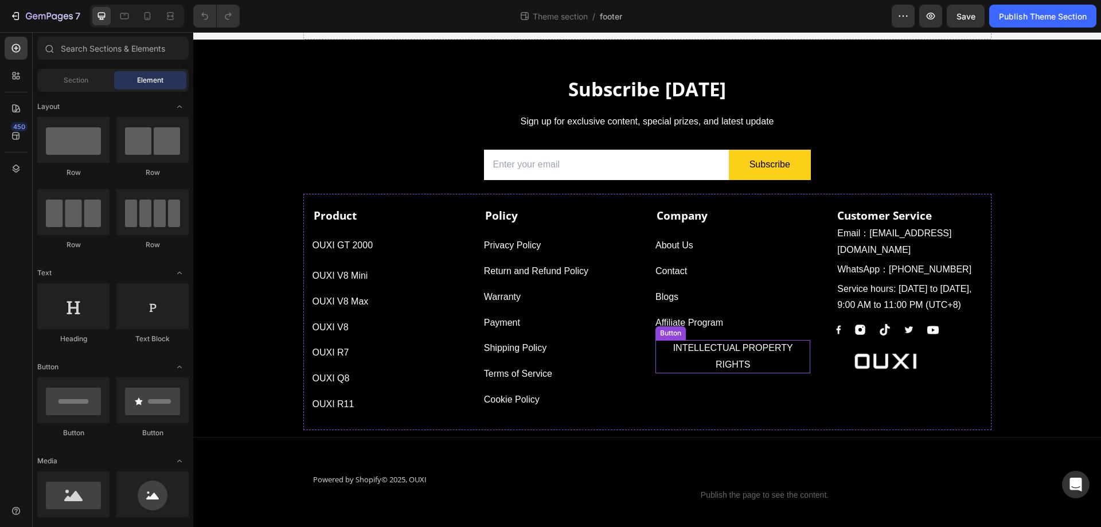
click at [656, 349] on p "INTELLECTUAL PROPERTY RIGHTS" at bounding box center [733, 356] width 155 height 33
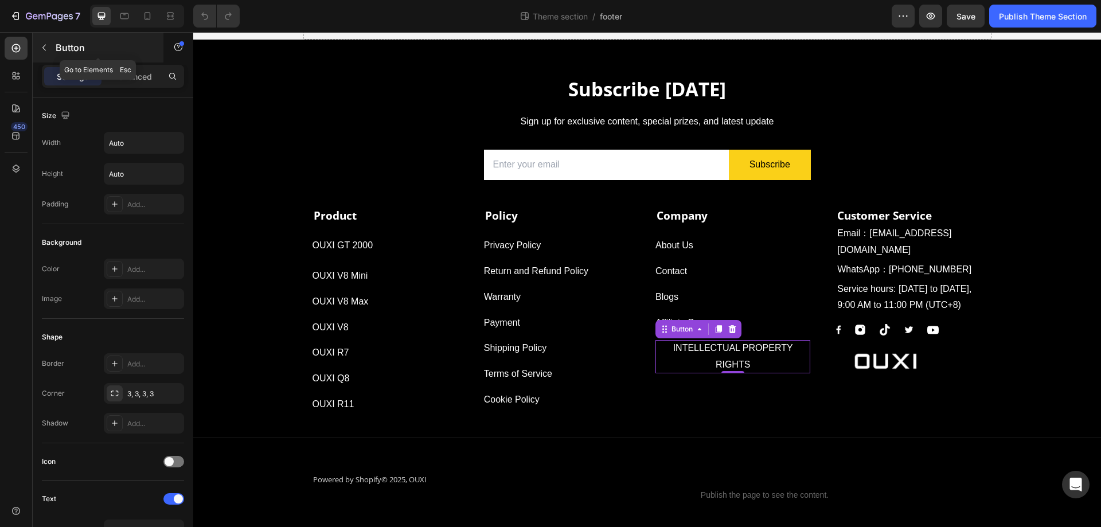
click at [60, 47] on p "Button" at bounding box center [105, 48] width 98 height 14
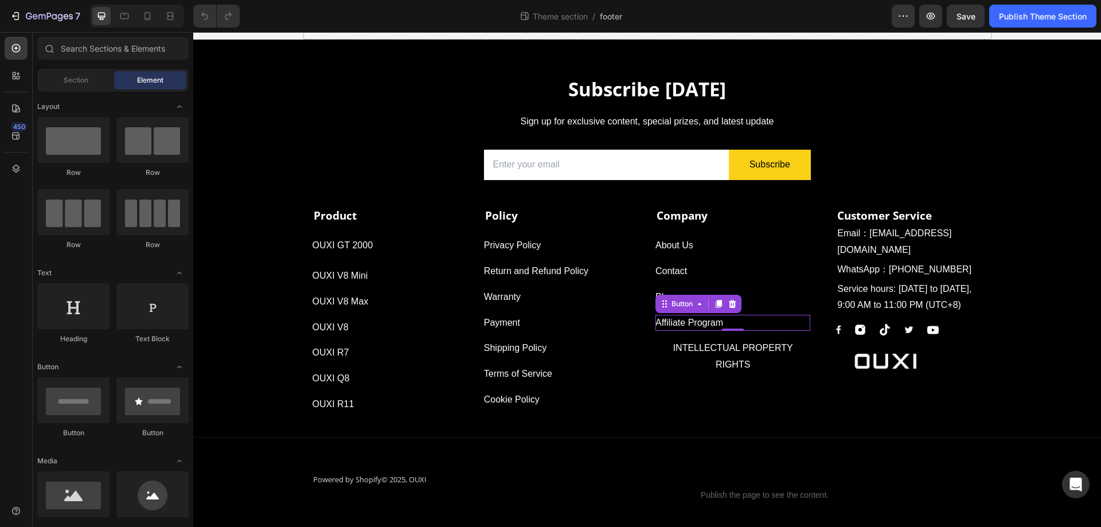
click at [727, 318] on div "Affiliate Program Button 0" at bounding box center [733, 323] width 155 height 17
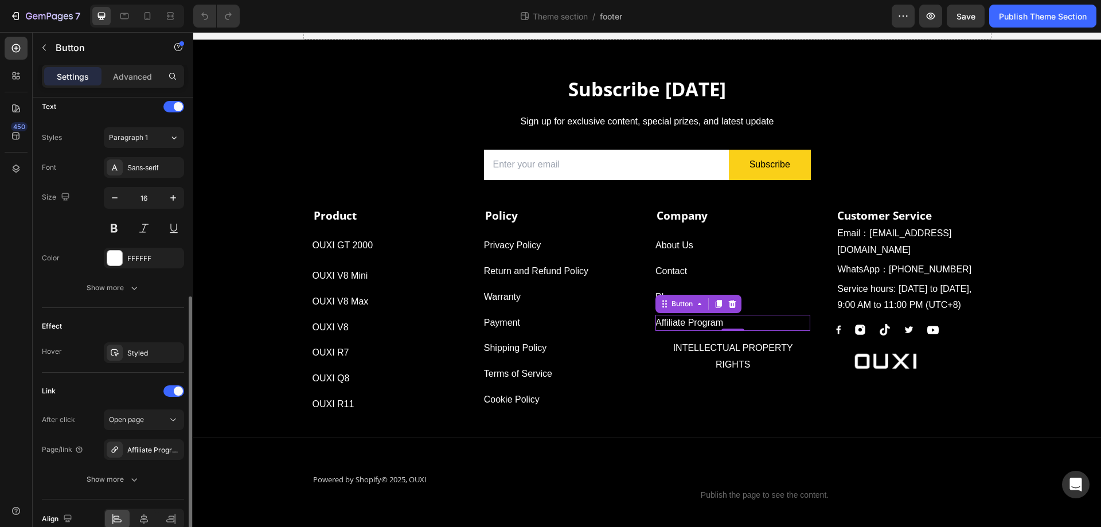
scroll to position [450, 0]
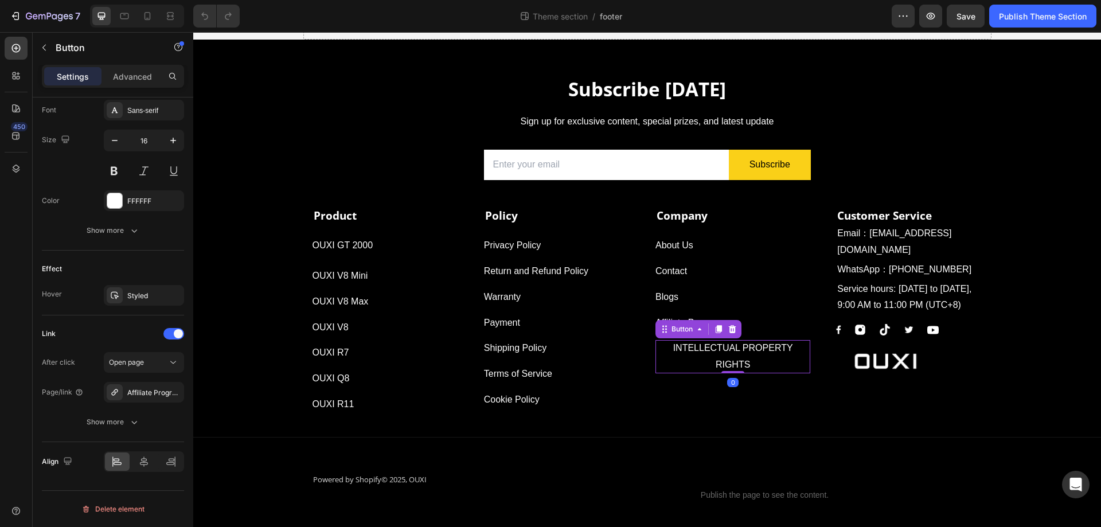
click at [686, 360] on p "INTELLECTUAL PROPERTY RIGHTS" at bounding box center [733, 356] width 155 height 33
click at [671, 351] on p "INTELLECTUAL PROPERTY RIGHTS" at bounding box center [733, 356] width 155 height 33
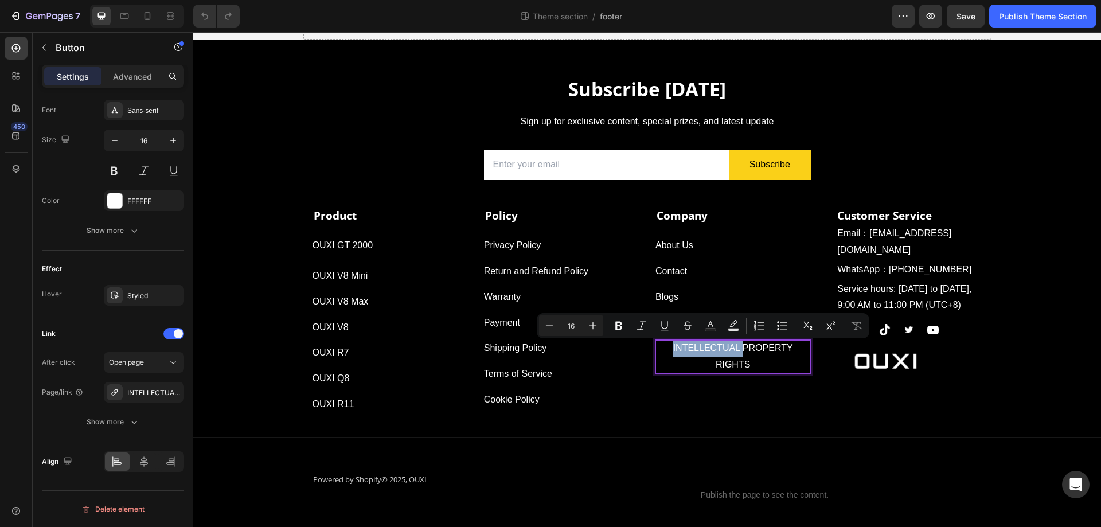
click at [667, 349] on p "INTELLECTUAL PROPERTY RIGHTS" at bounding box center [733, 356] width 155 height 33
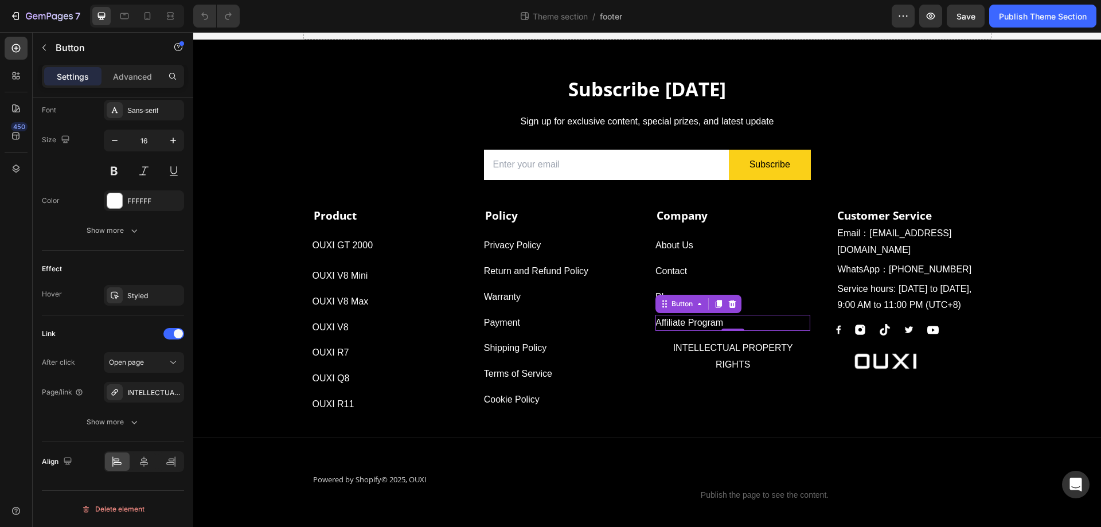
click at [741, 325] on div "Affiliate Program Button 0" at bounding box center [733, 323] width 155 height 17
click at [716, 305] on icon at bounding box center [719, 304] width 6 height 8
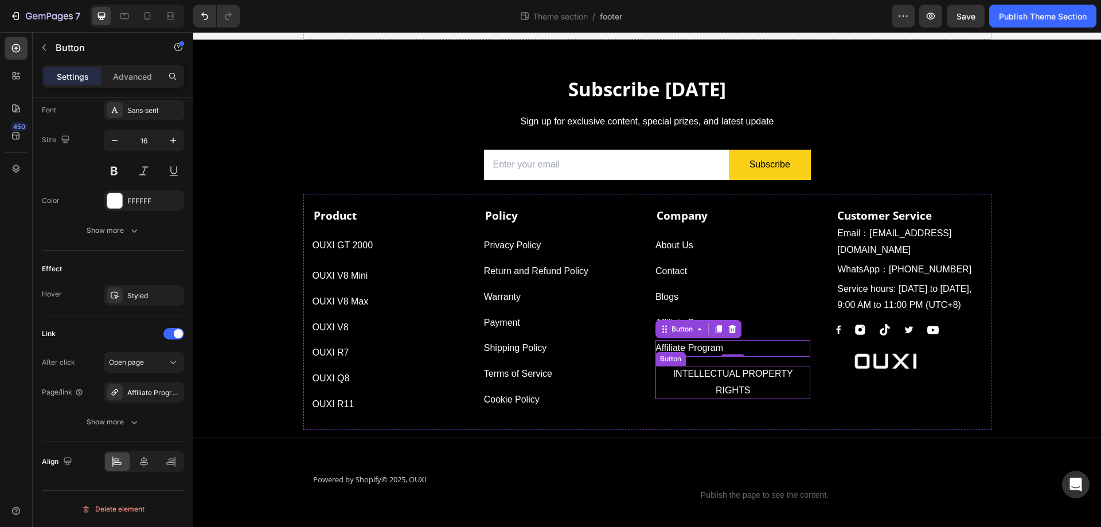
click at [730, 381] on p "INTELLECTUAL PROPERTY RIGHTS" at bounding box center [733, 382] width 155 height 33
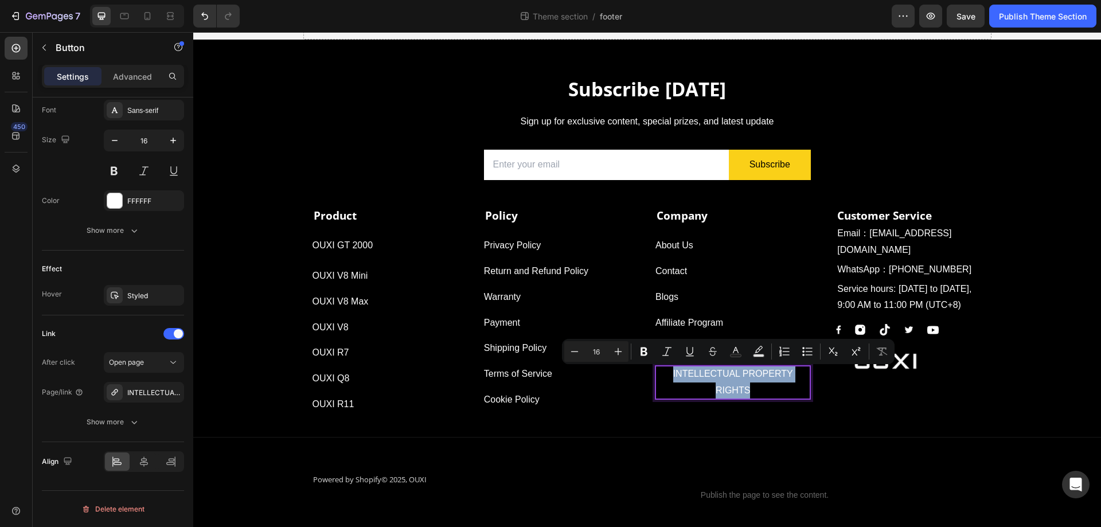
click at [785, 391] on p "INTELLECTUAL PROPERTY RIGHTS" at bounding box center [733, 382] width 155 height 33
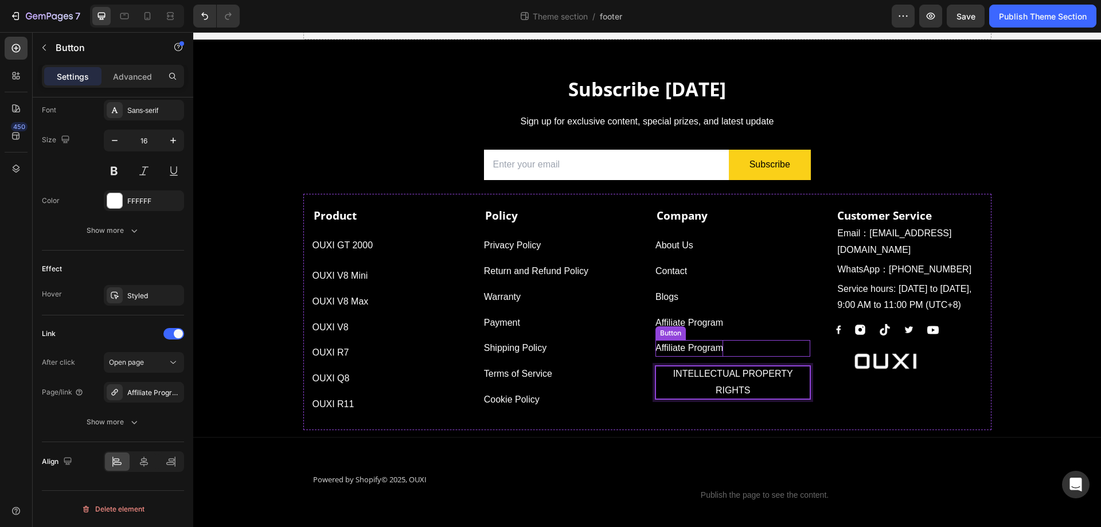
click at [696, 349] on p "Affiliate Program" at bounding box center [690, 348] width 68 height 17
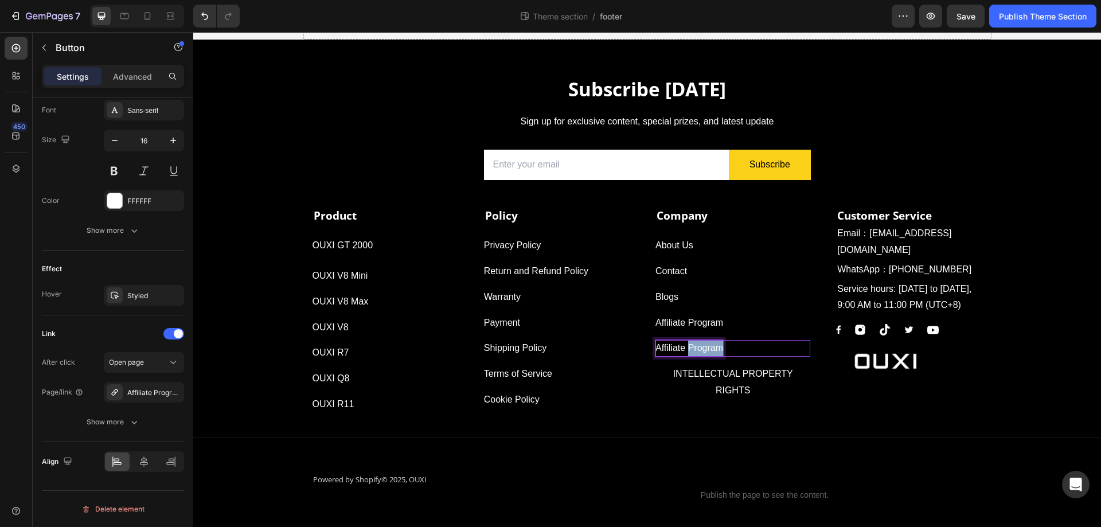
click at [696, 349] on p "Affiliate Program" at bounding box center [690, 348] width 68 height 17
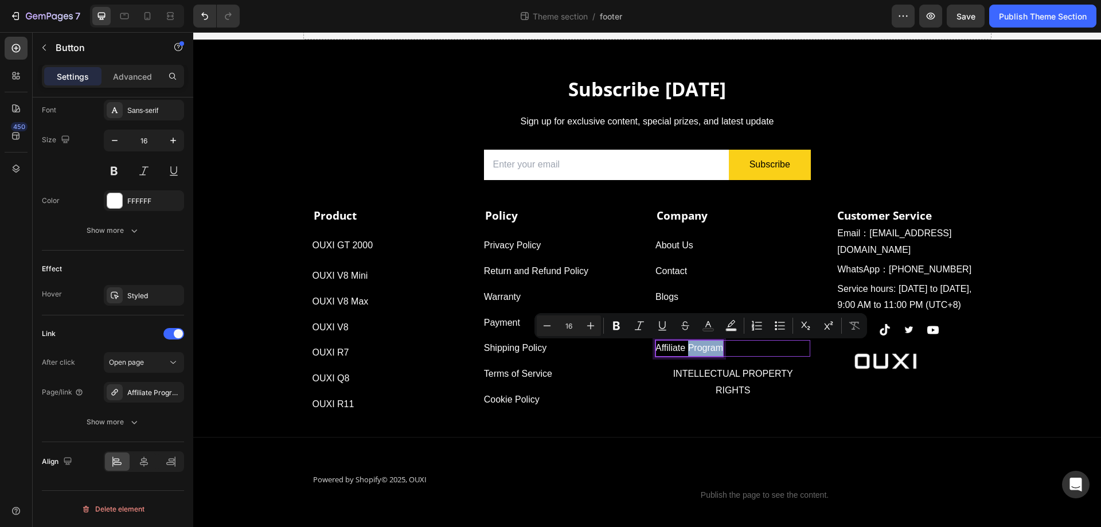
click at [721, 349] on div "Affiliate Program Button 0" at bounding box center [733, 348] width 155 height 17
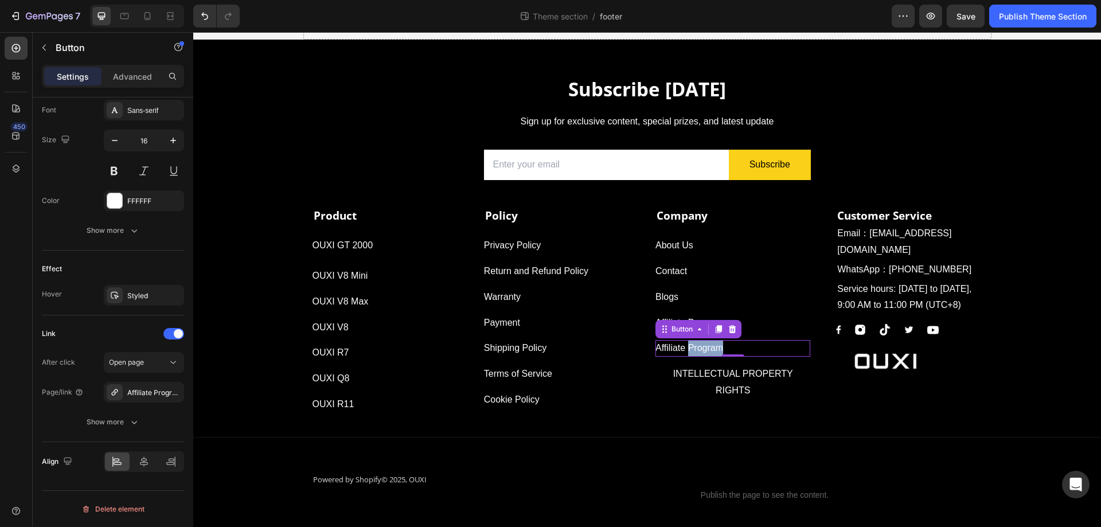
click at [720, 348] on div "Affiliate Program Button 0" at bounding box center [733, 348] width 155 height 17
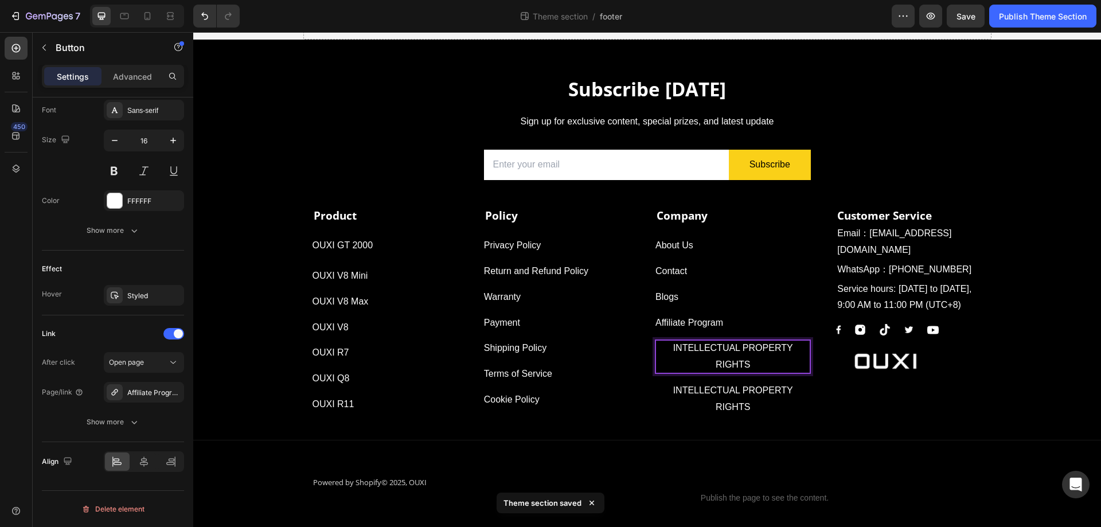
drag, startPoint x: 668, startPoint y: 346, endPoint x: 655, endPoint y: 348, distance: 13.3
click at [656, 348] on p "INTELLECTUAL PROPERTY RIGHTS" at bounding box center [733, 356] width 155 height 33
click at [173, 14] on icon at bounding box center [170, 13] width 7 height 2
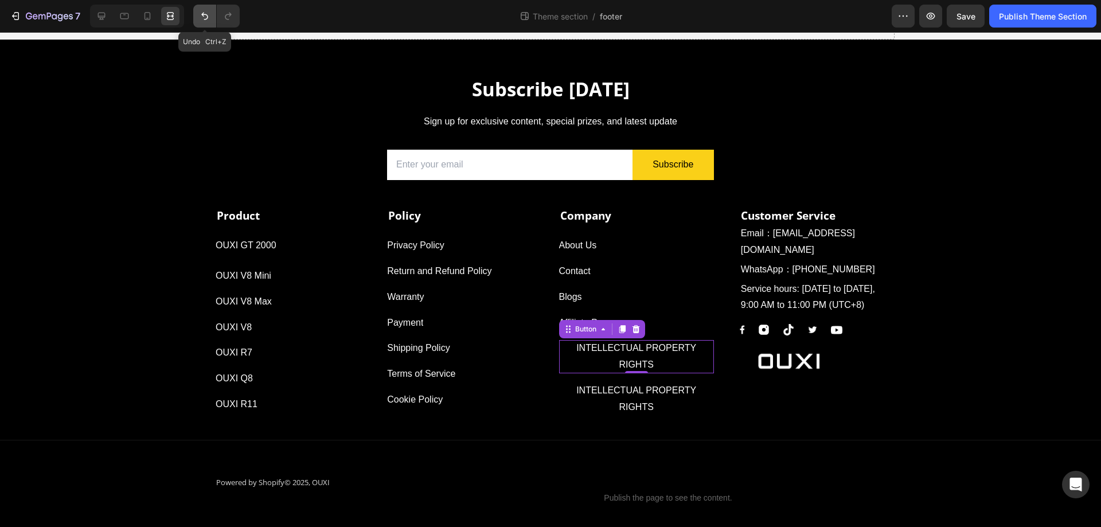
click at [209, 11] on icon "Undo/Redo" at bounding box center [204, 15] width 11 height 11
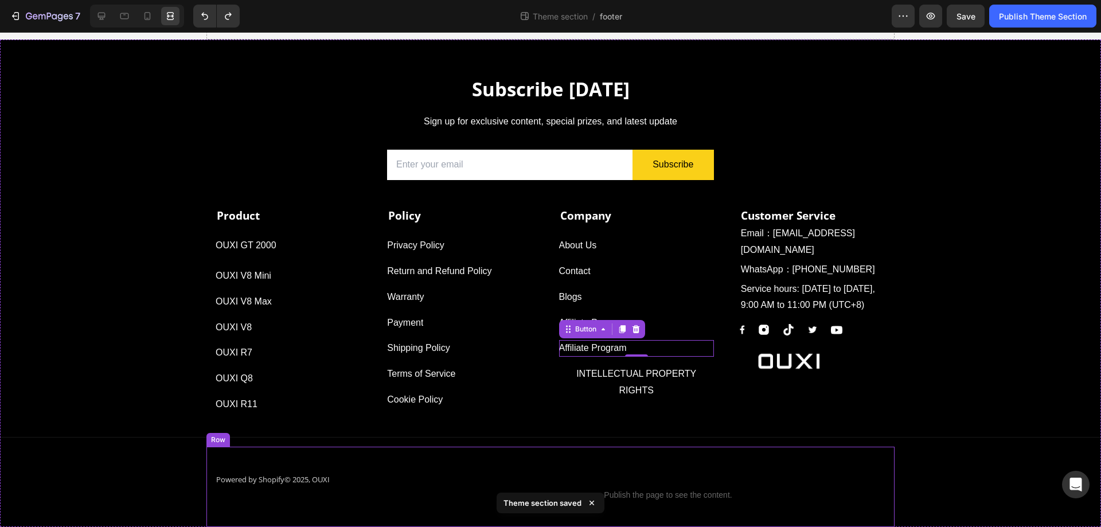
click at [632, 526] on div "Powered by Shopify © 2025, OUXI Text block Custom code Publish the page to see …" at bounding box center [551, 487] width 688 height 80
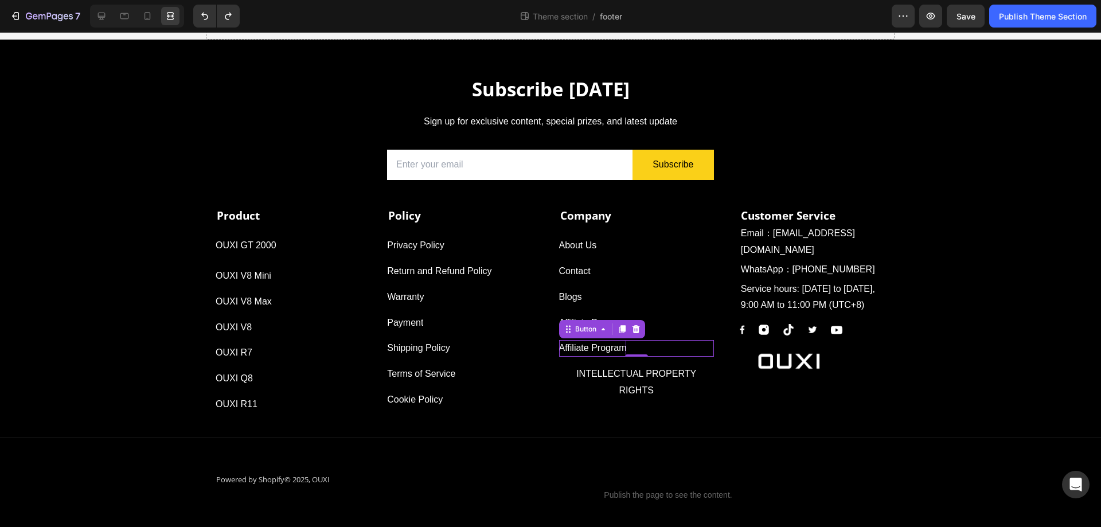
click at [588, 347] on p "Affiliate Program" at bounding box center [593, 348] width 68 height 17
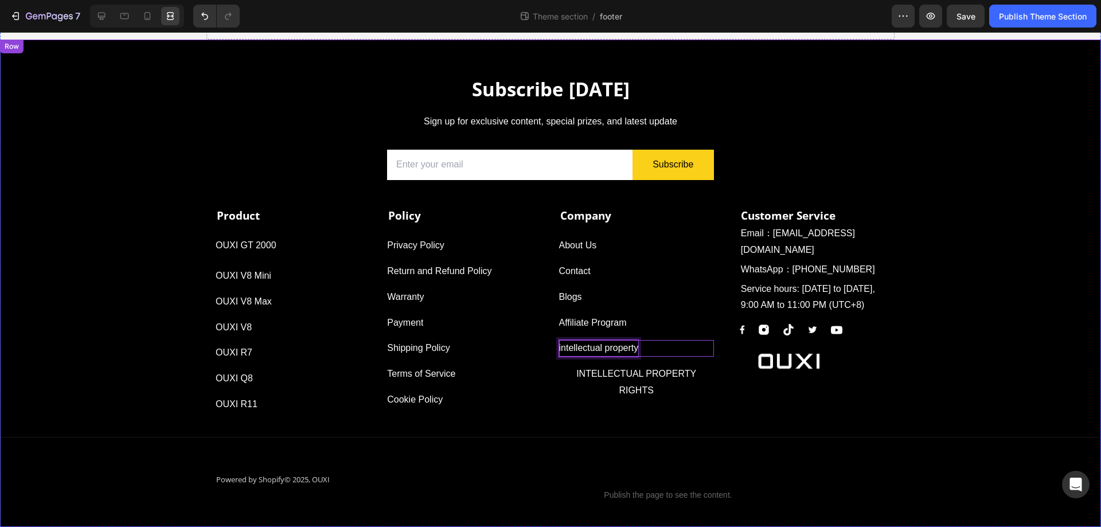
click at [1013, 334] on div "Subscribe Today Heading Sign up for exclusive content, special prizes, and late…" at bounding box center [550, 292] width 1101 height 469
click at [647, 380] on p "INTELLECTUAL PROPERTY RIGHTS" at bounding box center [636, 382] width 155 height 33
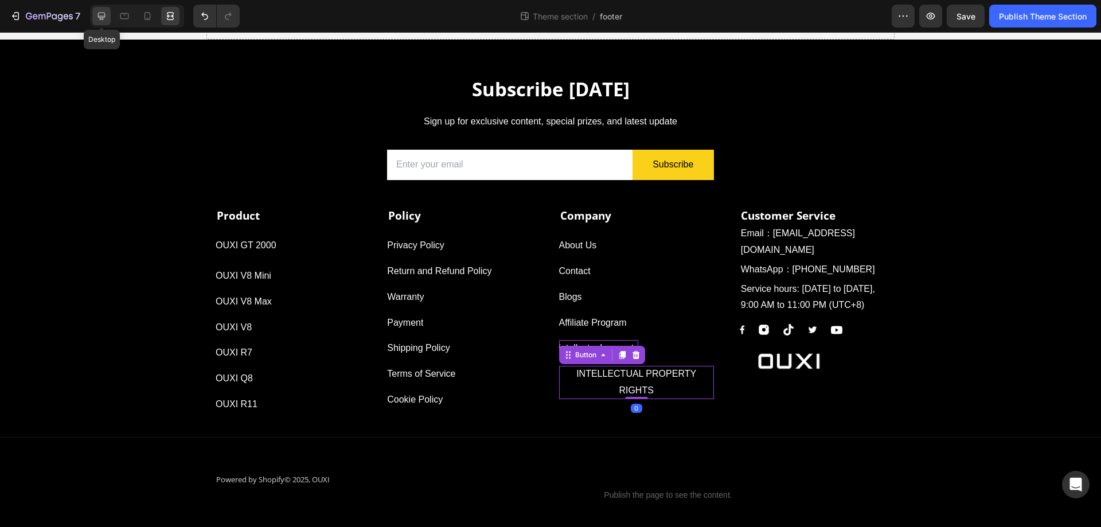
click at [95, 13] on div at bounding box center [101, 16] width 18 height 18
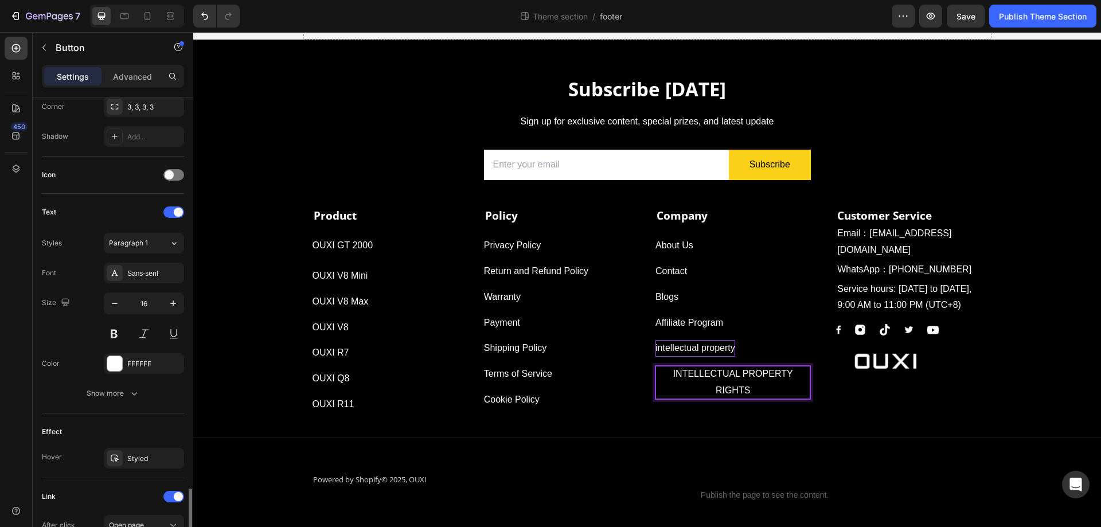
scroll to position [450, 0]
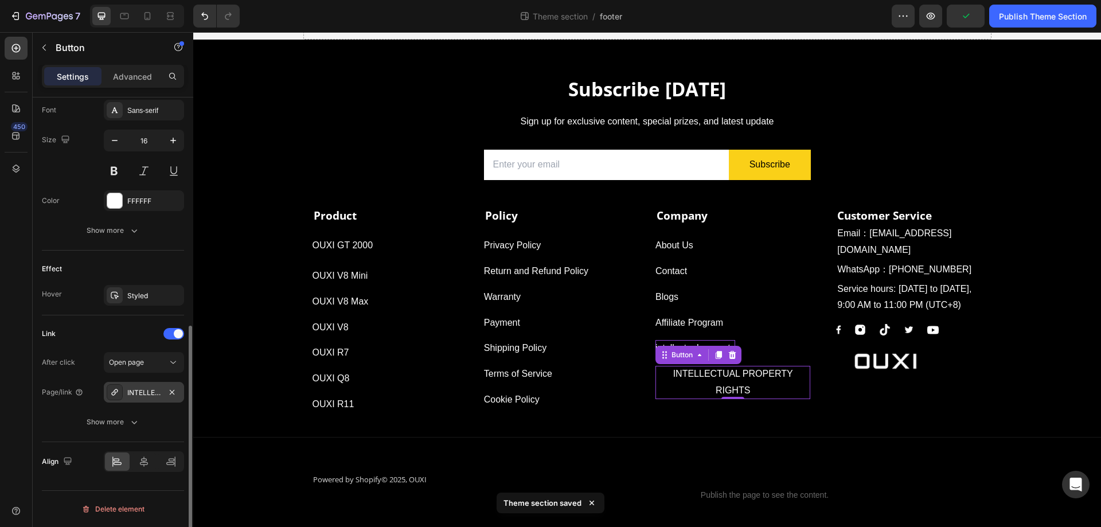
click at [141, 393] on div "INTELLECTUAL PROPERTY RIGHTS" at bounding box center [143, 393] width 33 height 10
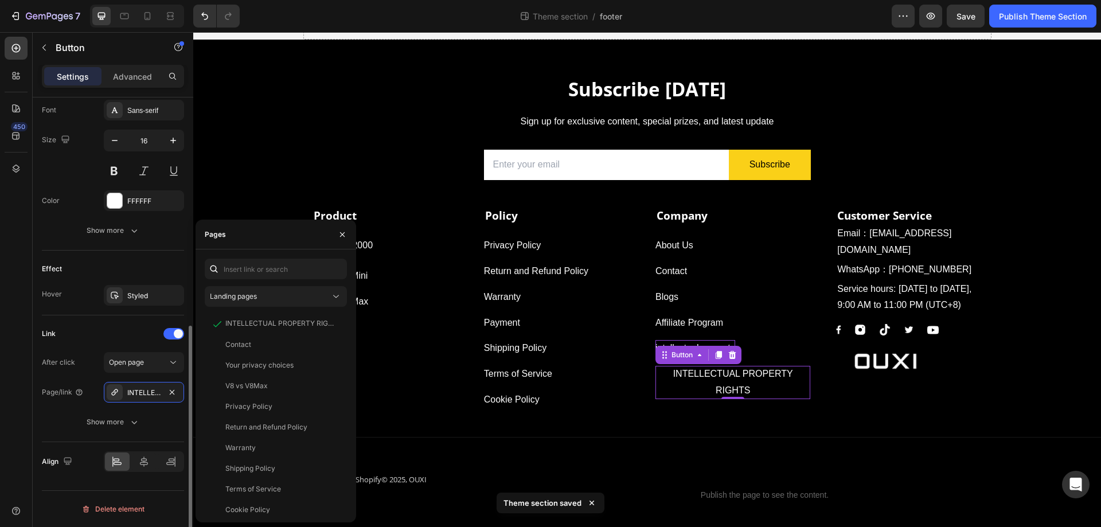
click at [74, 380] on div "After click Open page Page/link INTELLECTUAL PROPERTY RIGHTS Show more" at bounding box center [113, 392] width 142 height 80
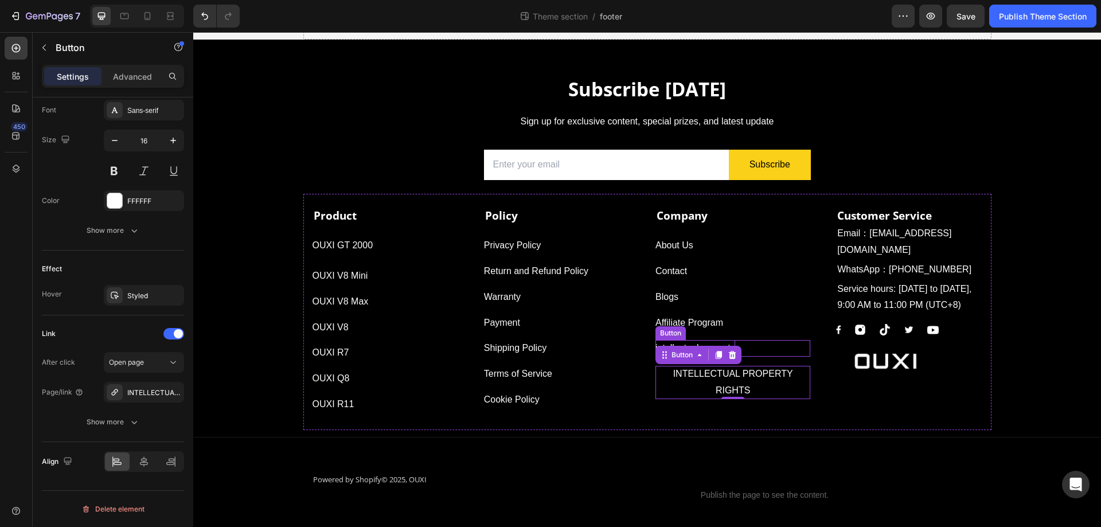
click at [758, 347] on div "intellectual property Button" at bounding box center [733, 348] width 155 height 17
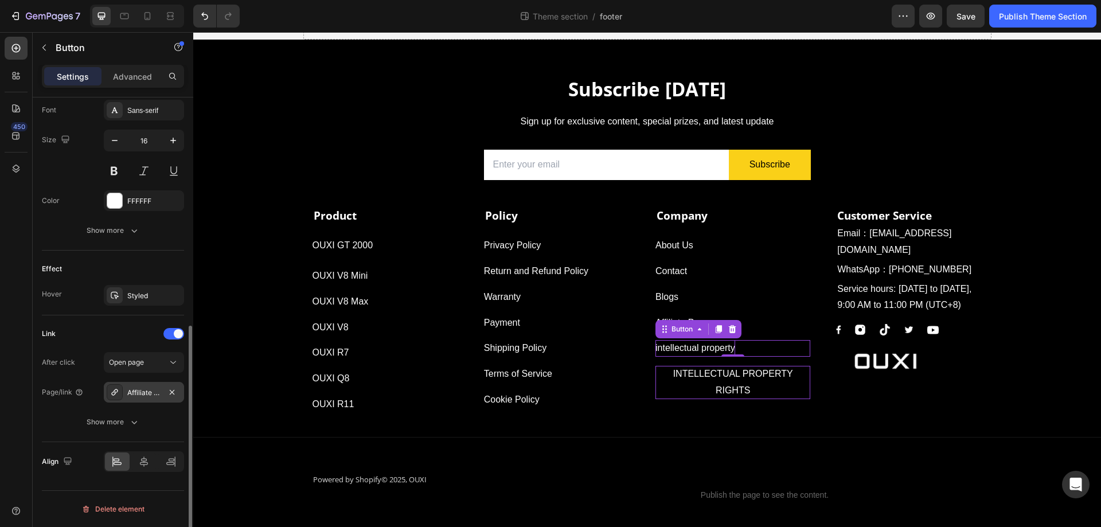
click at [137, 392] on div "Affiliate Program" at bounding box center [143, 393] width 33 height 10
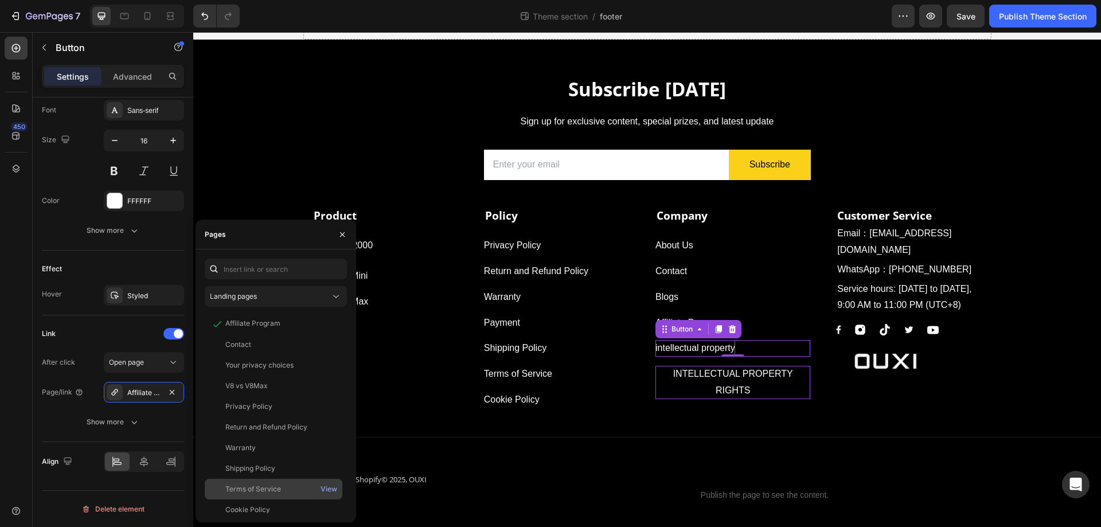
scroll to position [172, 0]
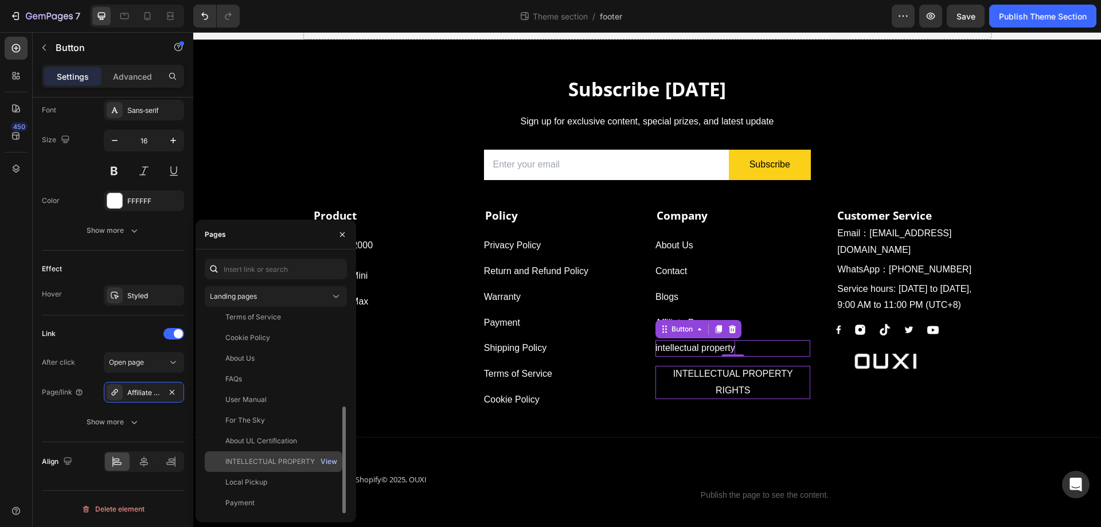
click at [330, 461] on div "View" at bounding box center [329, 462] width 17 height 10
click at [258, 460] on div "INTELLECTUAL PROPERTY RIGHTS" at bounding box center [280, 462] width 110 height 10
click at [258, 459] on div "INTELLECTUAL PROPERTY RIGHTS" at bounding box center [280, 461] width 110 height 10
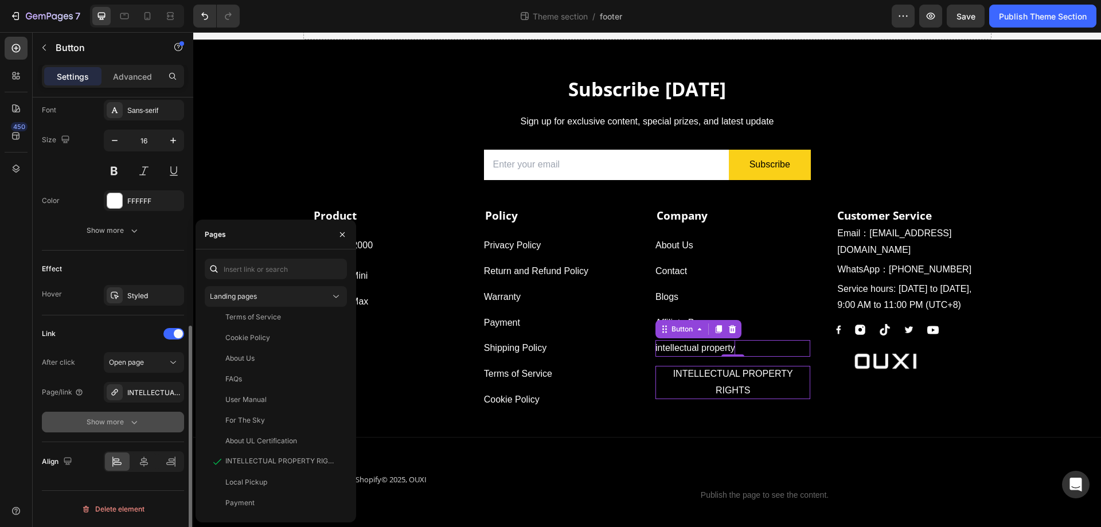
click at [56, 420] on button "Show more" at bounding box center [113, 422] width 142 height 21
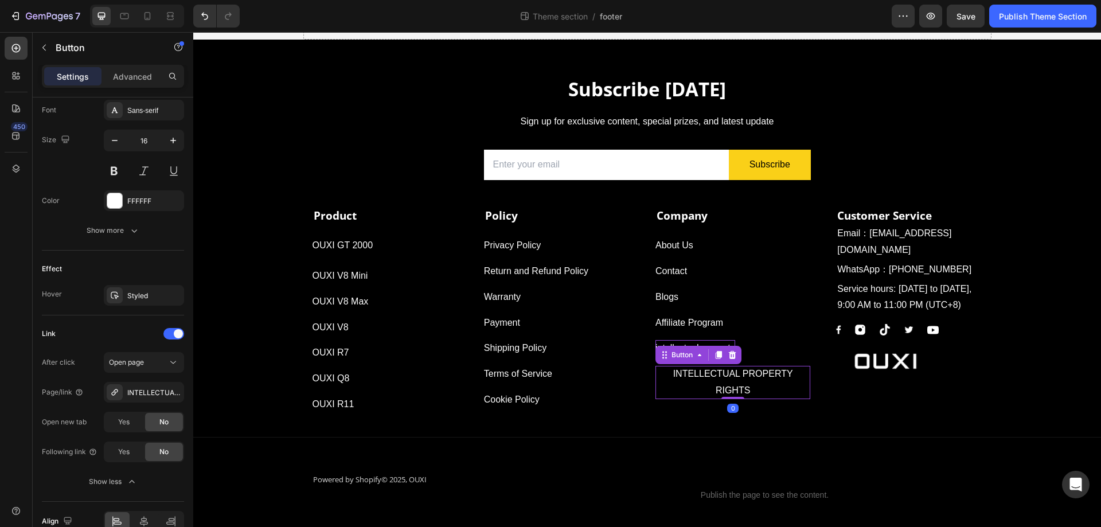
click at [784, 384] on p "INTELLECTUAL PROPERTY RIGHTS" at bounding box center [733, 382] width 155 height 33
click at [731, 359] on icon at bounding box center [732, 355] width 7 height 8
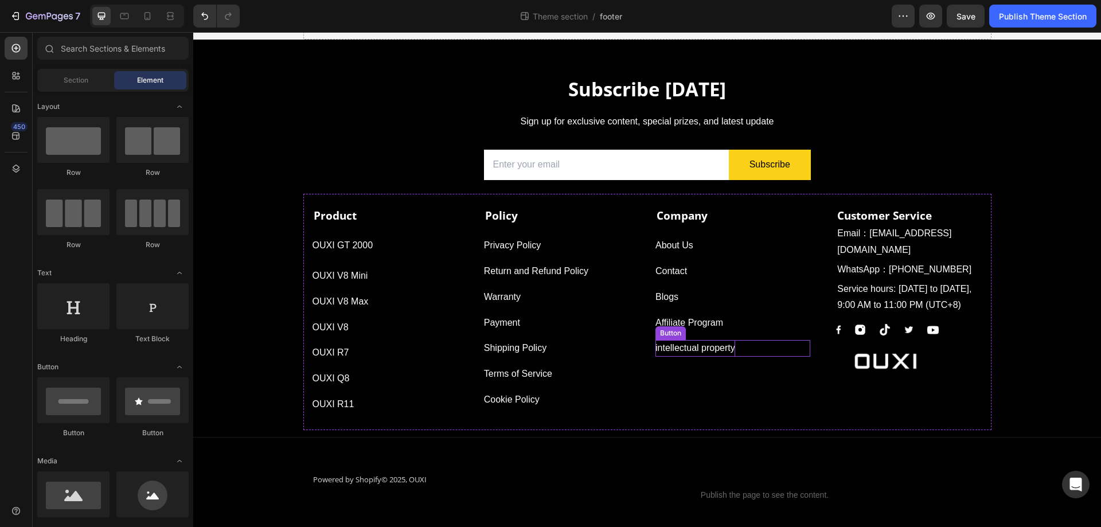
click at [739, 347] on div "intellectual property Button" at bounding box center [733, 348] width 155 height 17
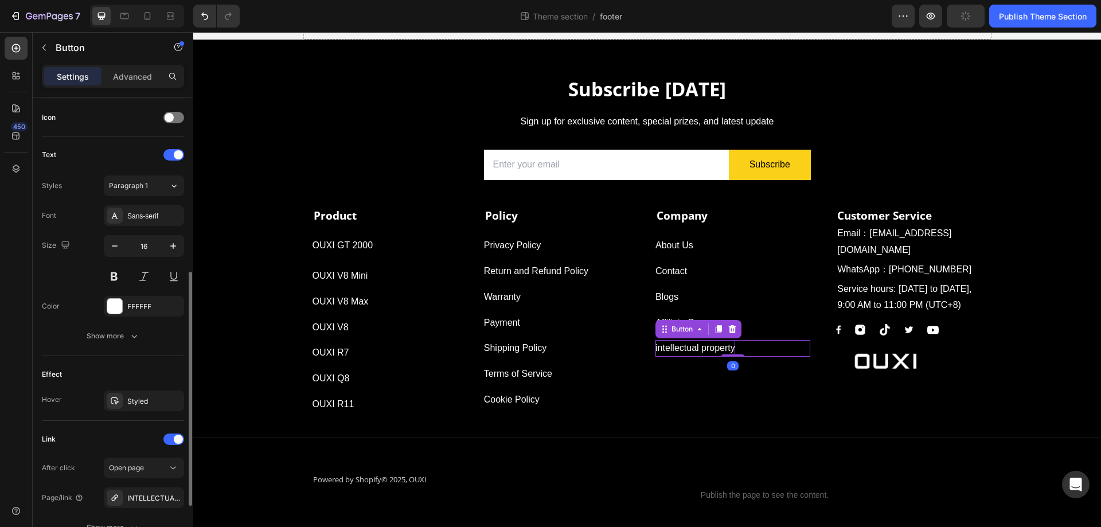
scroll to position [450, 0]
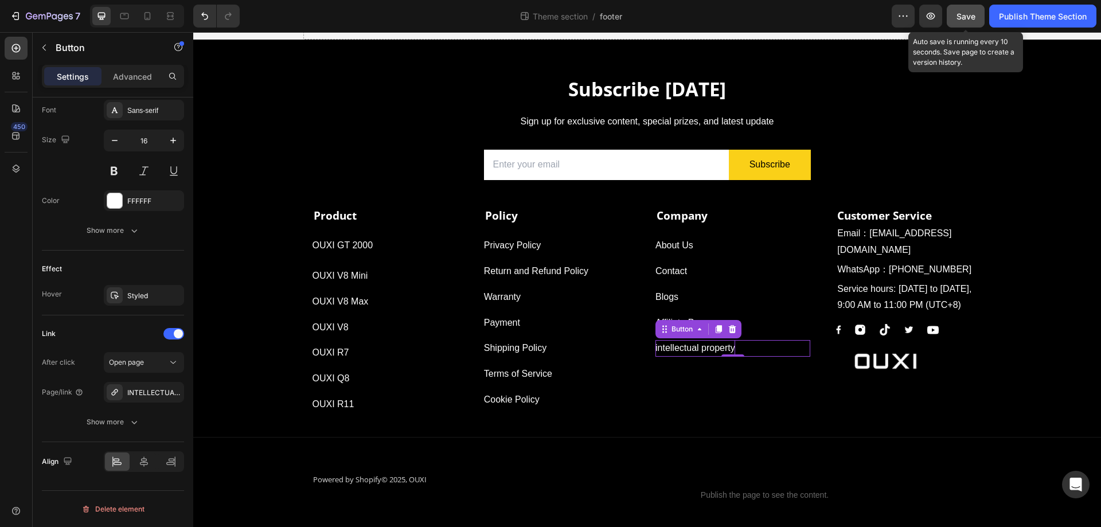
click at [948, 10] on button "Save" at bounding box center [966, 16] width 38 height 23
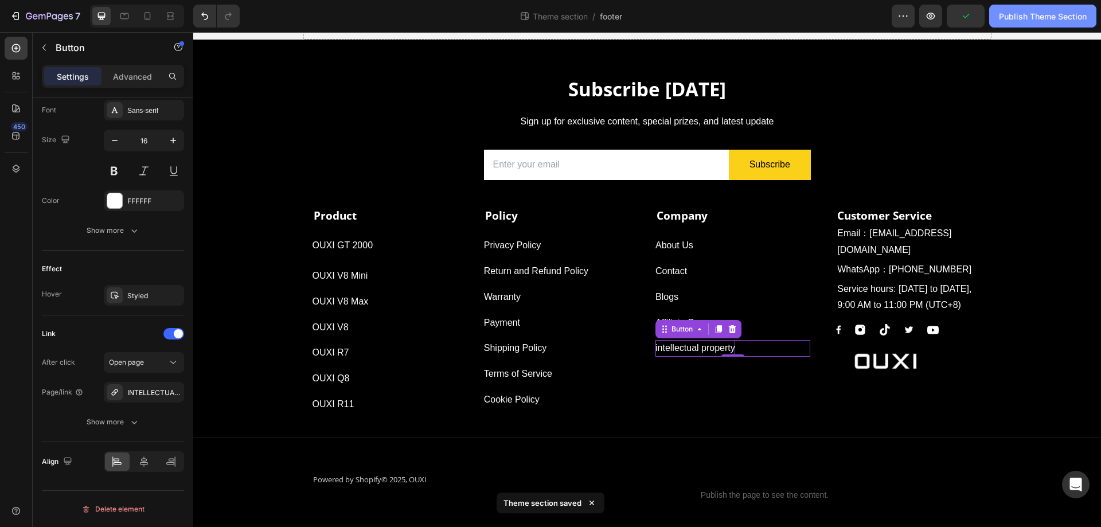
click at [1056, 10] on div "Publish Theme Section" at bounding box center [1043, 16] width 88 height 12
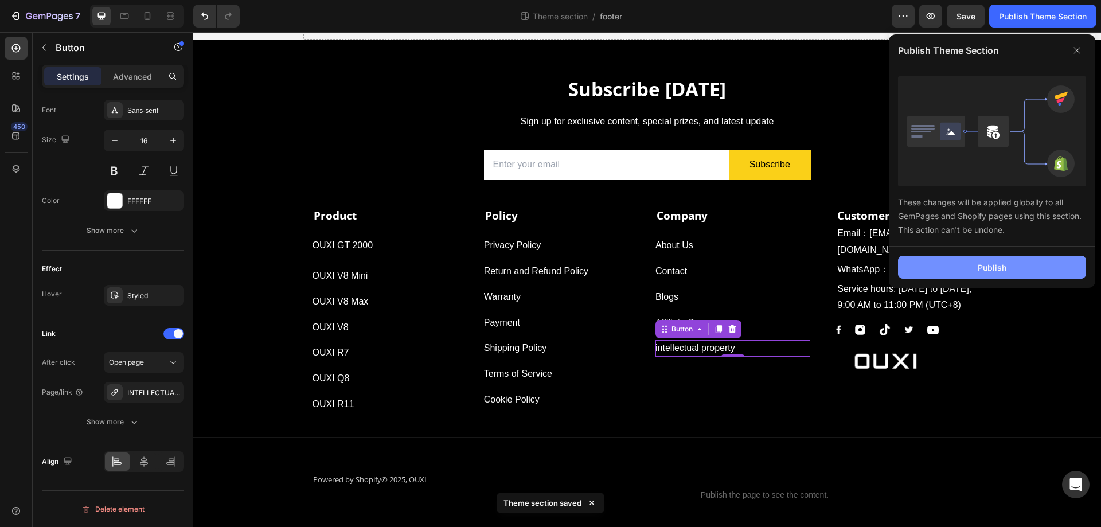
click at [995, 266] on div "Publish" at bounding box center [992, 268] width 29 height 12
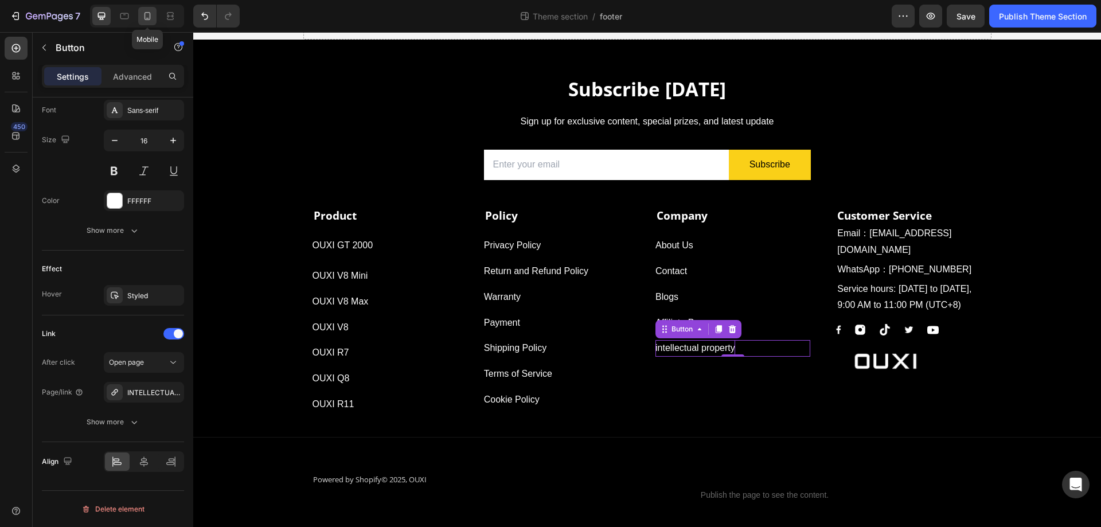
click at [148, 20] on icon at bounding box center [148, 16] width 6 height 8
type input "14"
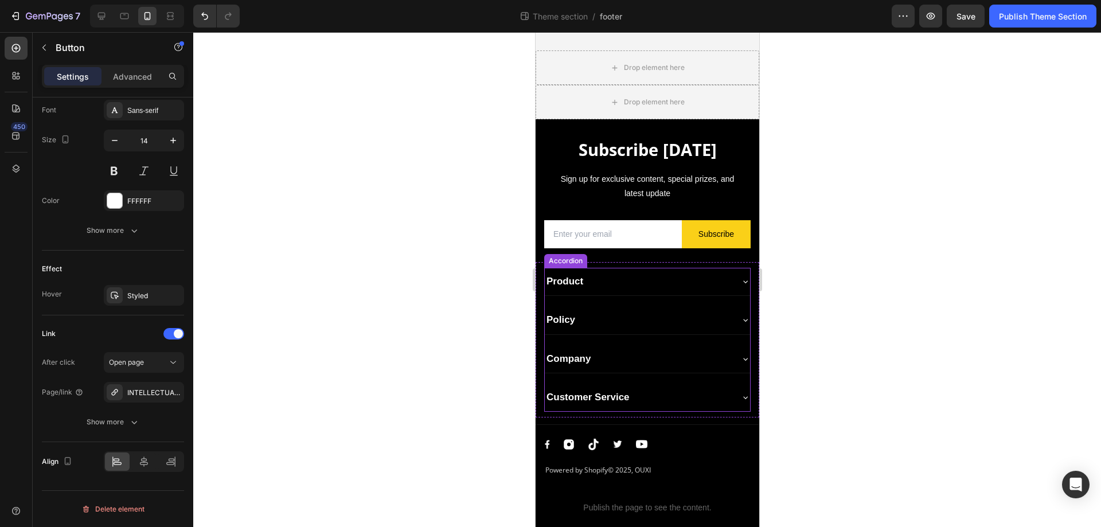
scroll to position [36, 0]
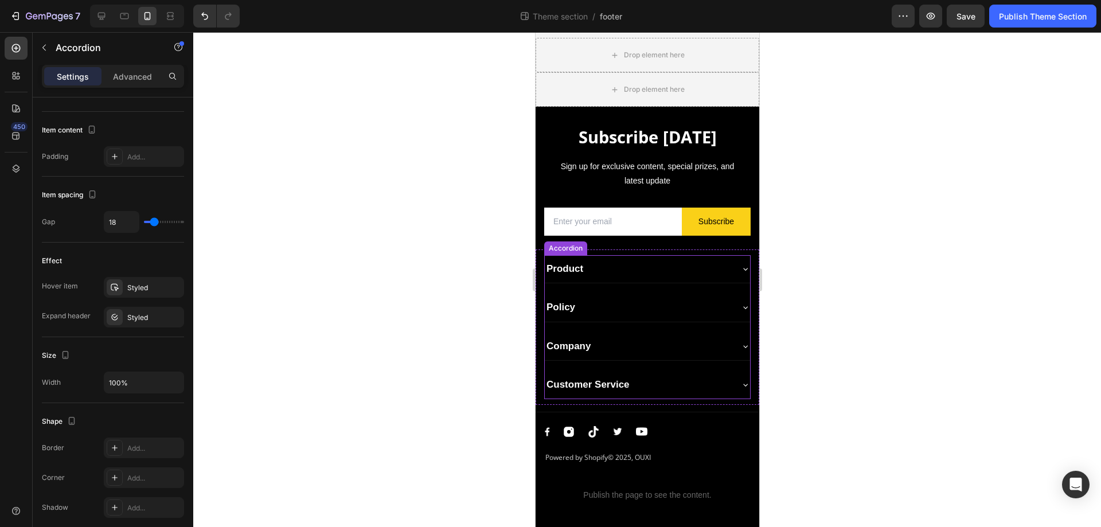
click at [741, 345] on icon at bounding box center [745, 346] width 9 height 9
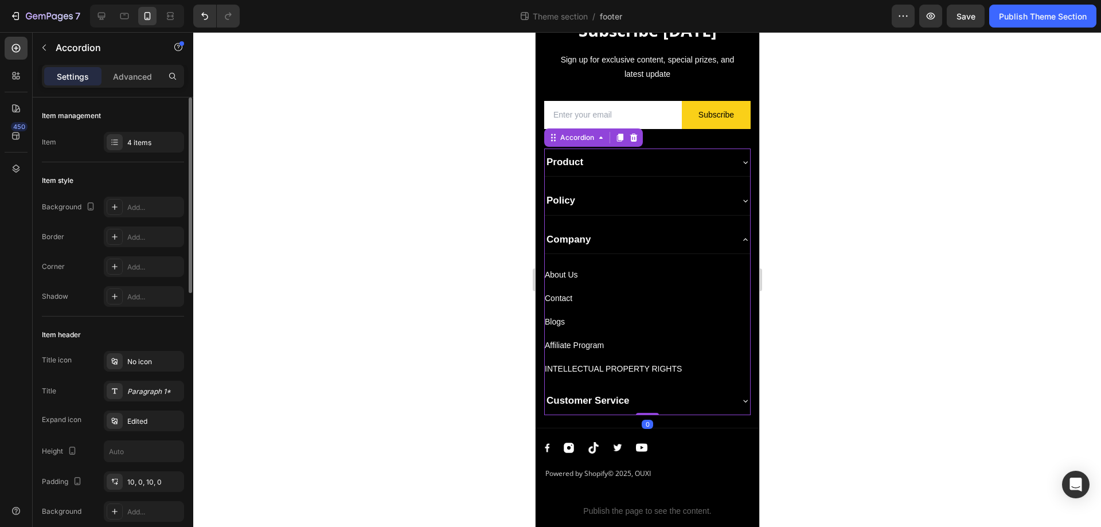
scroll to position [158, 0]
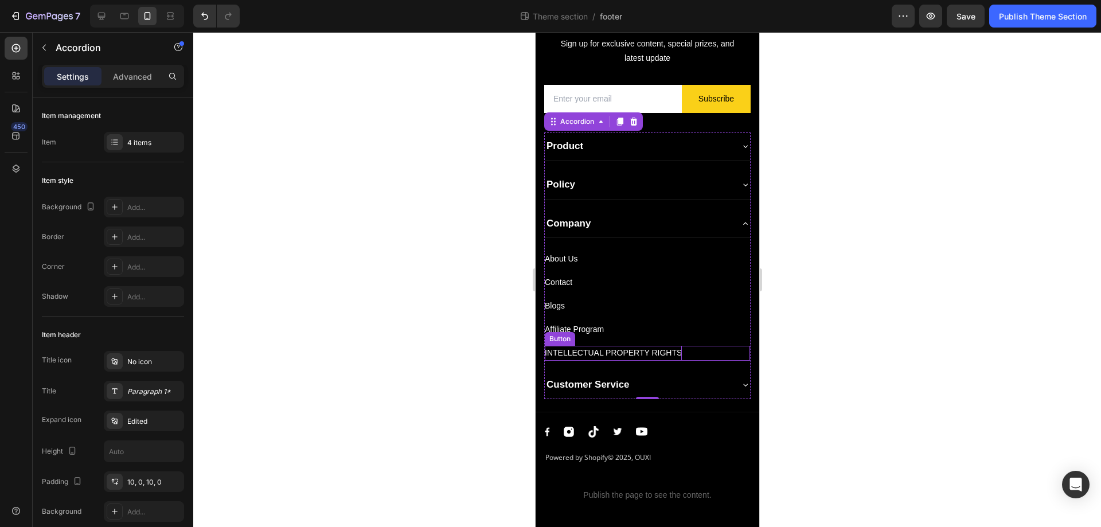
click at [674, 353] on p "INTELLECTUAL PROPERTY RIGHTS" at bounding box center [612, 353] width 137 height 14
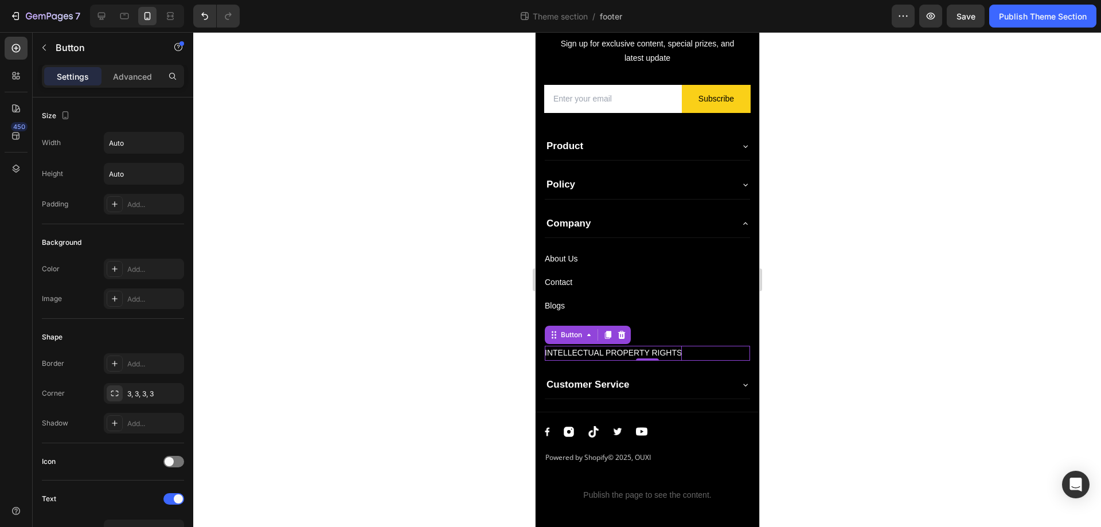
click at [674, 353] on p "INTELLECTUAL PROPERTY RIGHTS" at bounding box center [612, 353] width 137 height 14
click at [847, 347] on div at bounding box center [647, 279] width 908 height 495
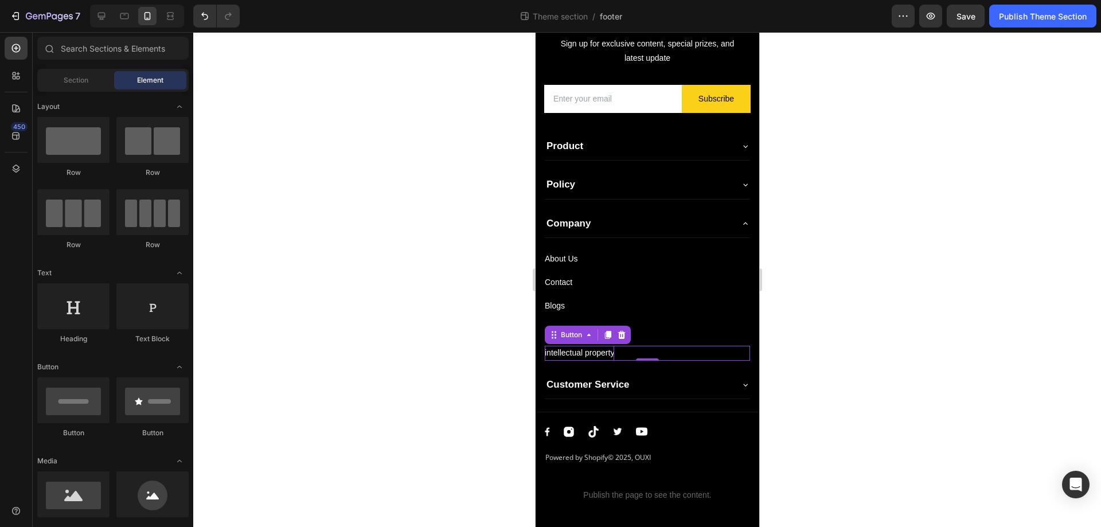
click at [639, 353] on div "intellectual property Button 0" at bounding box center [646, 353] width 205 height 14
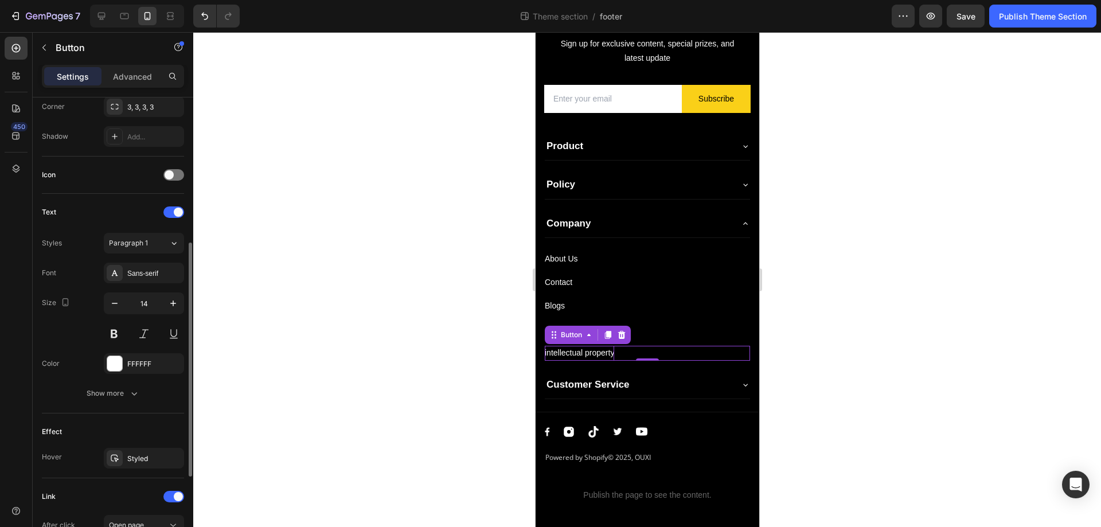
scroll to position [450, 0]
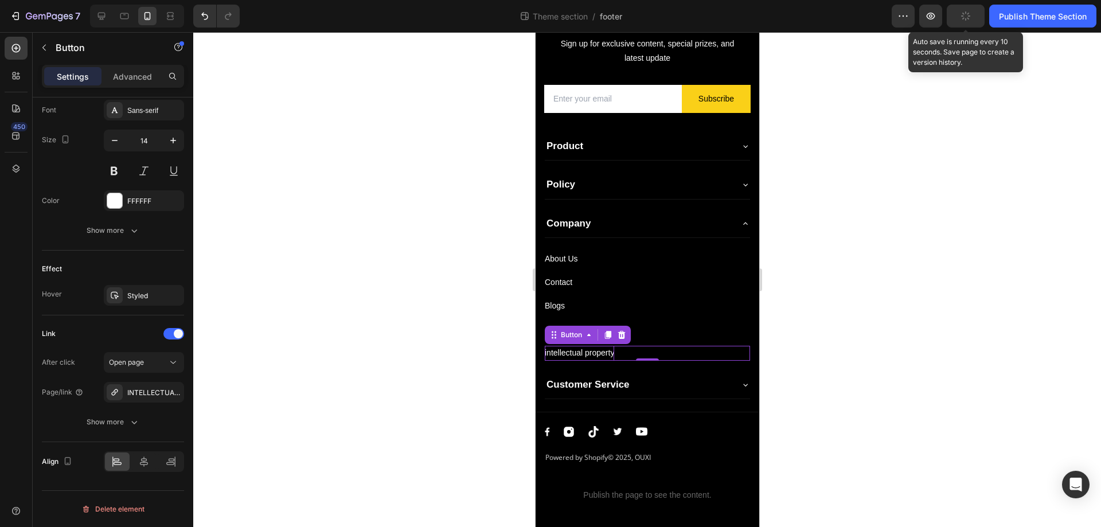
click at [967, 15] on icon "button" at bounding box center [966, 16] width 13 height 13
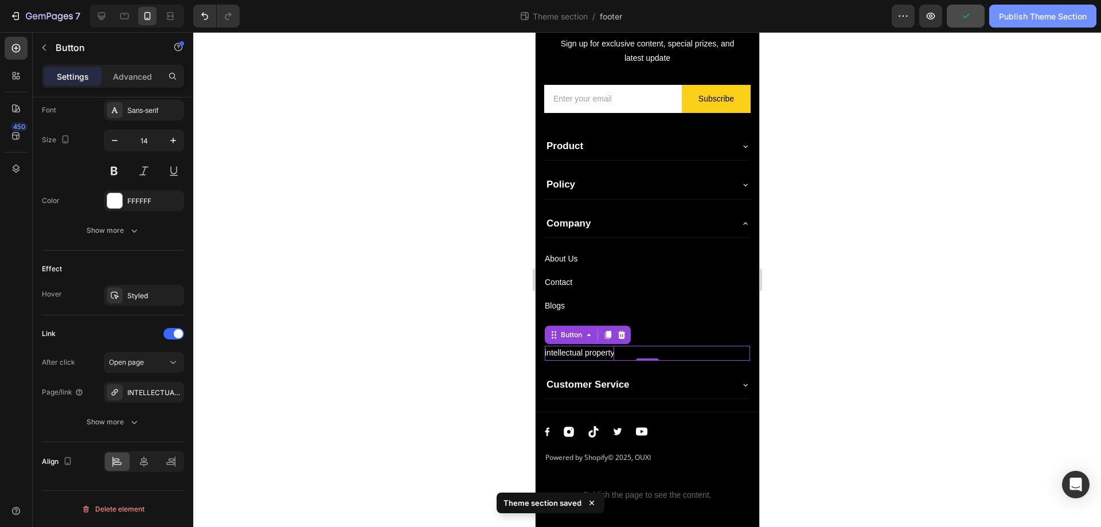
click at [1006, 18] on div "Publish Theme Section" at bounding box center [1043, 16] width 88 height 12
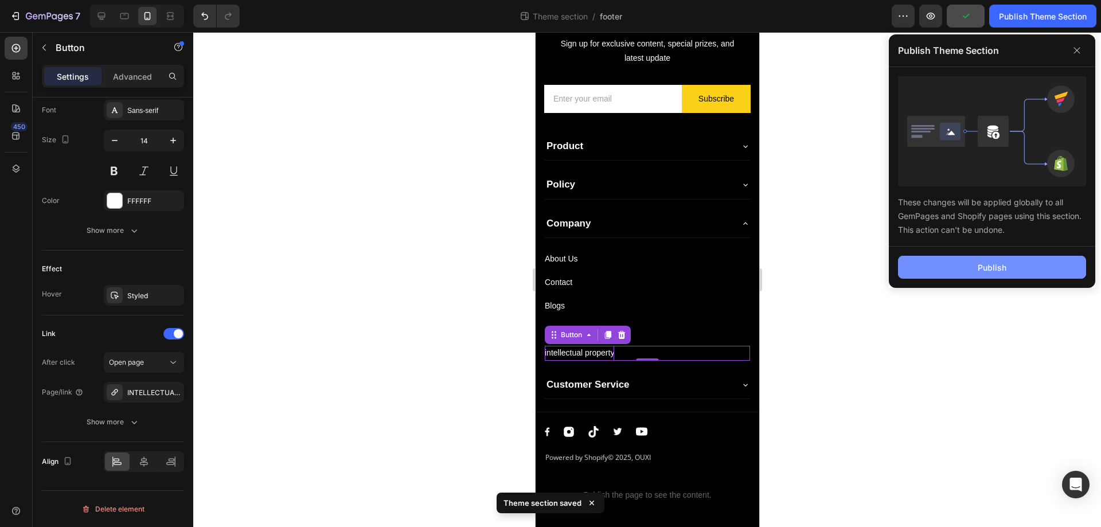
click at [964, 263] on button "Publish" at bounding box center [992, 267] width 188 height 23
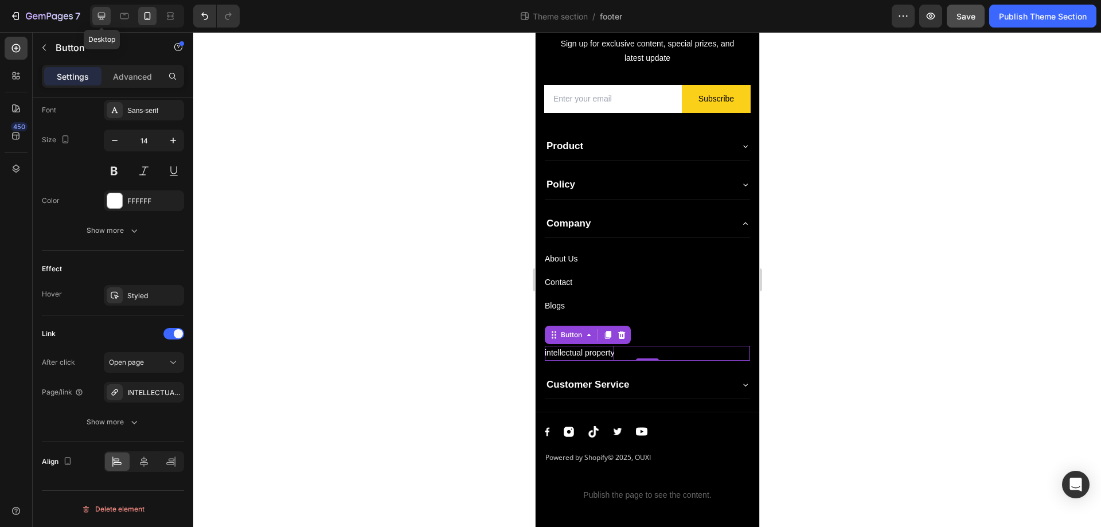
click at [103, 12] on icon at bounding box center [101, 15] width 11 height 11
type input "16"
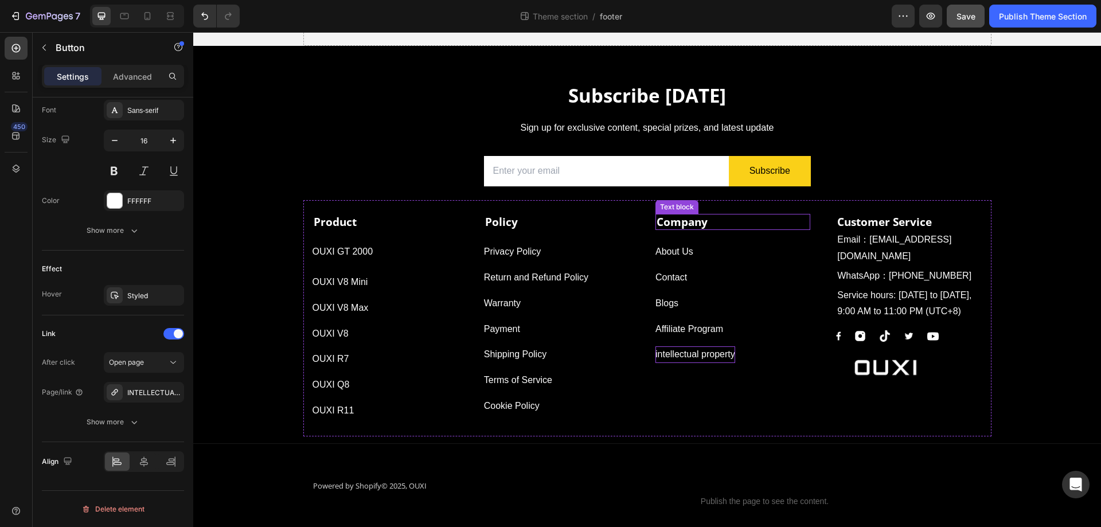
scroll to position [103, 0]
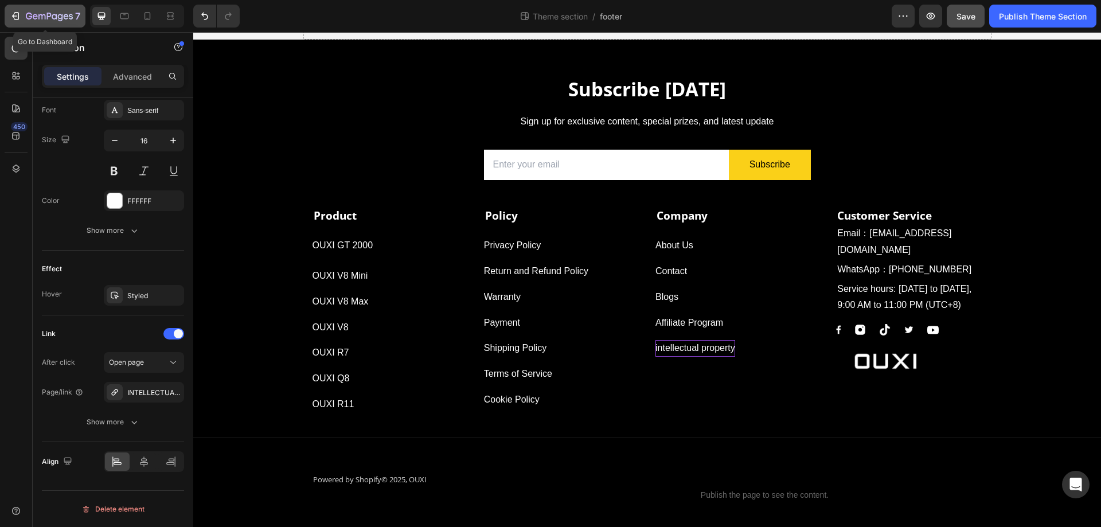
click at [57, 15] on icon "button" at bounding box center [54, 16] width 5 height 5
